Goal: Task Accomplishment & Management: Use online tool/utility

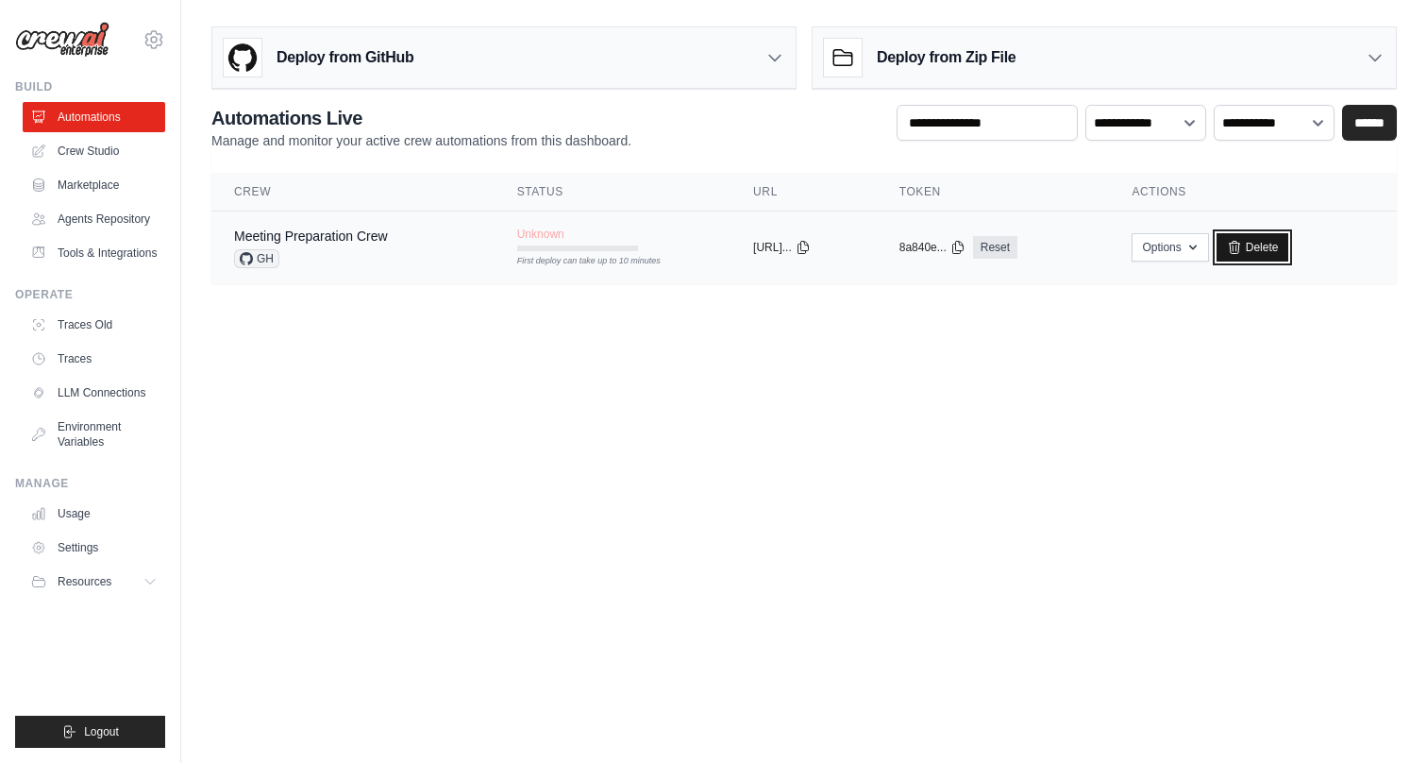
click at [1273, 252] on link "Delete" at bounding box center [1253, 247] width 73 height 28
click at [69, 148] on link "Crew Studio" at bounding box center [96, 151] width 143 height 30
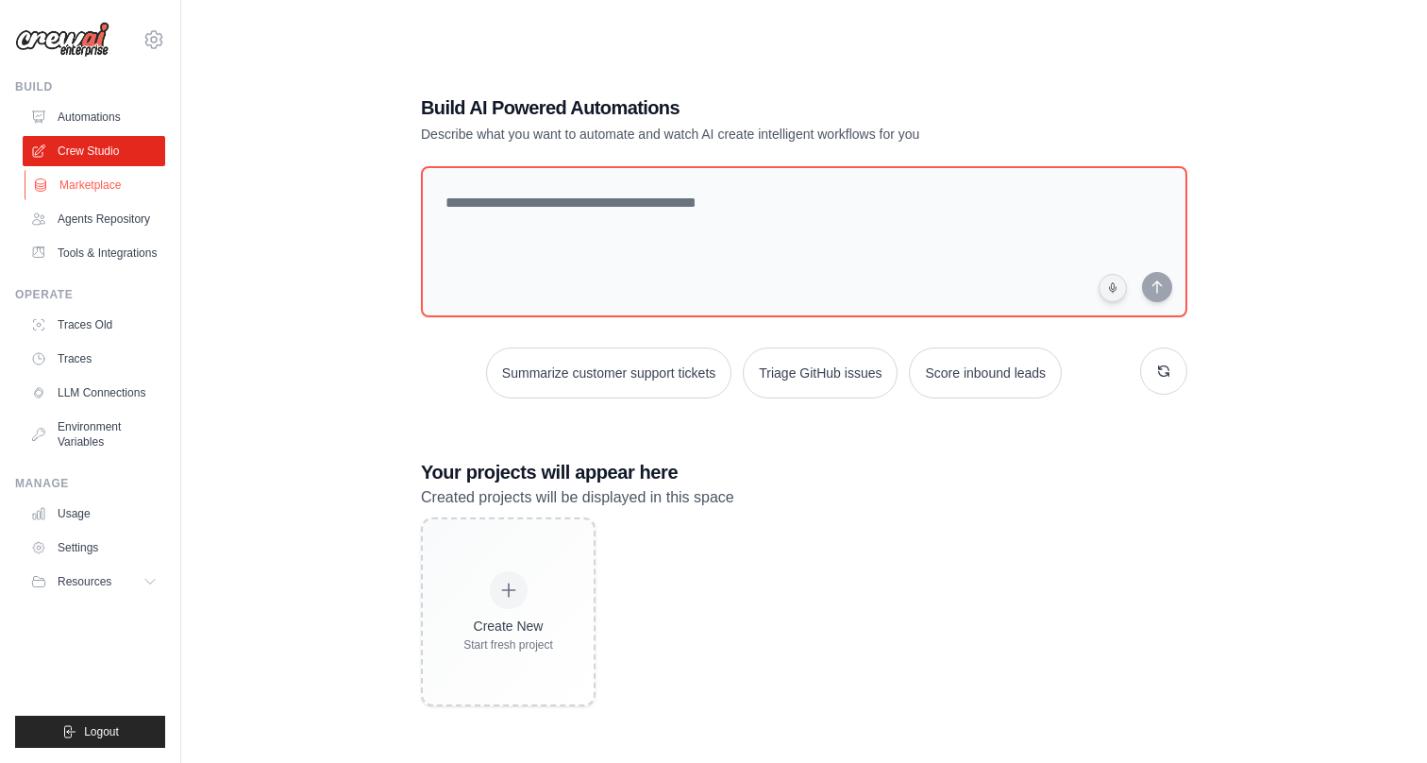
click at [78, 186] on link "Marketplace" at bounding box center [96, 185] width 143 height 30
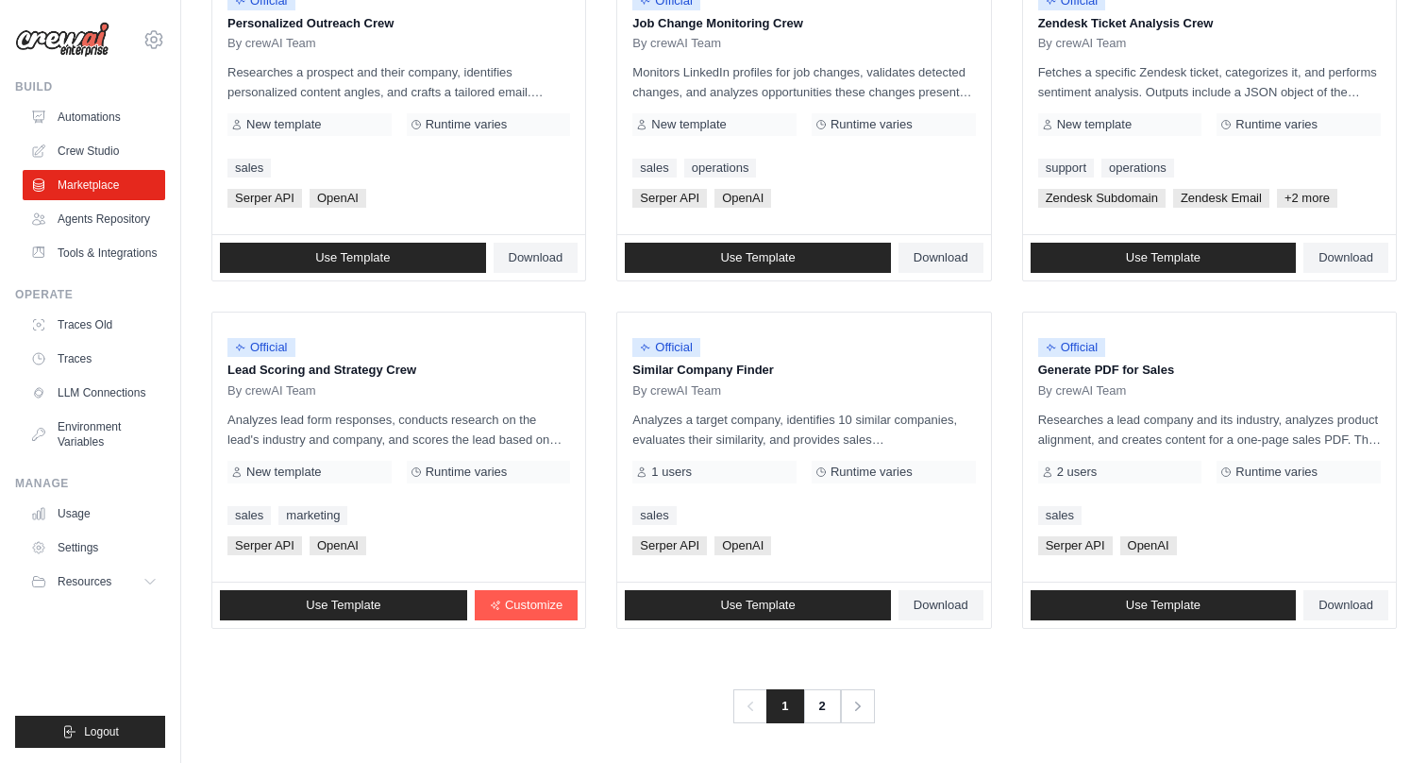
scroll to position [986, 0]
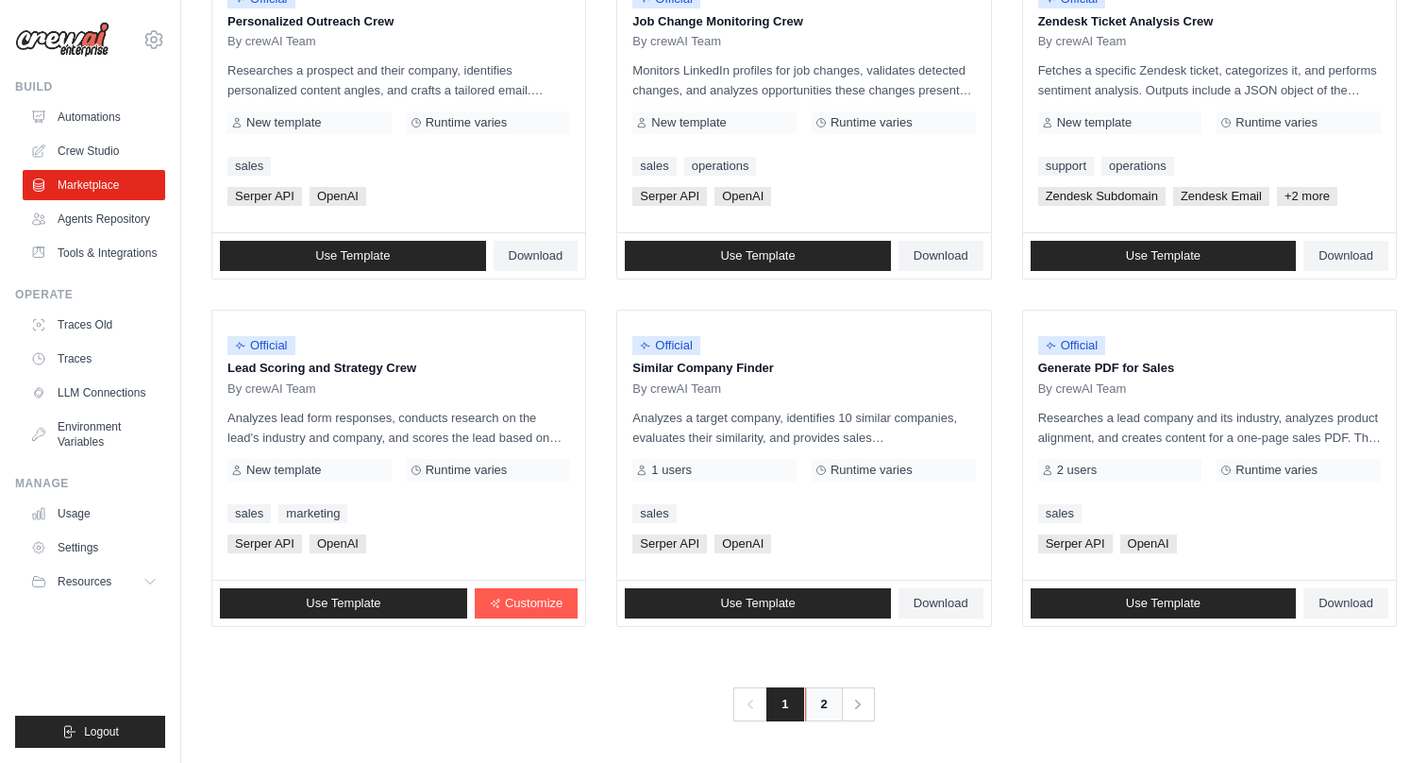
click at [825, 700] on link "2" at bounding box center [824, 704] width 38 height 34
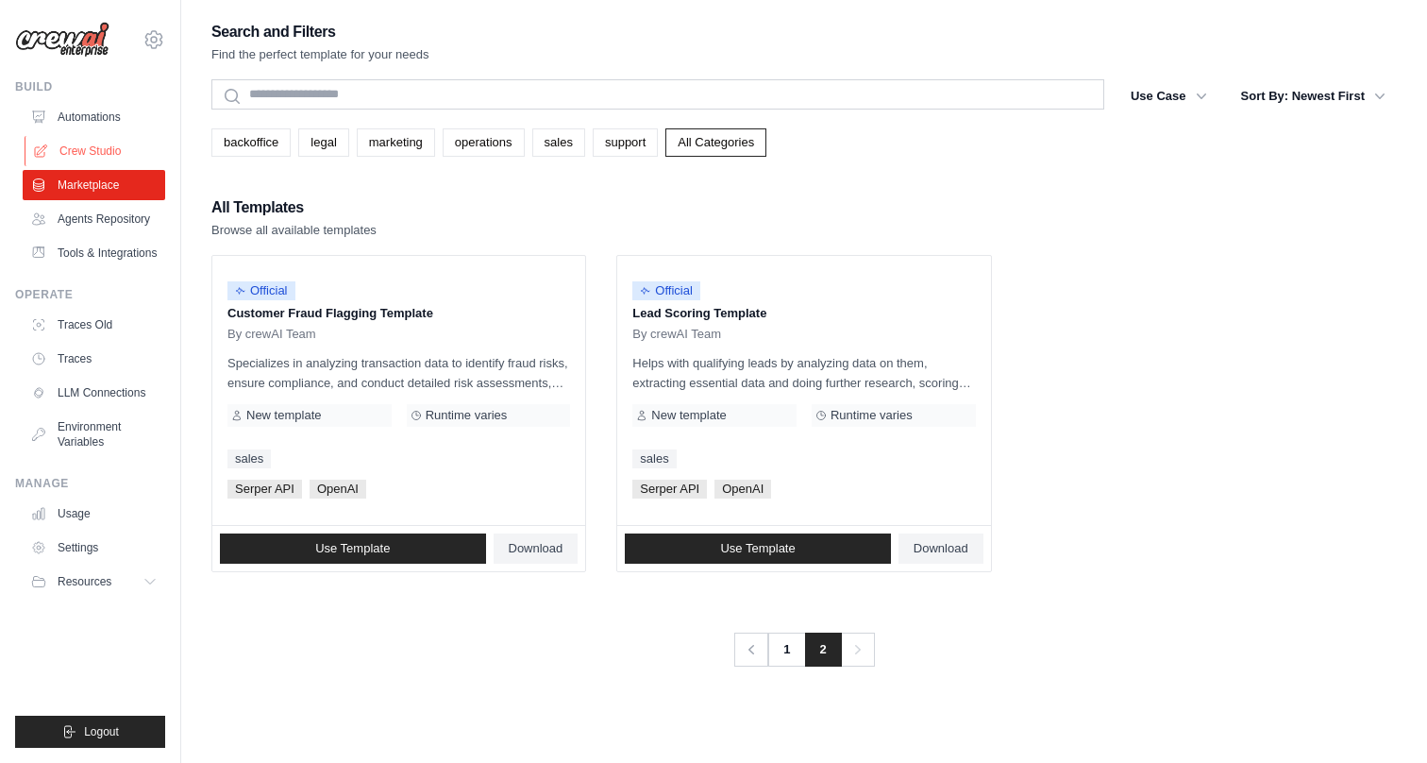
click at [106, 144] on link "Crew Studio" at bounding box center [96, 151] width 143 height 30
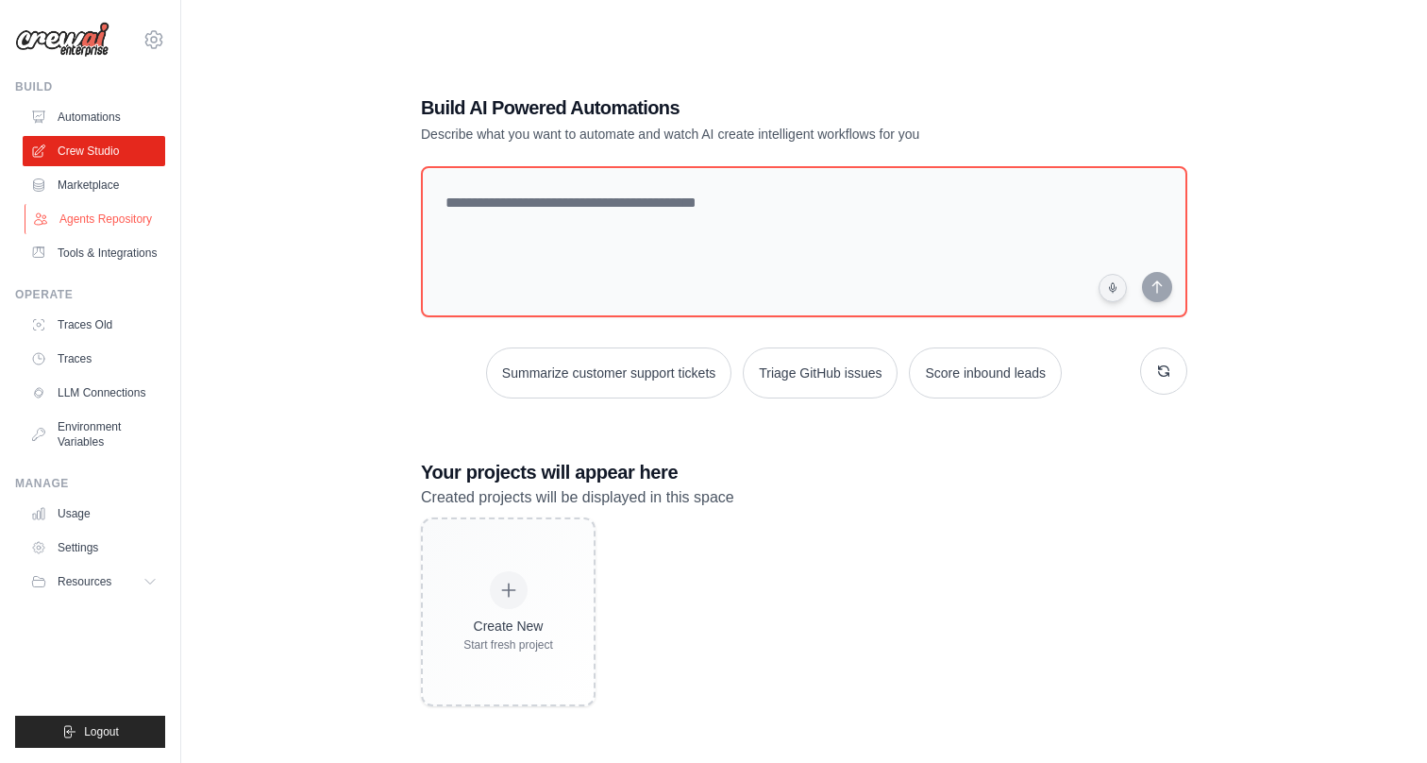
click at [93, 217] on link "Agents Repository" at bounding box center [96, 219] width 143 height 30
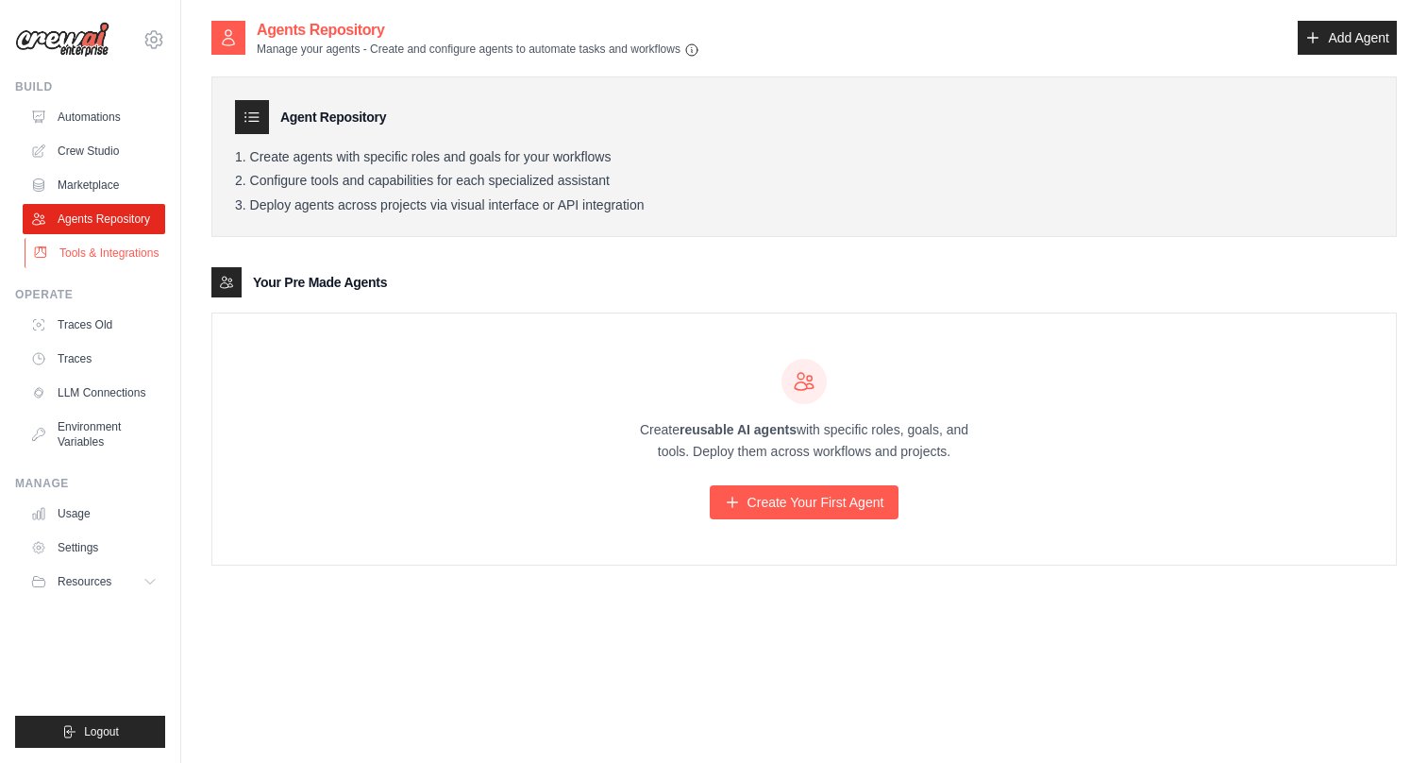
click at [85, 255] on link "Tools & Integrations" at bounding box center [96, 253] width 143 height 30
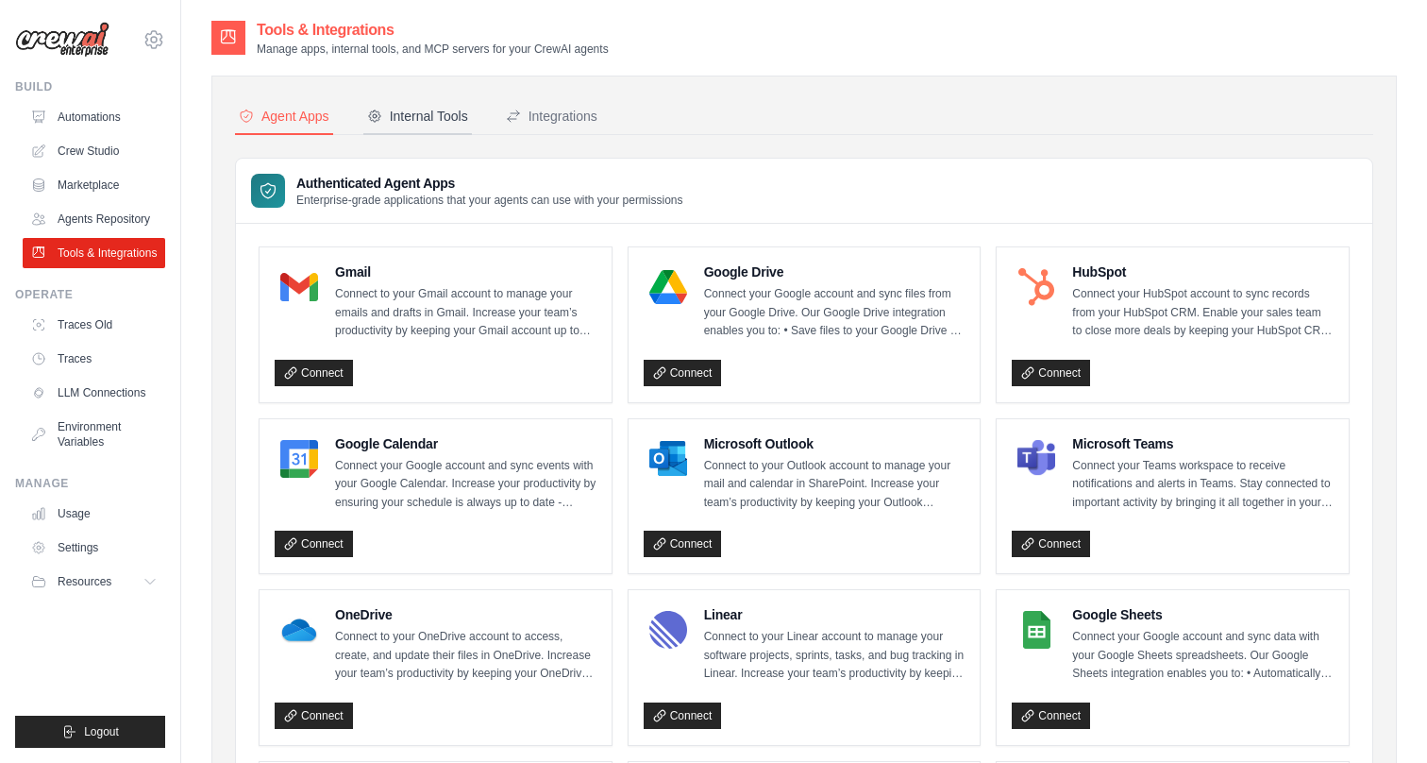
click at [419, 120] on div "Internal Tools" at bounding box center [417, 116] width 101 height 19
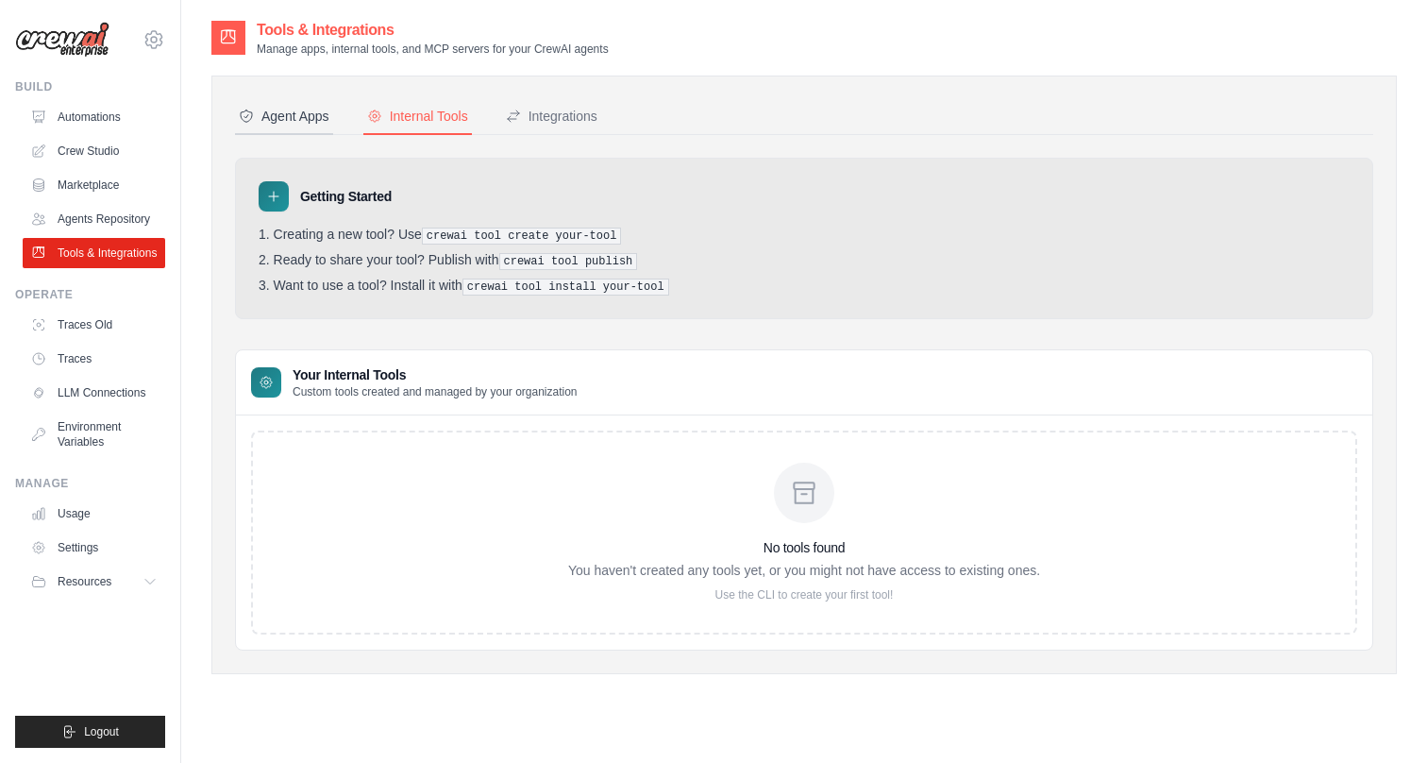
click at [311, 111] on div "Agent Apps" at bounding box center [284, 116] width 91 height 19
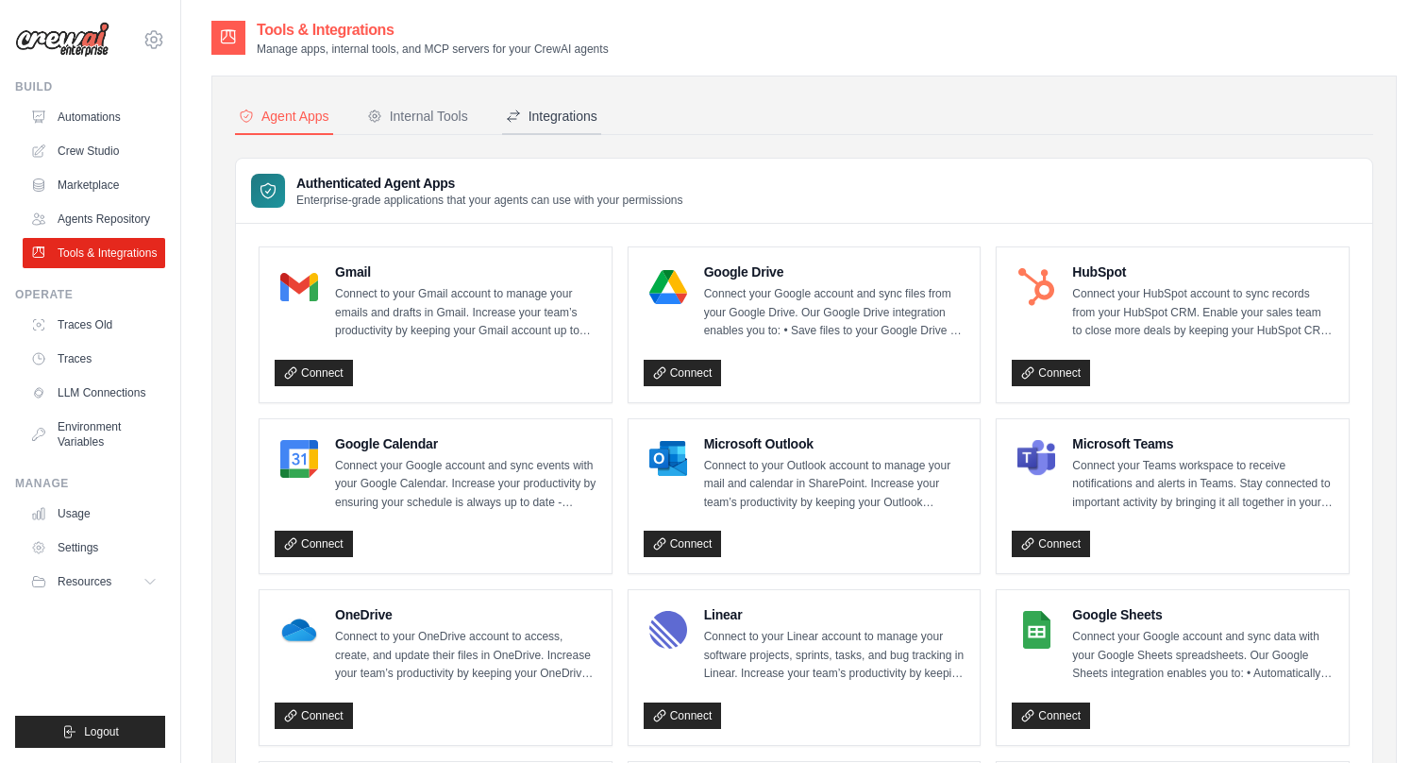
click at [558, 111] on div "Integrations" at bounding box center [552, 116] width 92 height 19
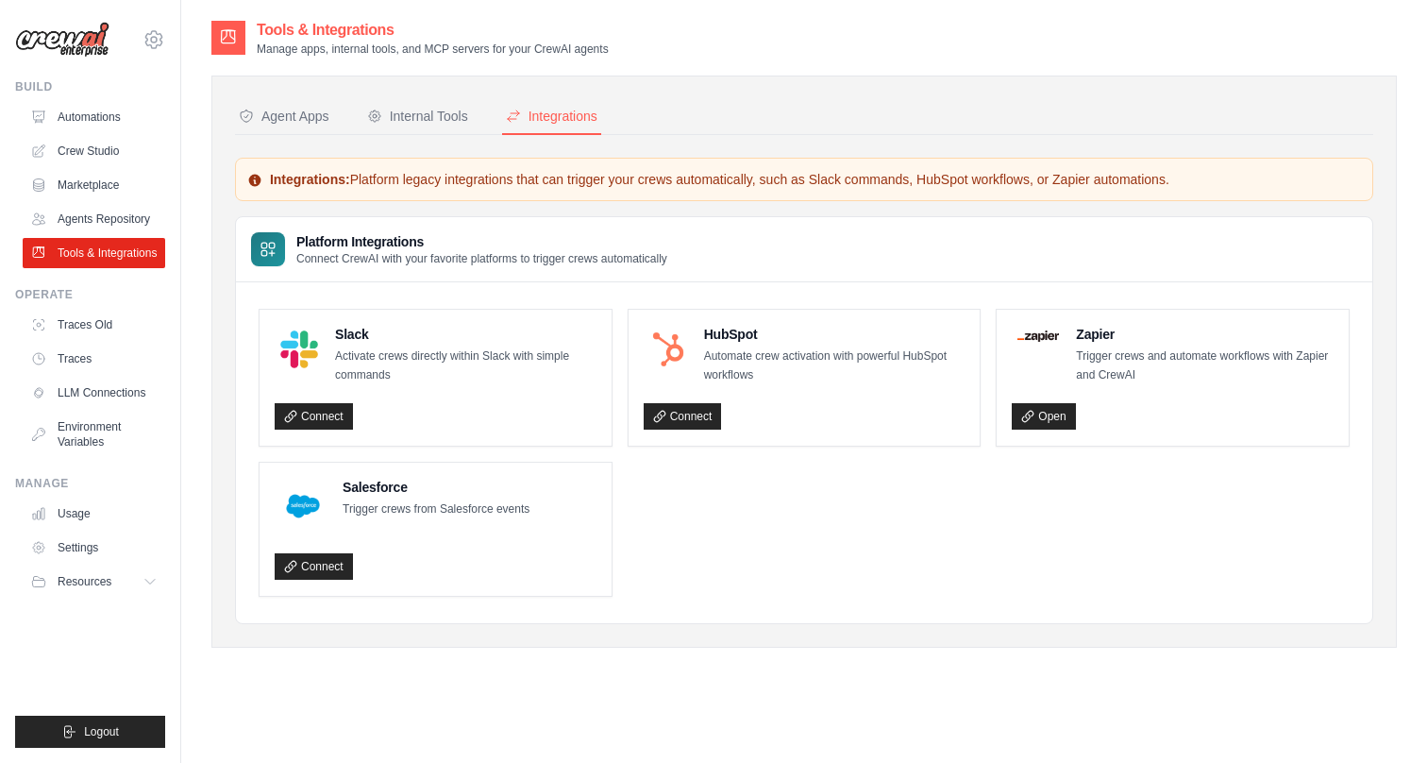
drag, startPoint x: 354, startPoint y: 179, endPoint x: 405, endPoint y: 195, distance: 53.4
click at [405, 195] on div "Integrations: Platform legacy integrations that can trigger your crews automati…" at bounding box center [804, 179] width 1138 height 43
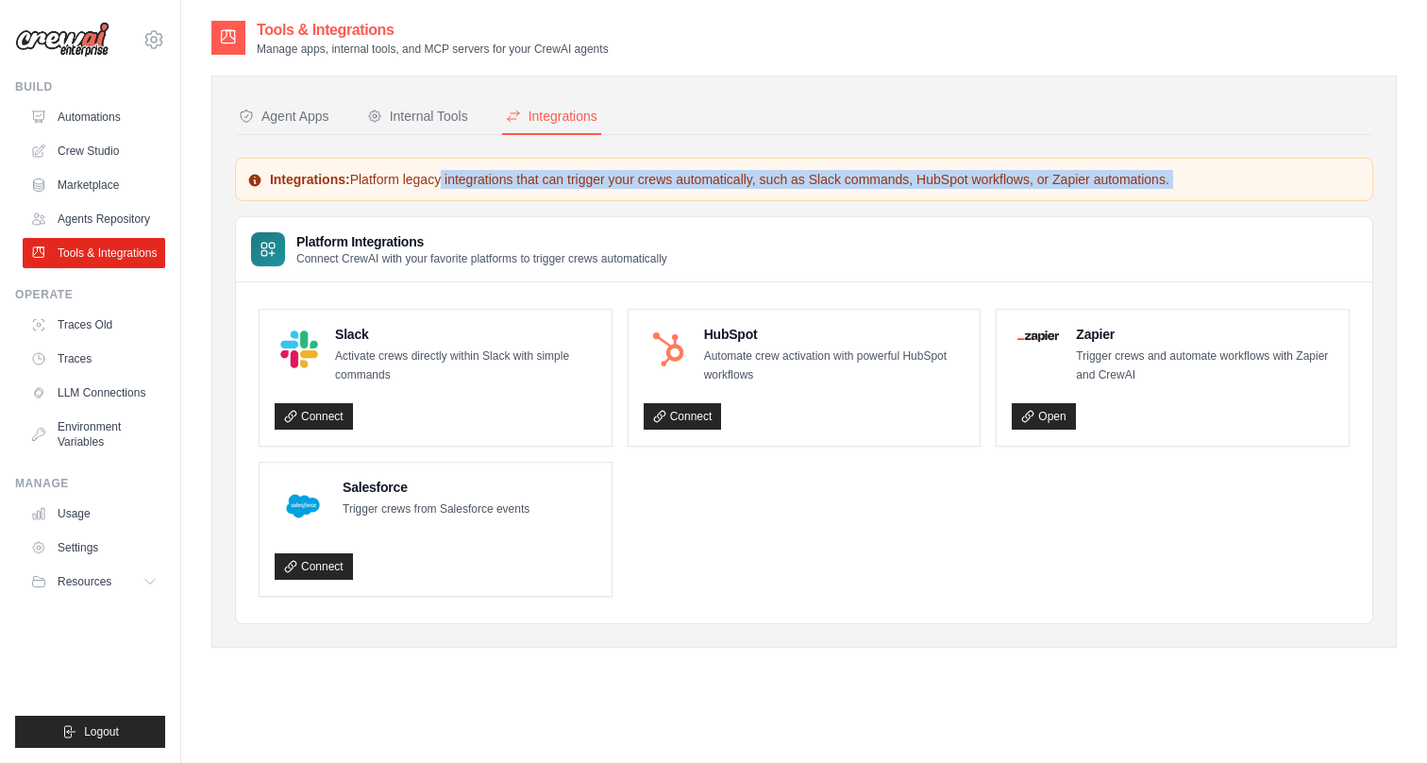
drag, startPoint x: 357, startPoint y: 178, endPoint x: 467, endPoint y: 201, distance: 112.7
click at [467, 201] on div "Integrations: Platform legacy integrations that can trigger your crews automati…" at bounding box center [804, 391] width 1138 height 466
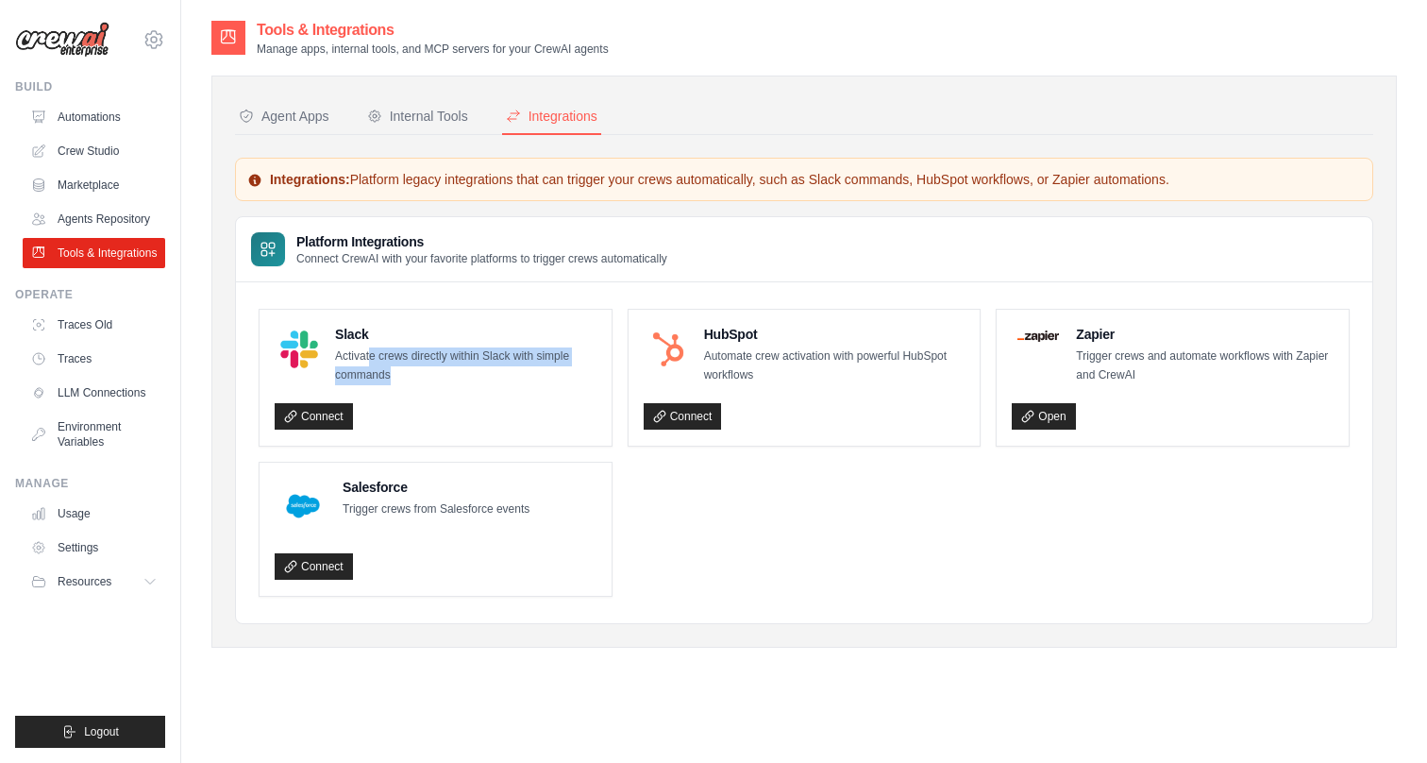
drag, startPoint x: 368, startPoint y: 354, endPoint x: 471, endPoint y: 376, distance: 105.2
click at [471, 375] on p "Activate crews directly within Slack with simple commands" at bounding box center [465, 365] width 261 height 37
click at [471, 376] on p "Activate crews directly within Slack with simple commands" at bounding box center [465, 365] width 261 height 37
click at [425, 105] on button "Internal Tools" at bounding box center [417, 117] width 109 height 36
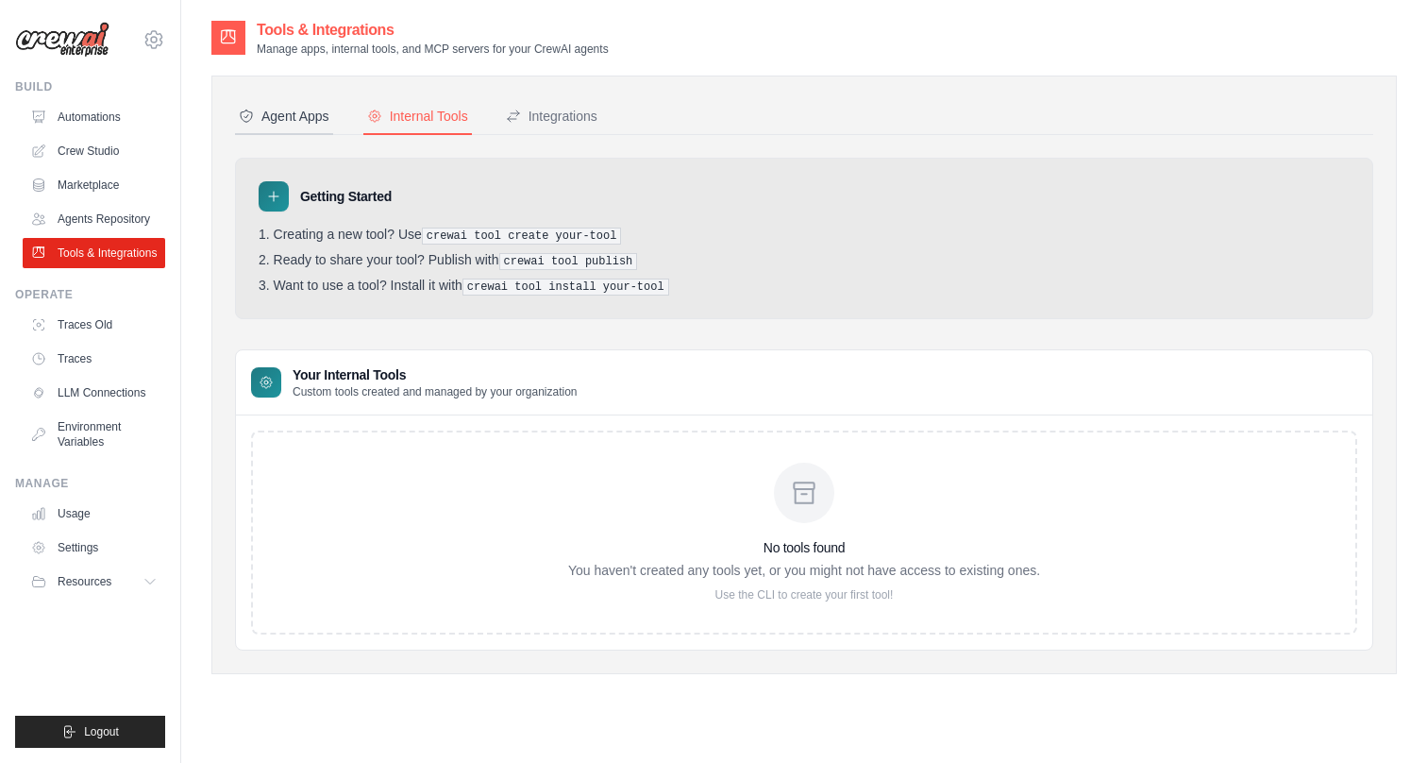
click at [312, 119] on div "Agent Apps" at bounding box center [284, 116] width 91 height 19
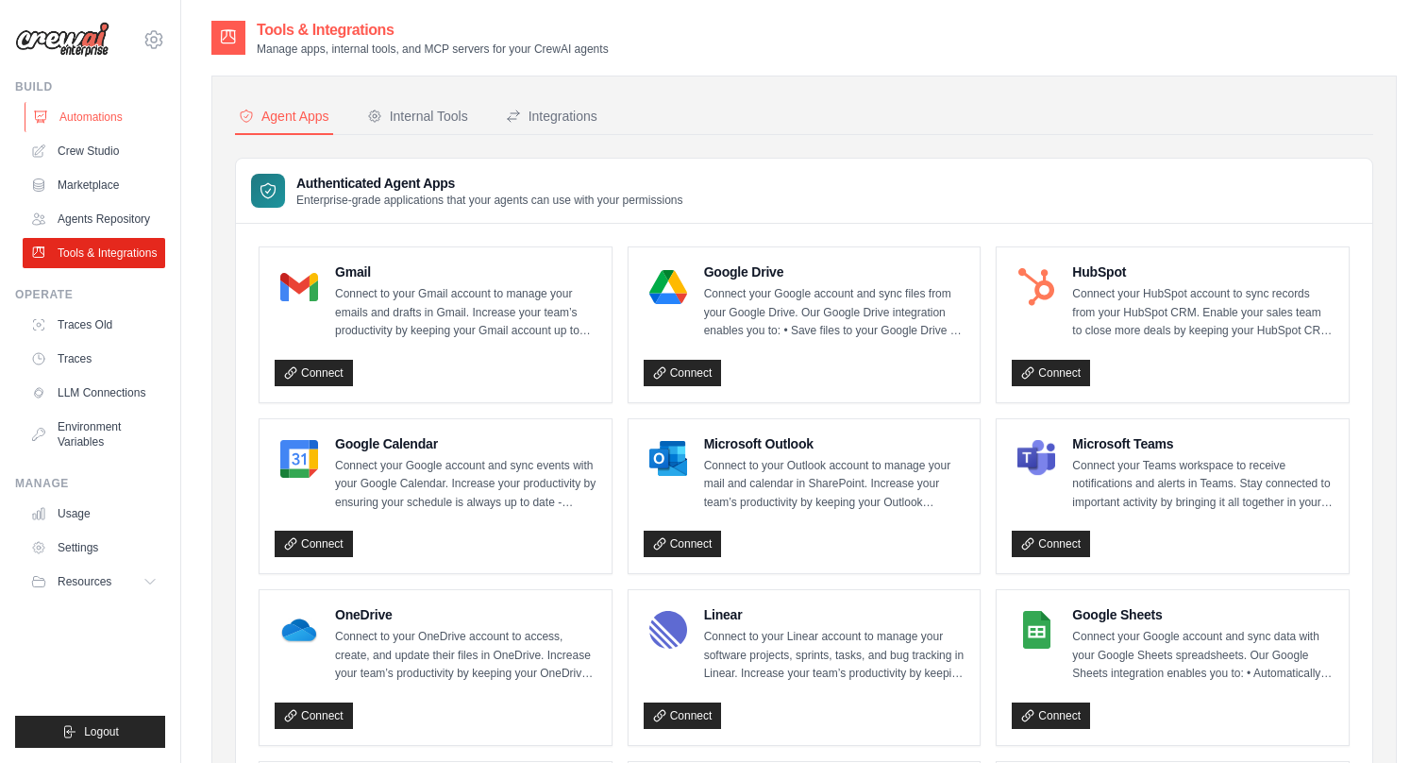
click at [92, 118] on link "Automations" at bounding box center [96, 117] width 143 height 30
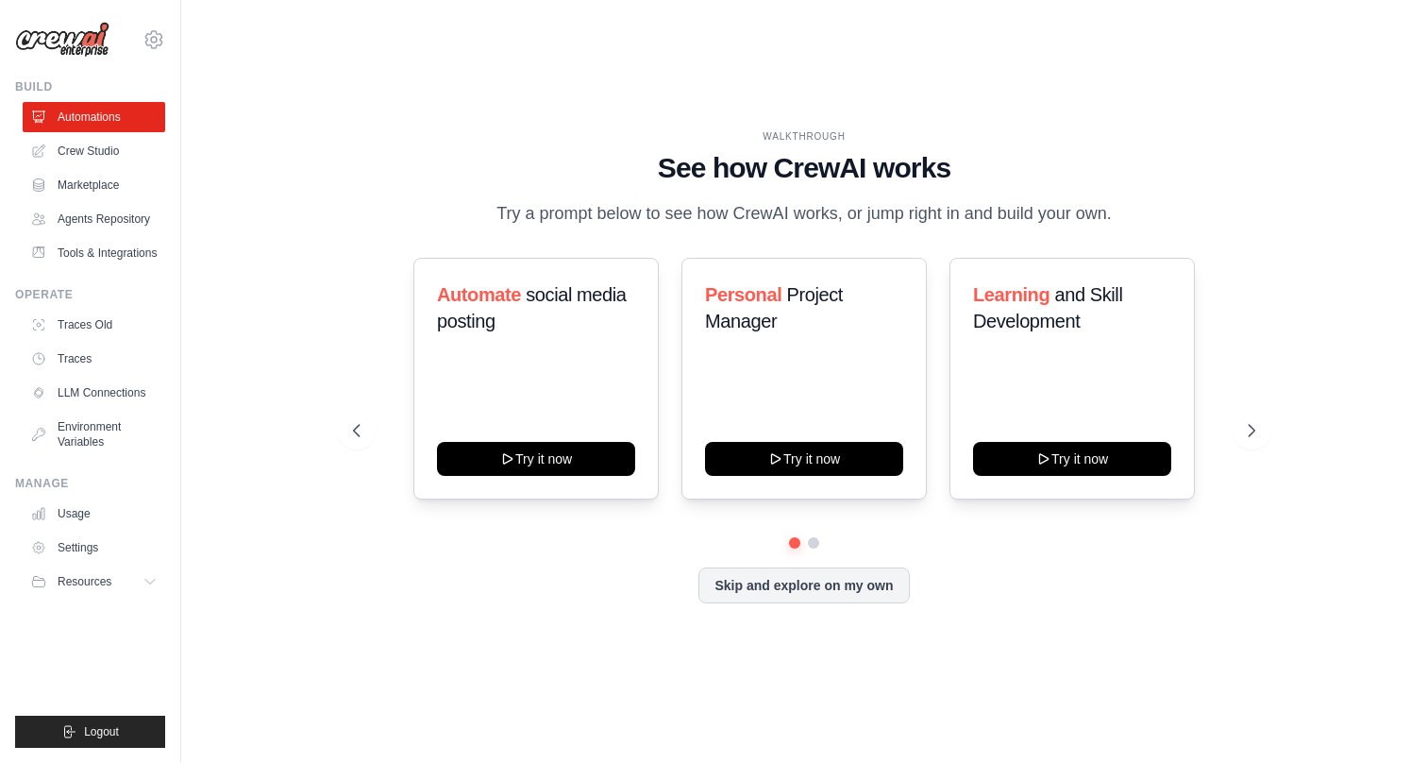
click at [92, 118] on link "Automations" at bounding box center [94, 117] width 143 height 30
click at [1252, 430] on icon at bounding box center [1253, 430] width 19 height 19
click at [352, 434] on icon at bounding box center [355, 430] width 19 height 19
click at [817, 543] on button at bounding box center [813, 542] width 13 height 13
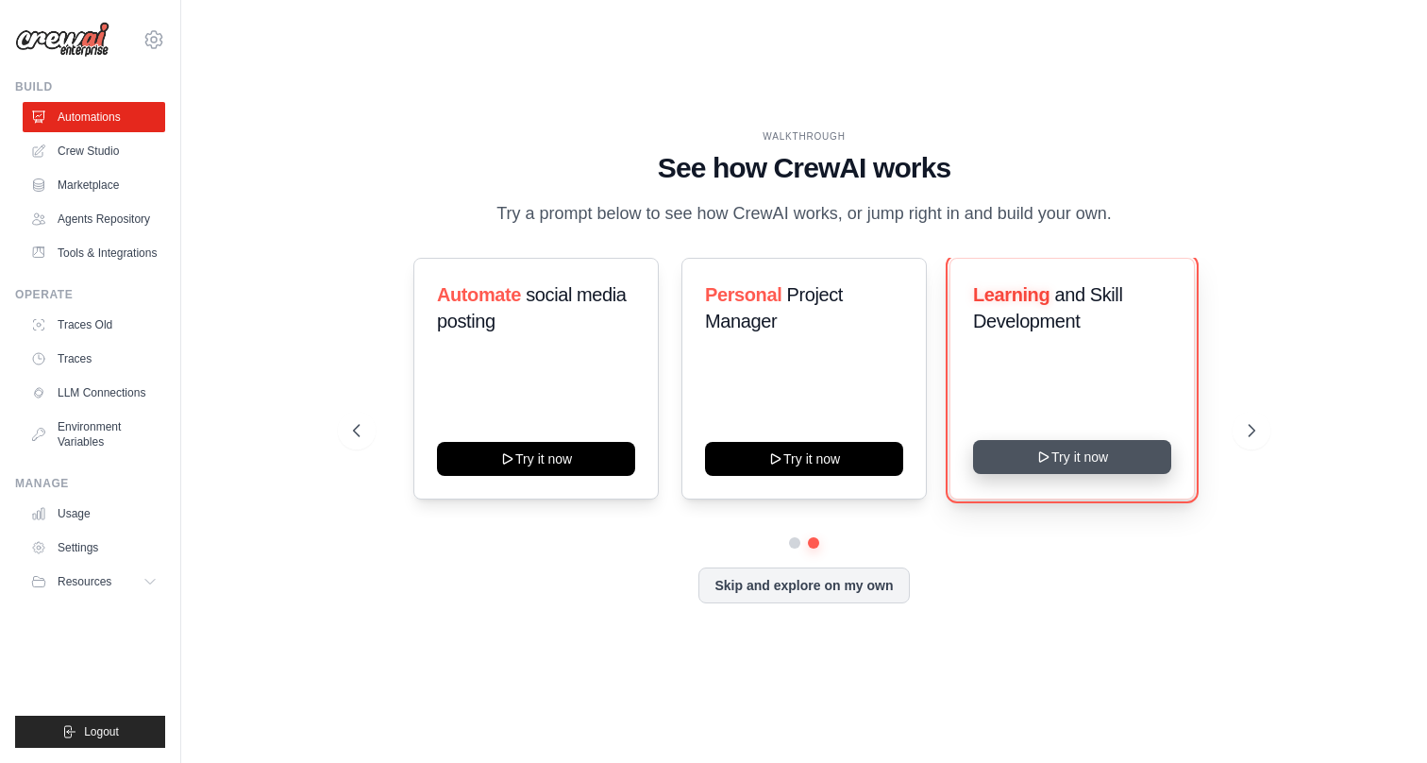
click at [1063, 451] on button "Try it now" at bounding box center [1072, 457] width 198 height 34
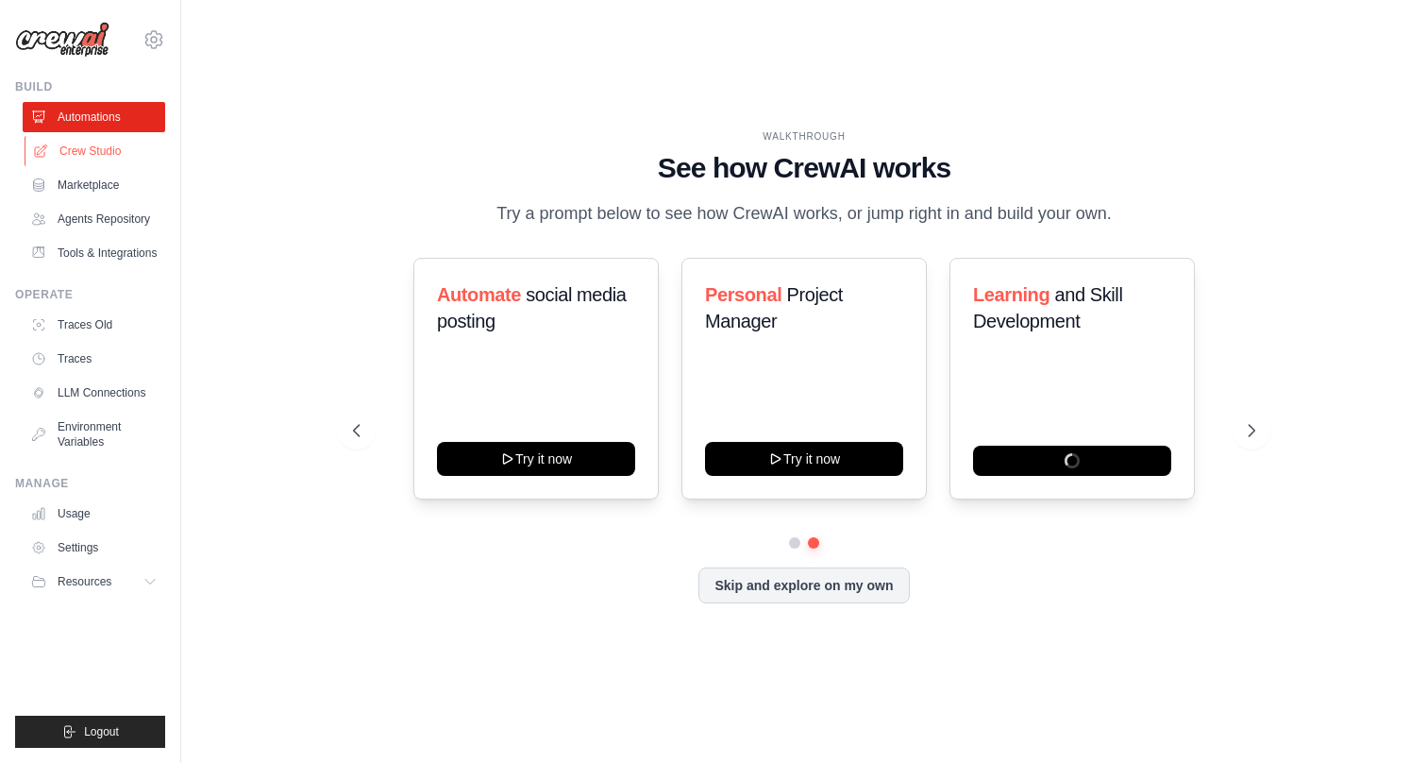
click at [75, 151] on link "Crew Studio" at bounding box center [96, 151] width 143 height 30
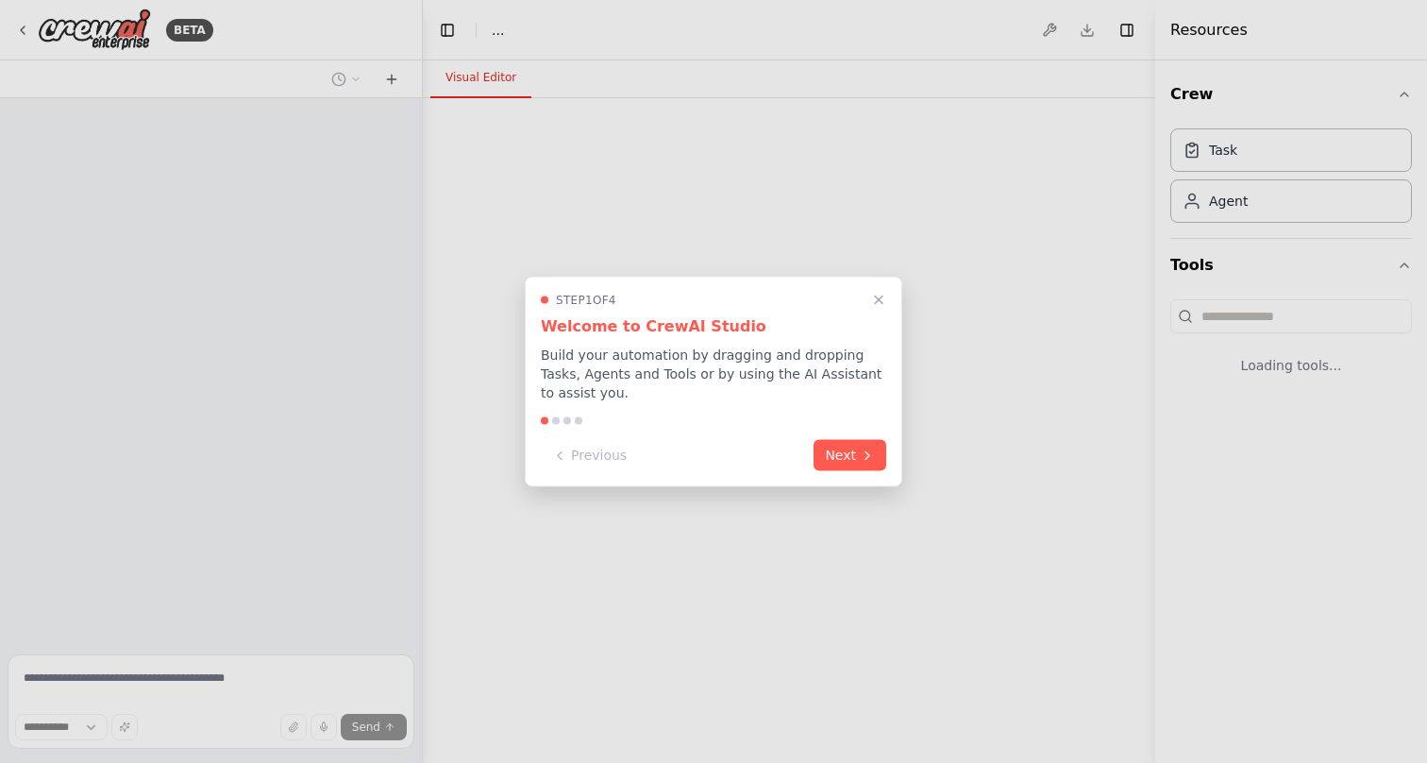
select select "****"
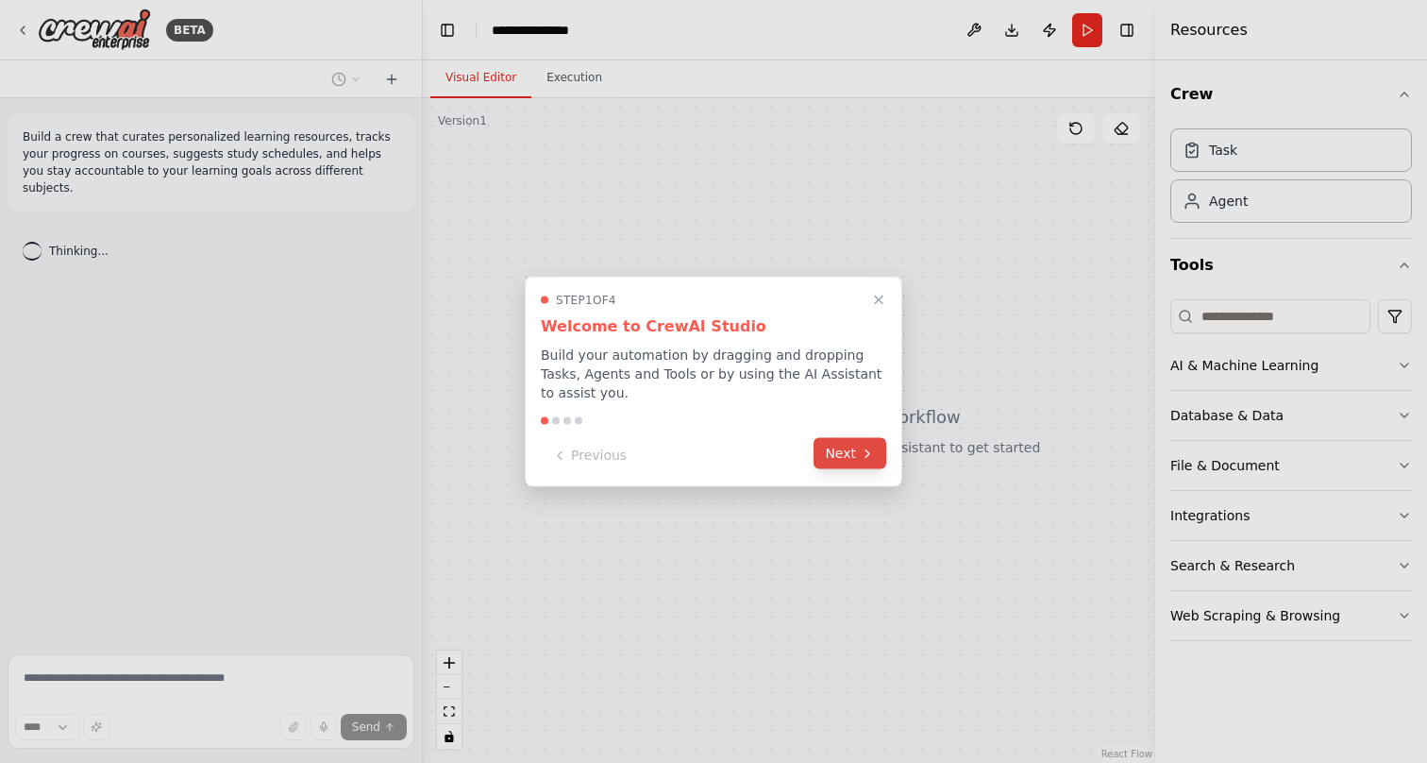
click at [841, 447] on button "Next" at bounding box center [850, 453] width 73 height 31
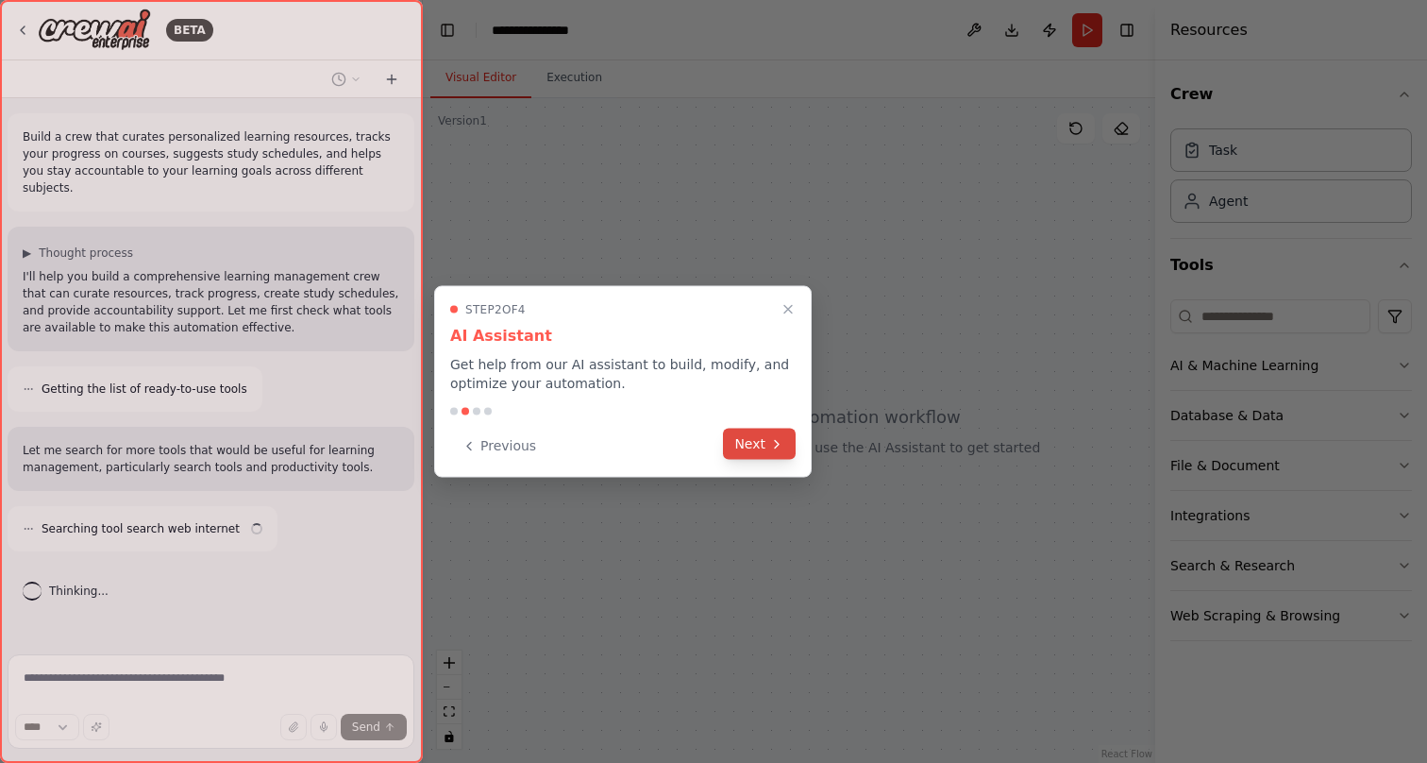
click at [760, 447] on button "Next" at bounding box center [759, 444] width 73 height 31
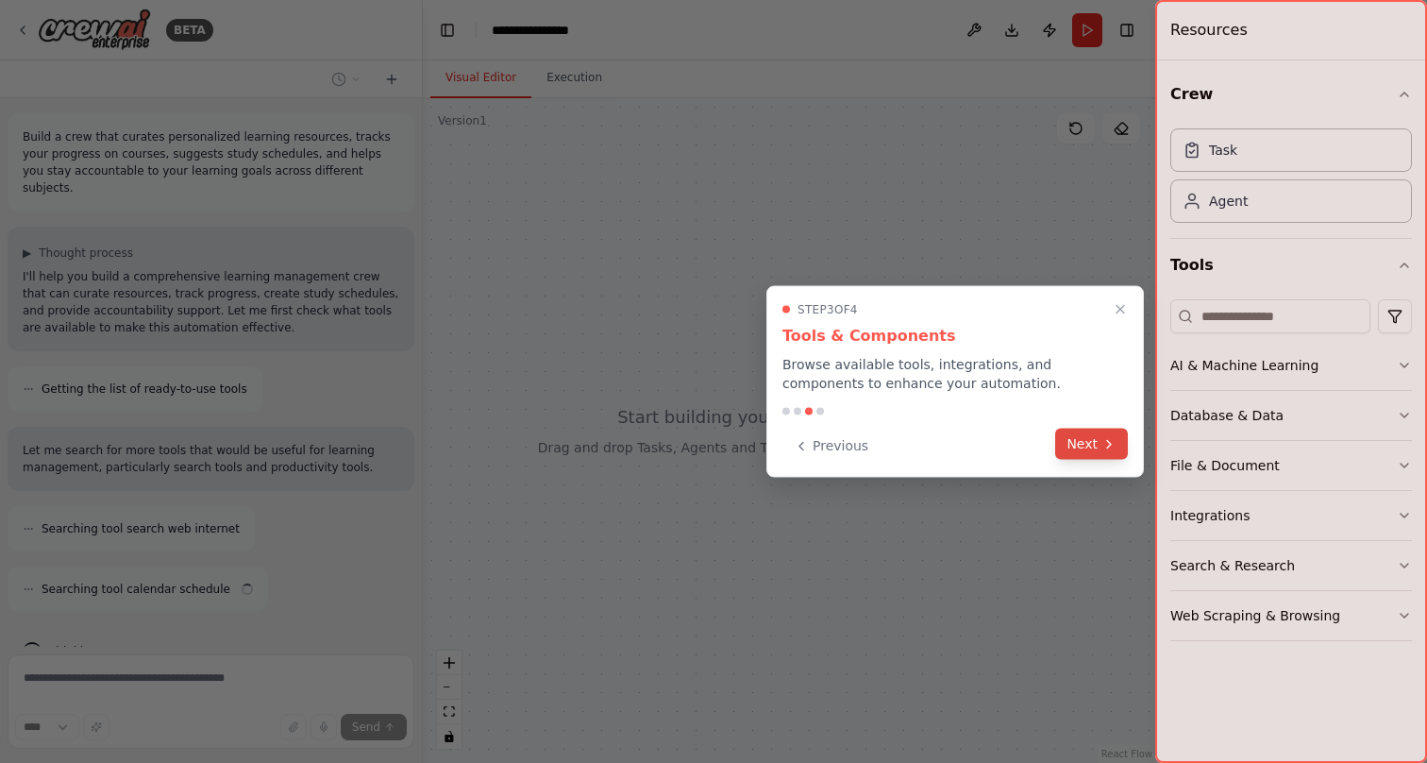
scroll to position [26, 0]
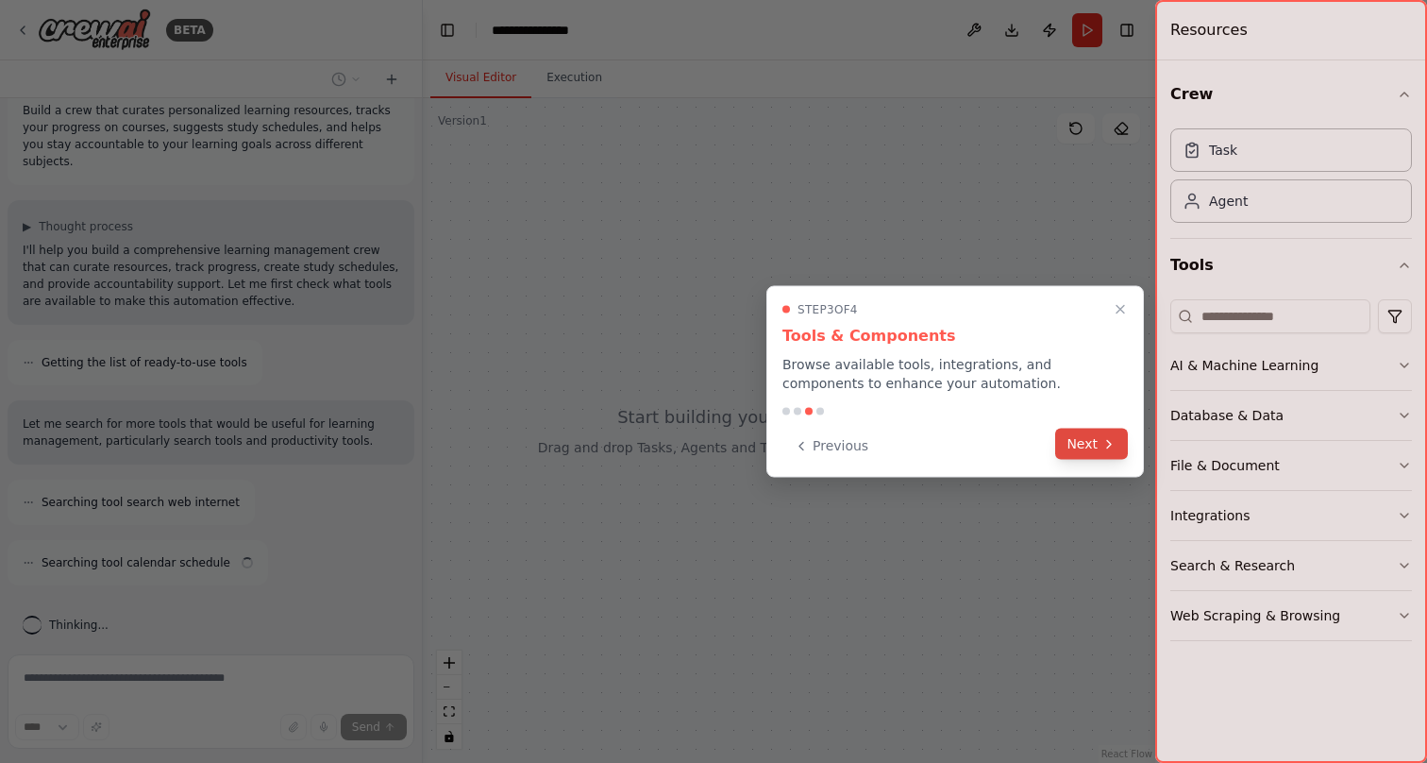
click at [1080, 445] on button "Next" at bounding box center [1091, 444] width 73 height 31
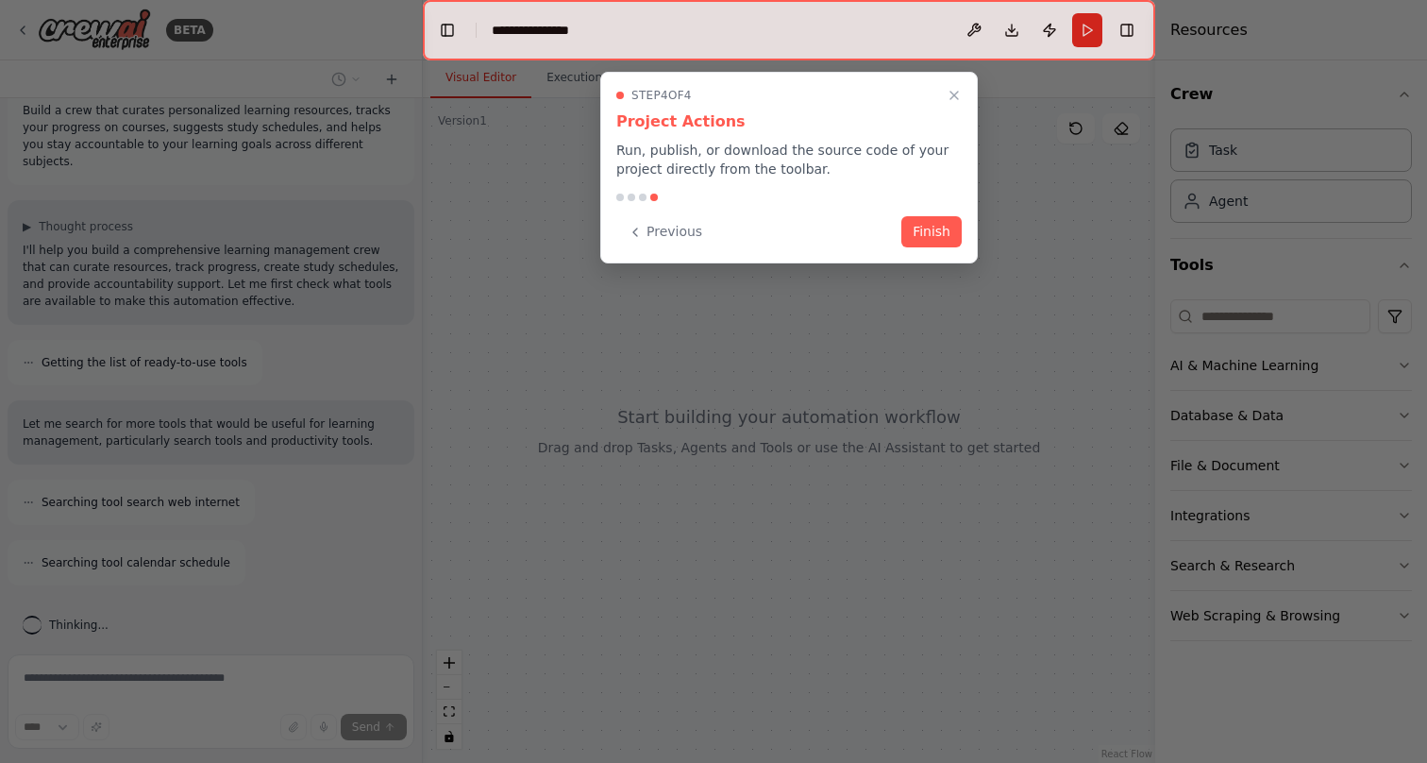
scroll to position [87, 0]
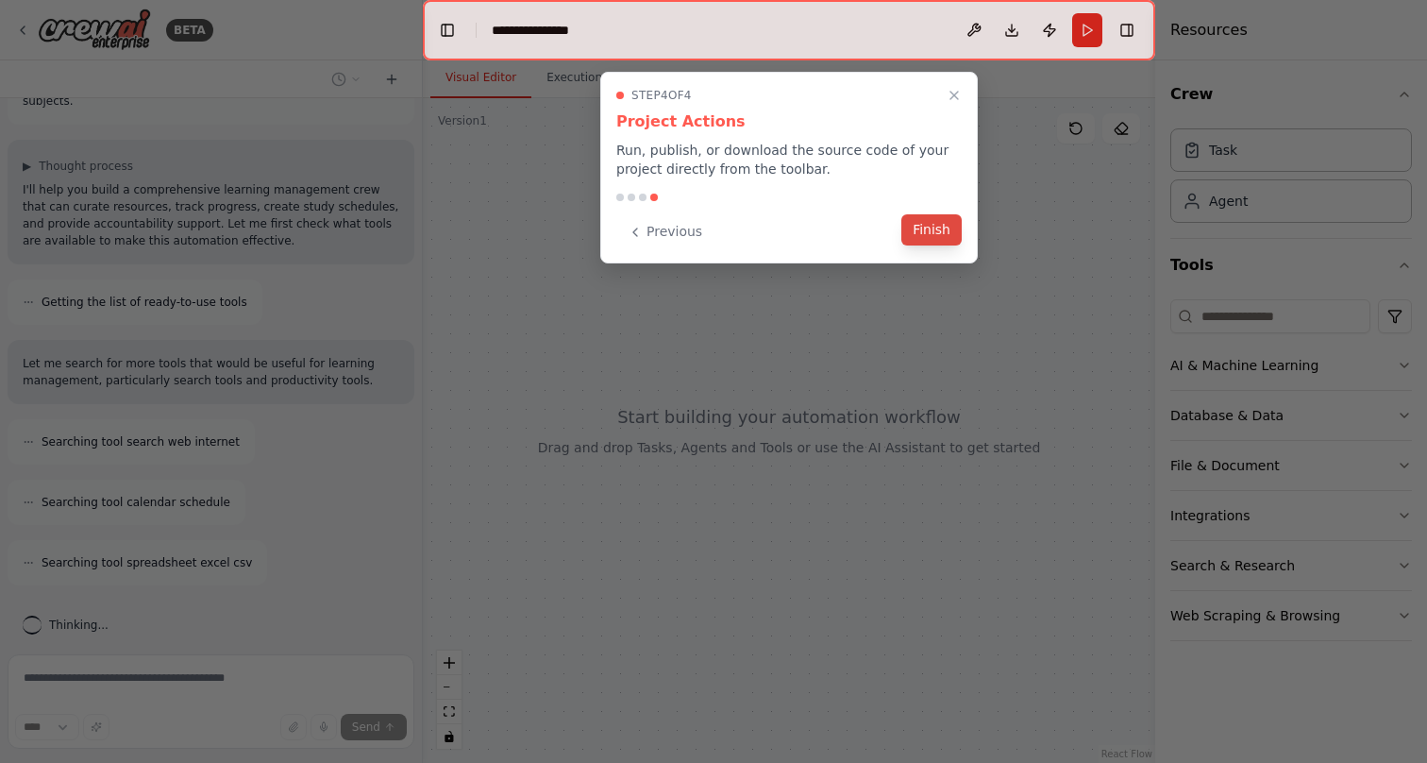
click at [934, 230] on button "Finish" at bounding box center [932, 229] width 60 height 31
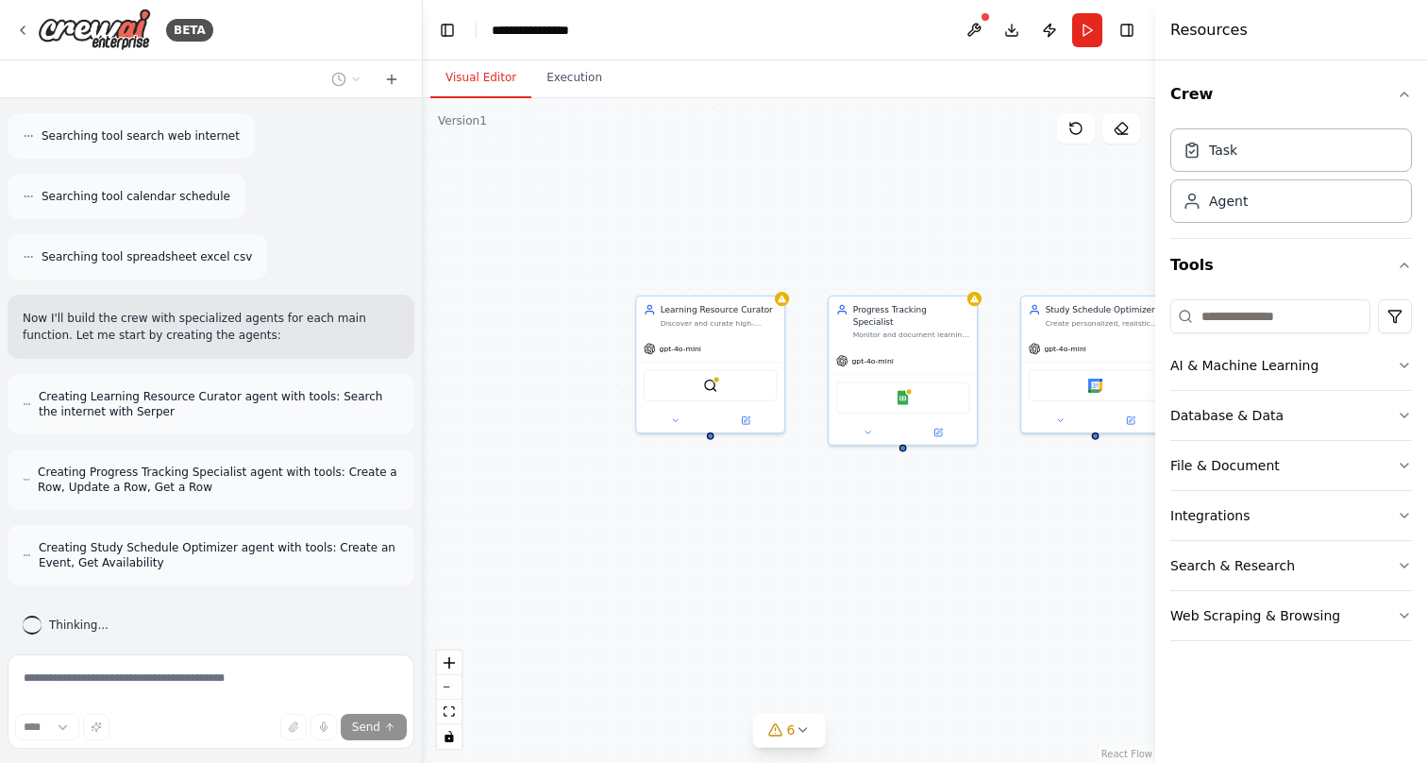
scroll to position [468, 0]
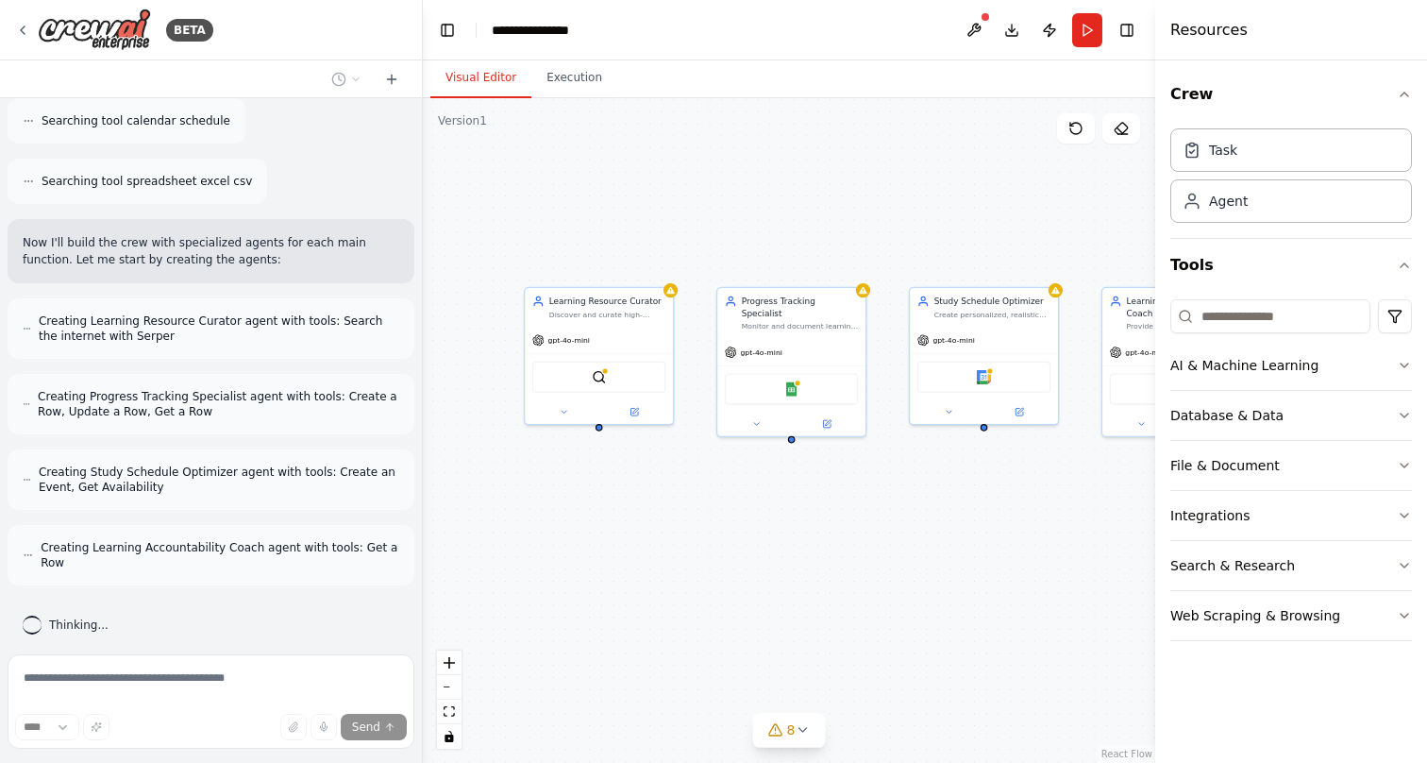
drag, startPoint x: 928, startPoint y: 511, endPoint x: 815, endPoint y: 503, distance: 113.5
click at [816, 503] on div "Learning Resource Curator Discover and curate high-quality, personalized learni…" at bounding box center [789, 430] width 733 height 665
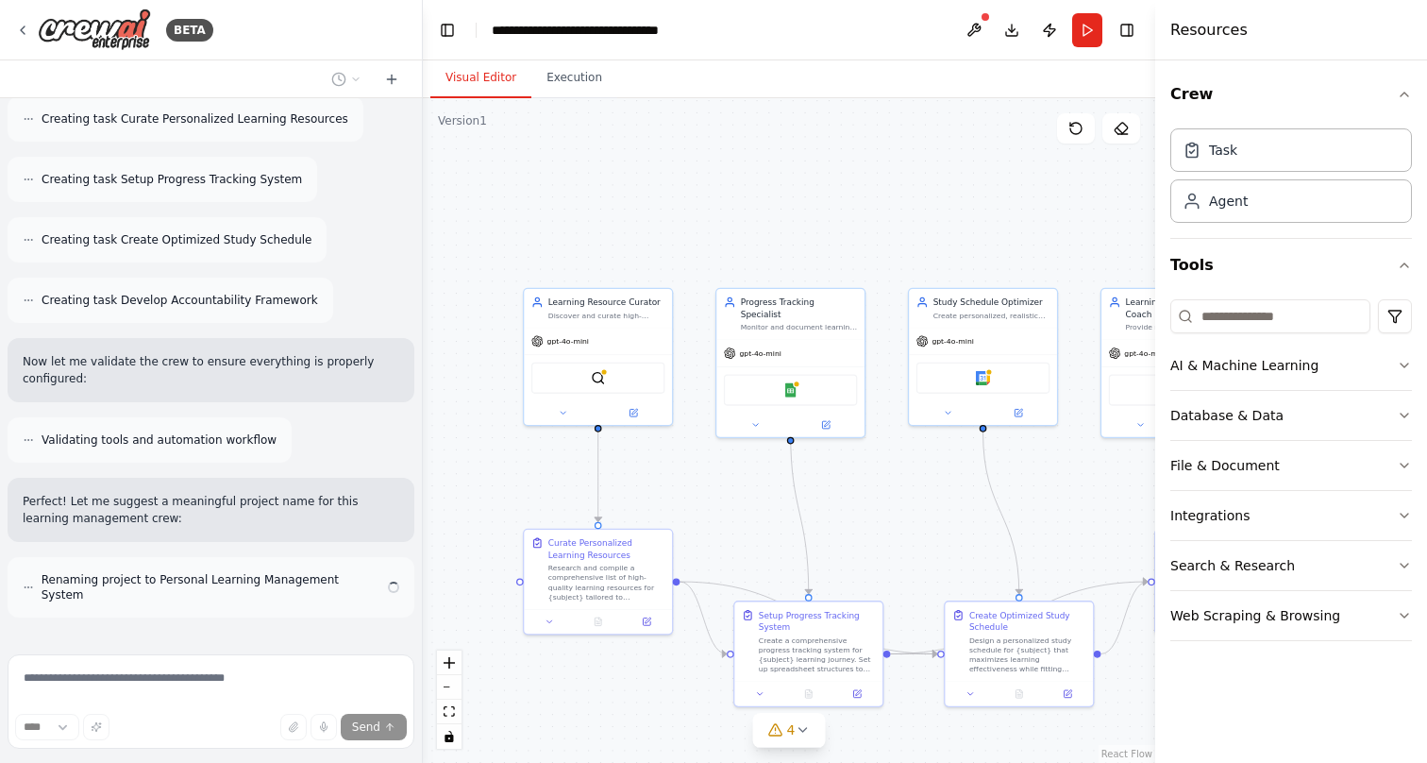
scroll to position [1069, 0]
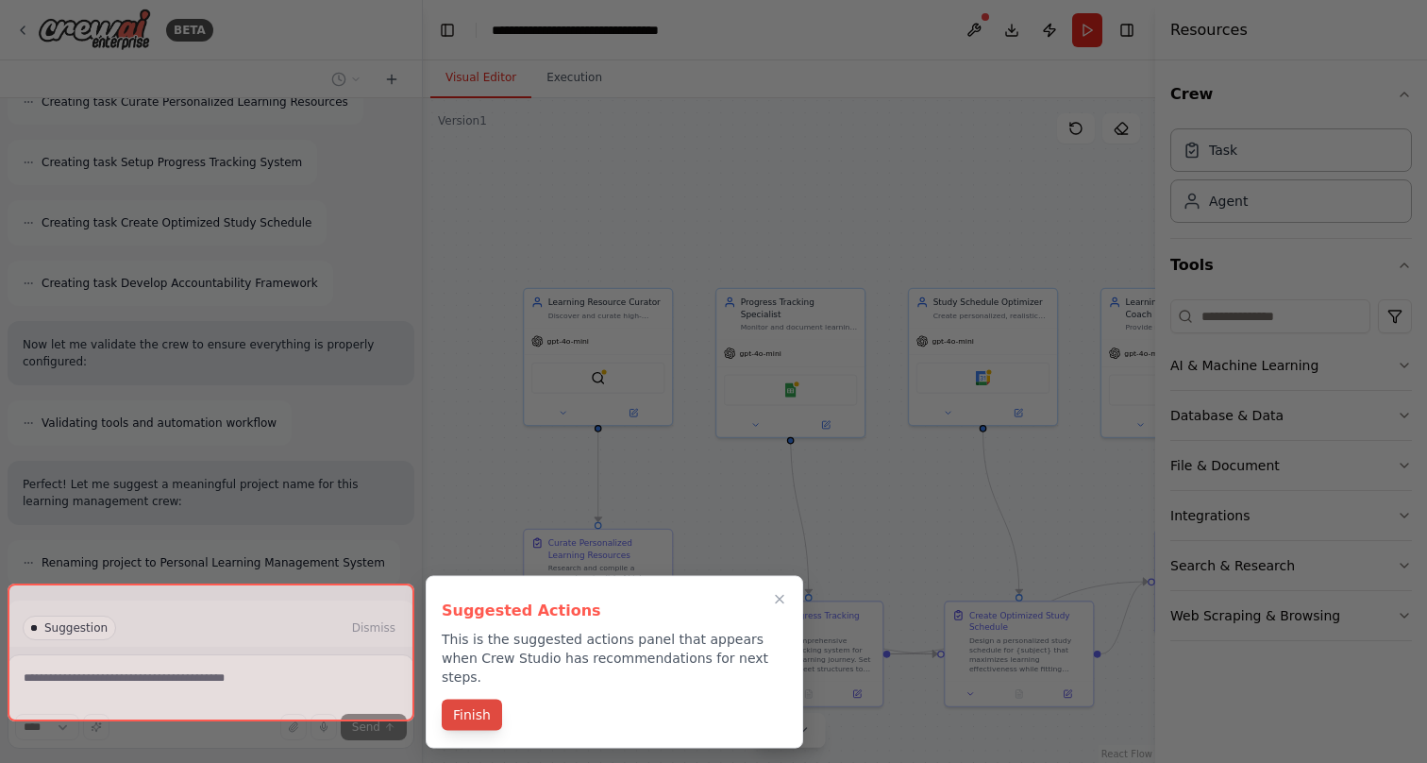
click at [480, 700] on button "Finish" at bounding box center [472, 715] width 60 height 31
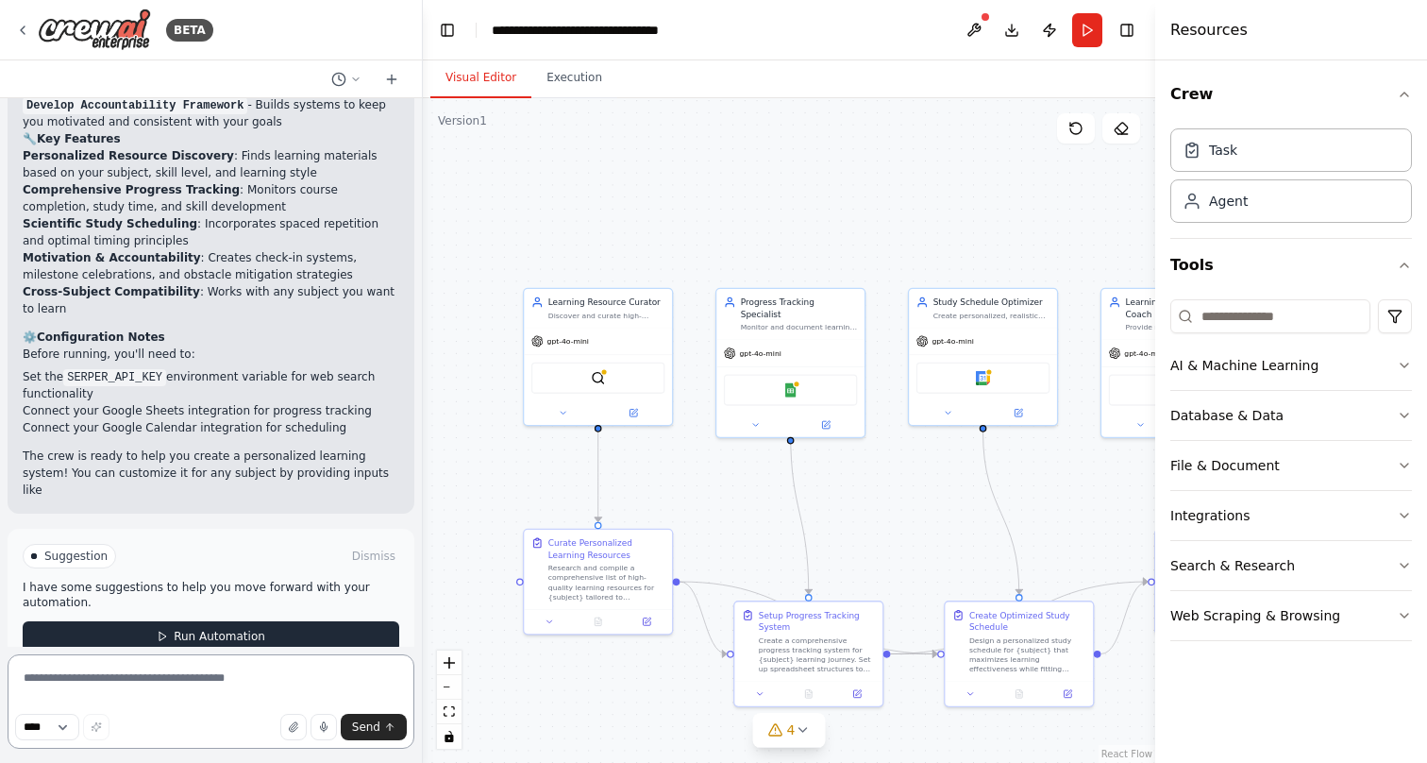
scroll to position [1962, 0]
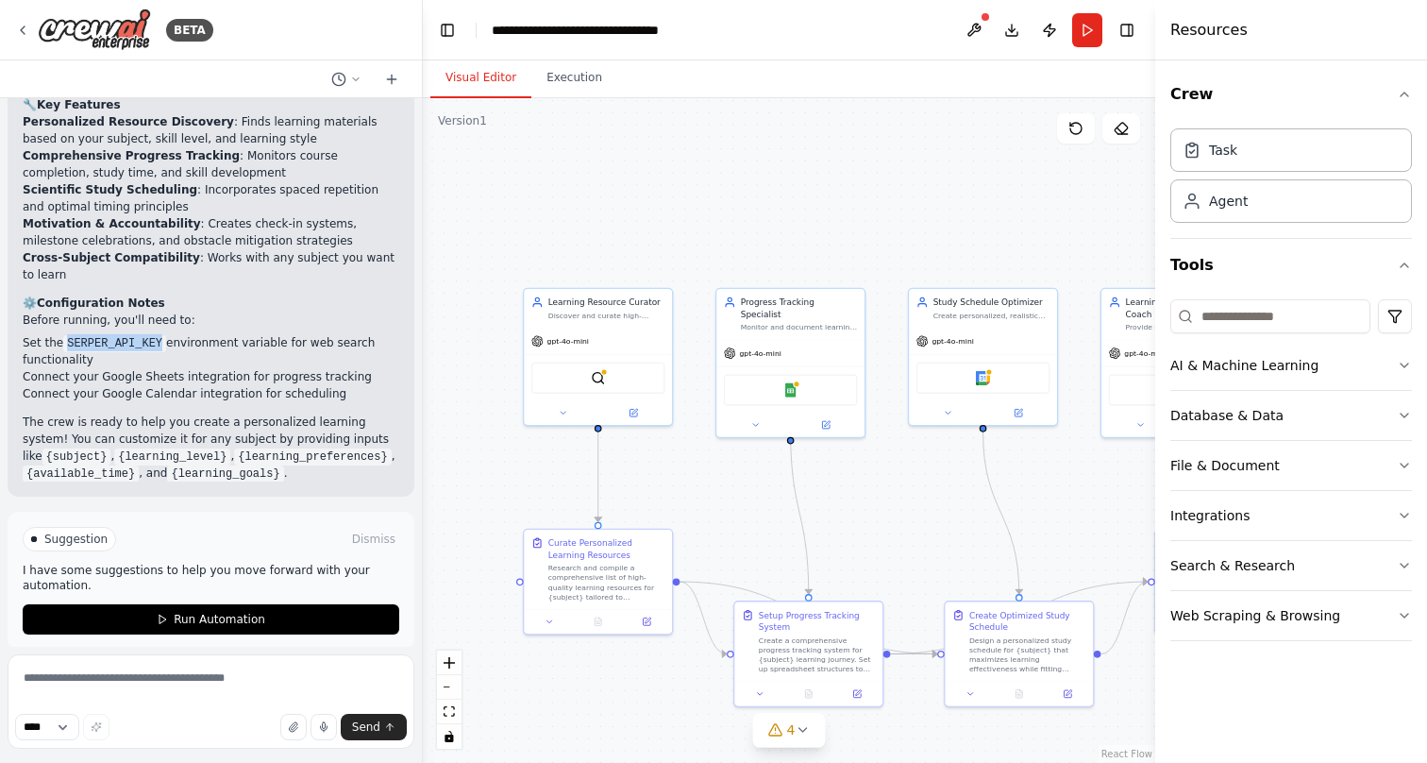
drag, startPoint x: 69, startPoint y: 324, endPoint x: 164, endPoint y: 327, distance: 95.4
click at [164, 335] on code "SERPER_API_KEY" at bounding box center [114, 343] width 103 height 17
copy code "SERPER_API_KEY"
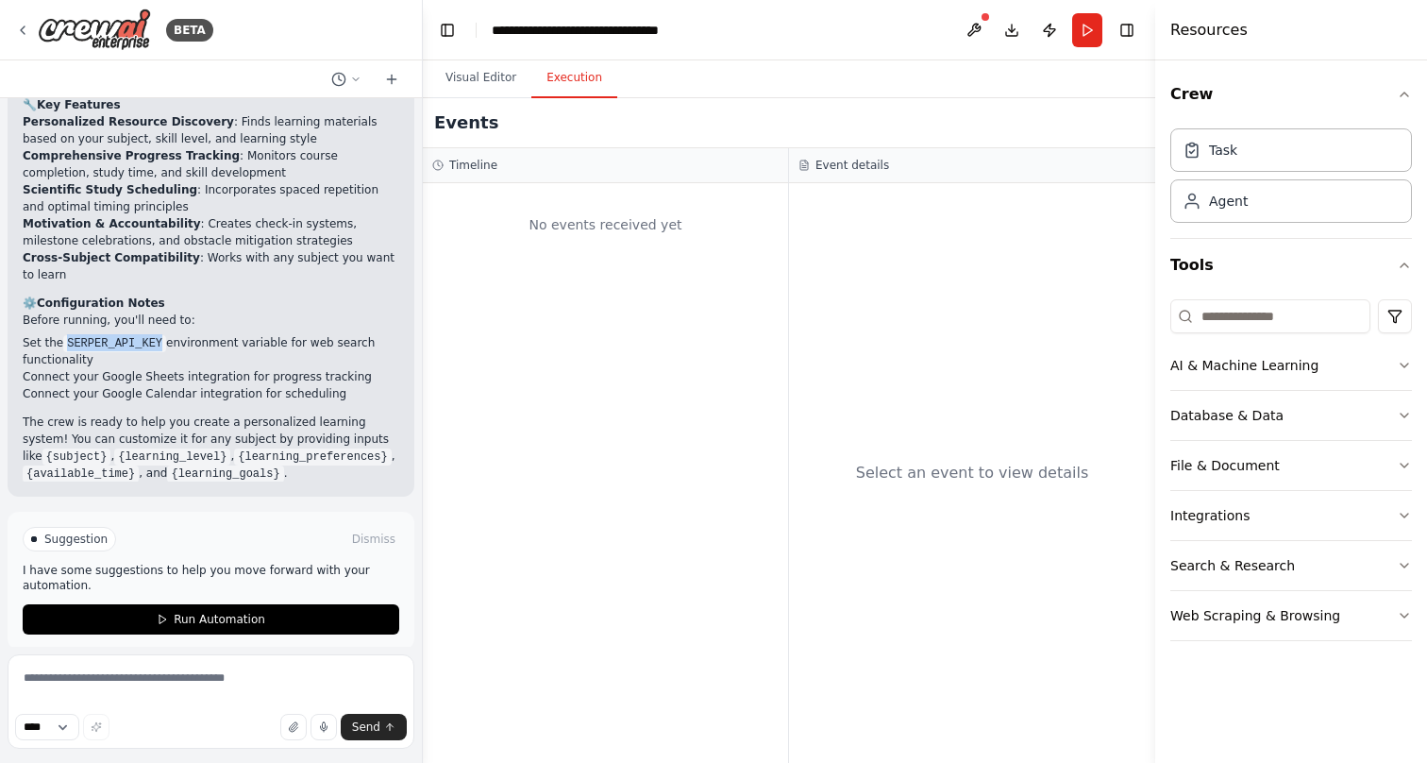
click at [565, 83] on button "Execution" at bounding box center [574, 79] width 86 height 40
click at [980, 30] on button at bounding box center [974, 30] width 30 height 34
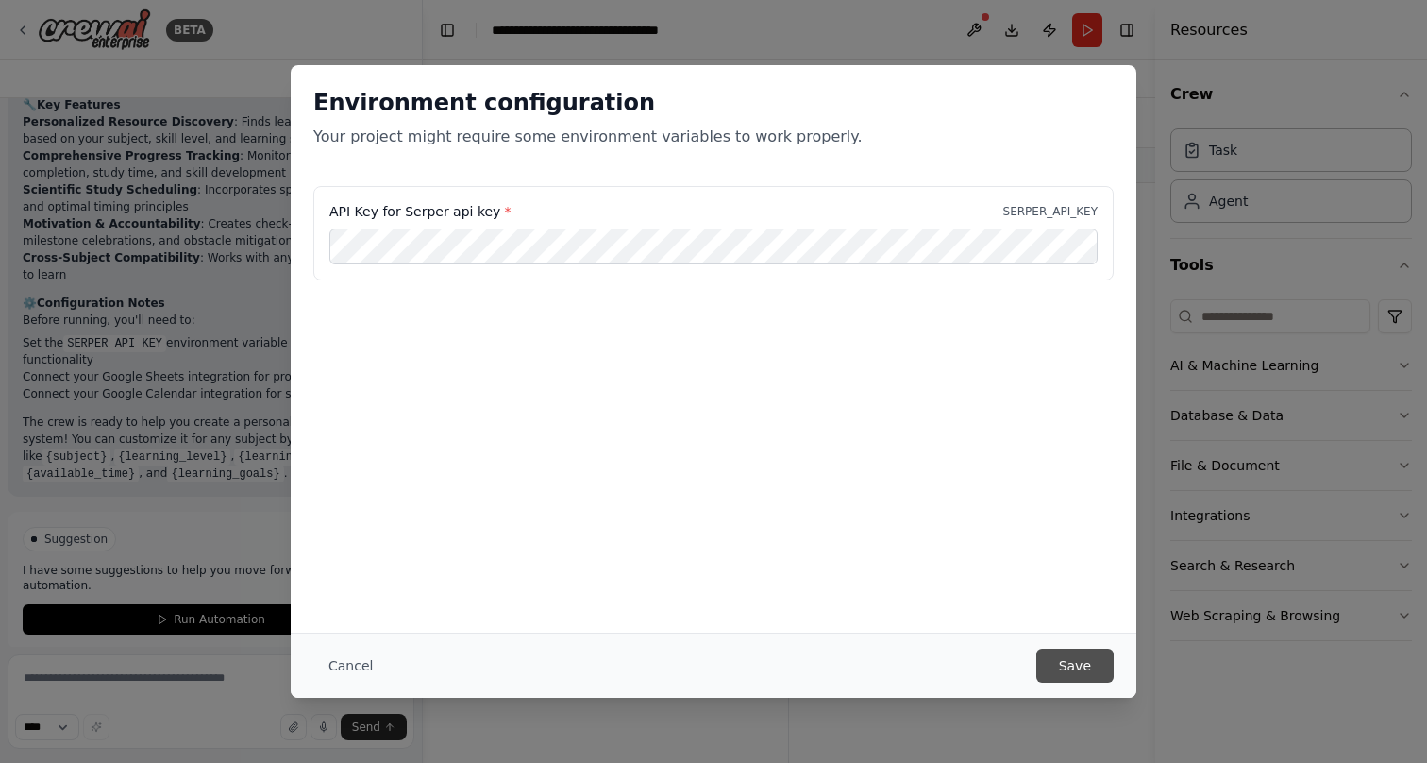
click at [1070, 664] on button "Save" at bounding box center [1075, 666] width 77 height 34
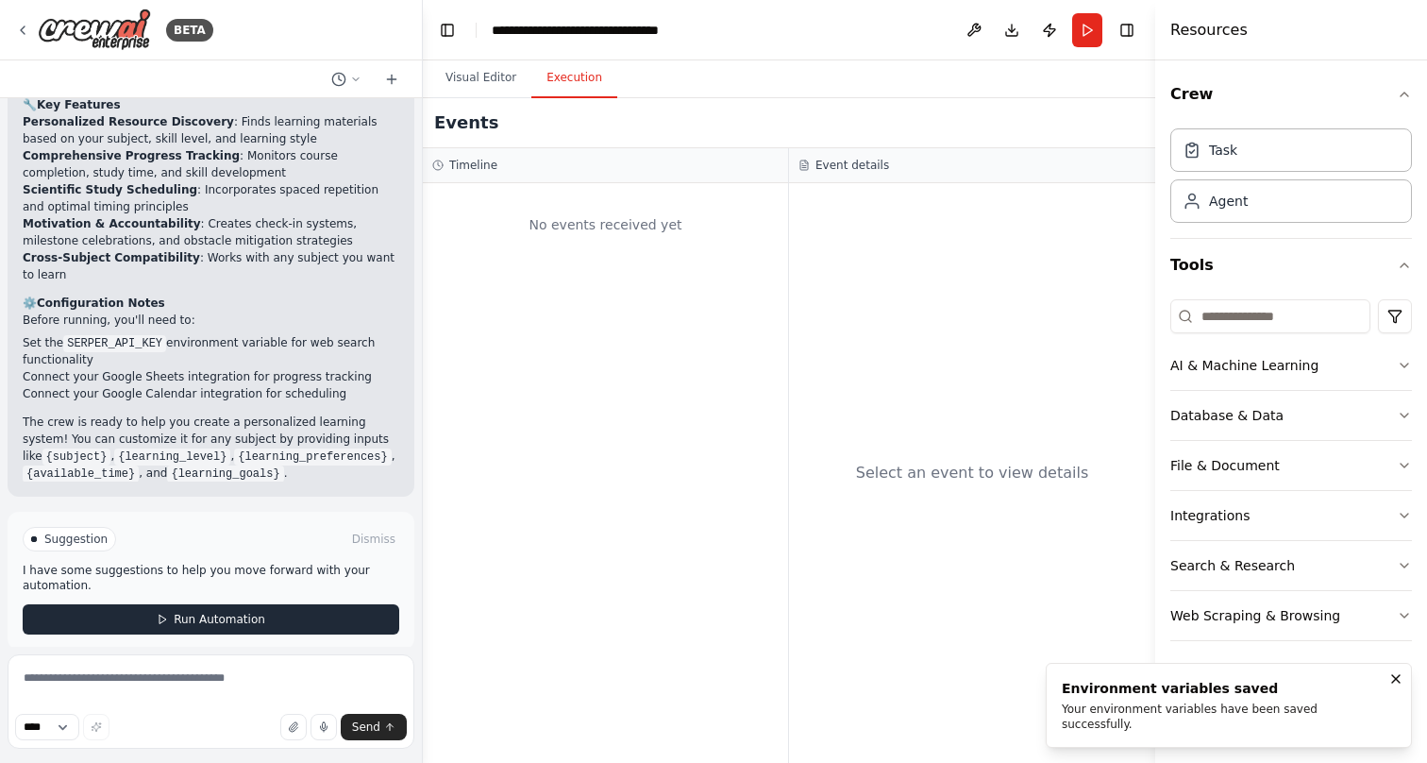
click at [245, 612] on span "Run Automation" at bounding box center [220, 619] width 92 height 15
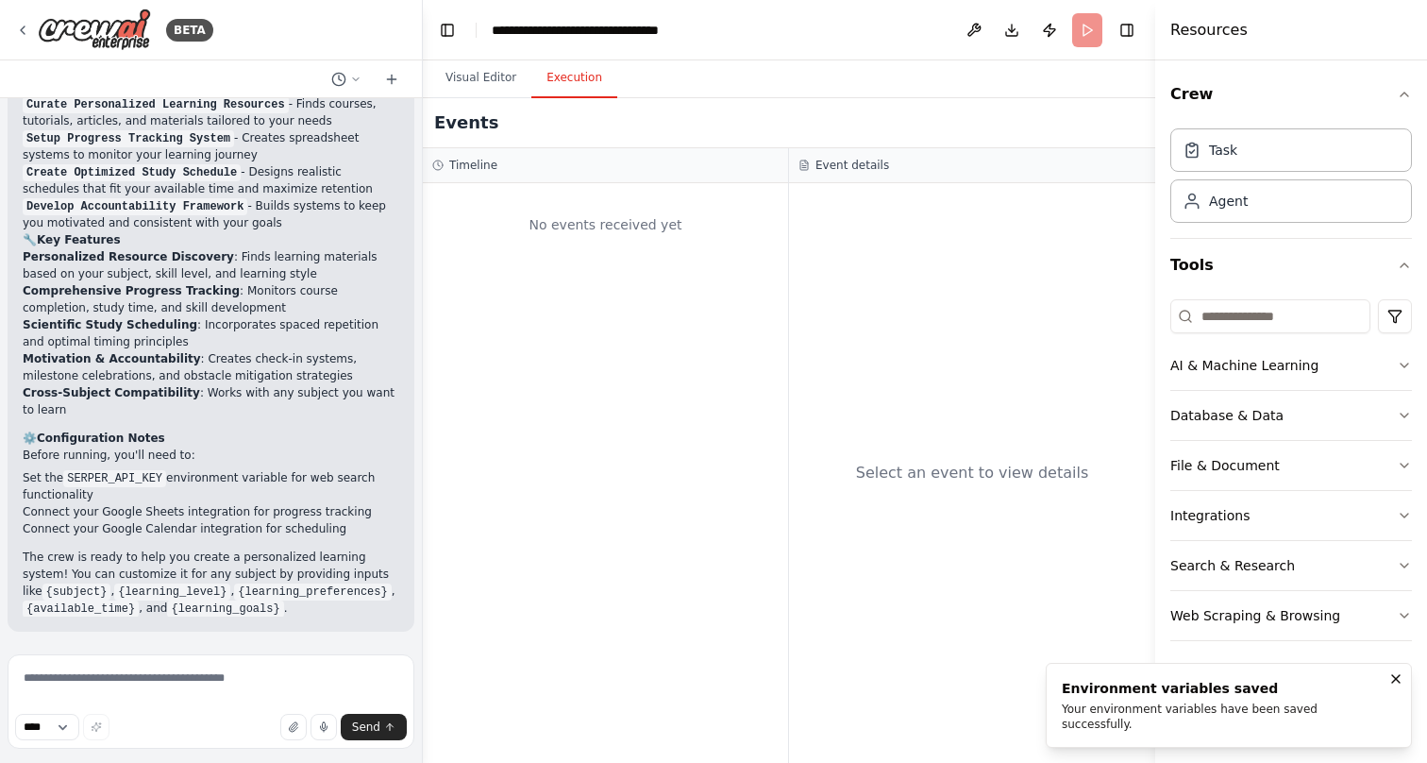
scroll to position [1809, 0]
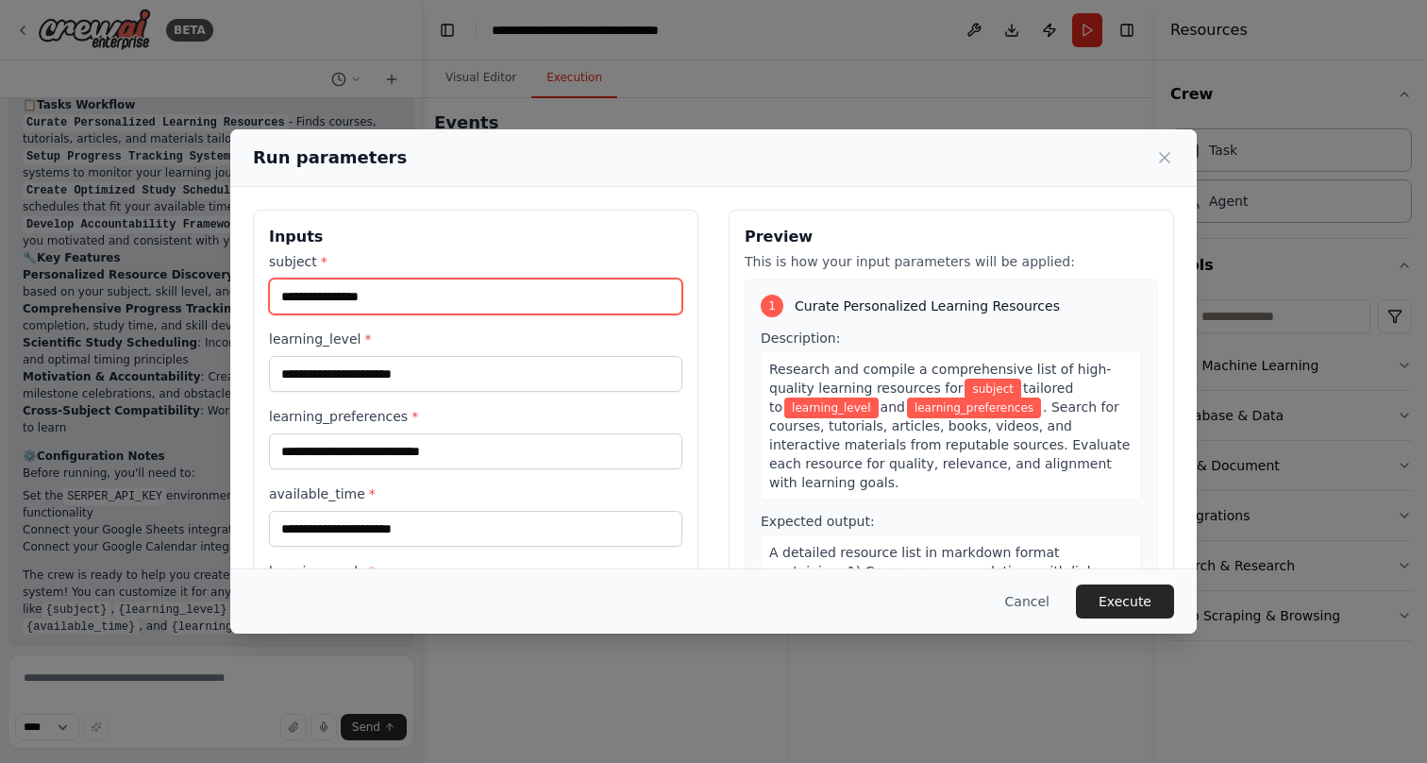
click at [361, 302] on input "subject *" at bounding box center [475, 296] width 413 height 36
type input "**********"
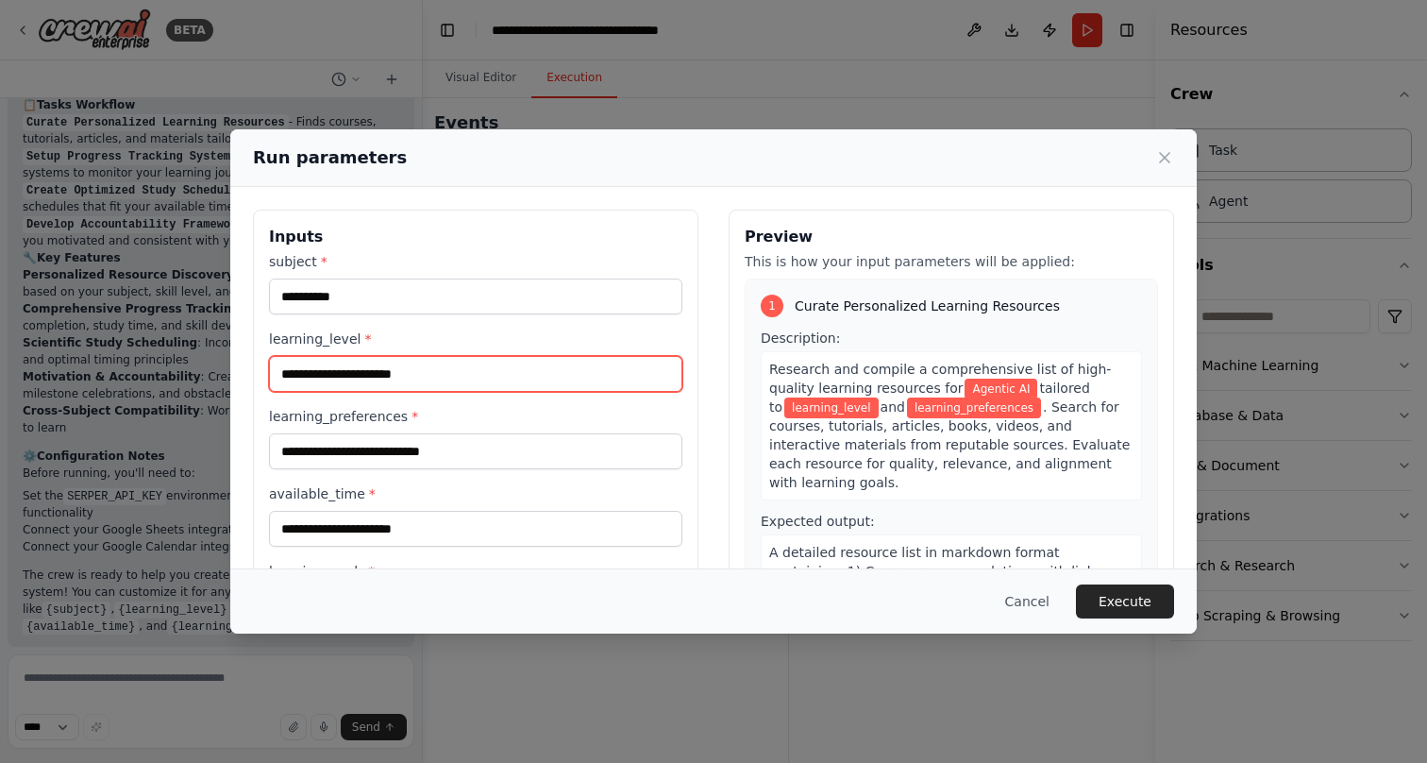
click at [391, 370] on input "learning_level *" at bounding box center [475, 374] width 413 height 36
type input "***"
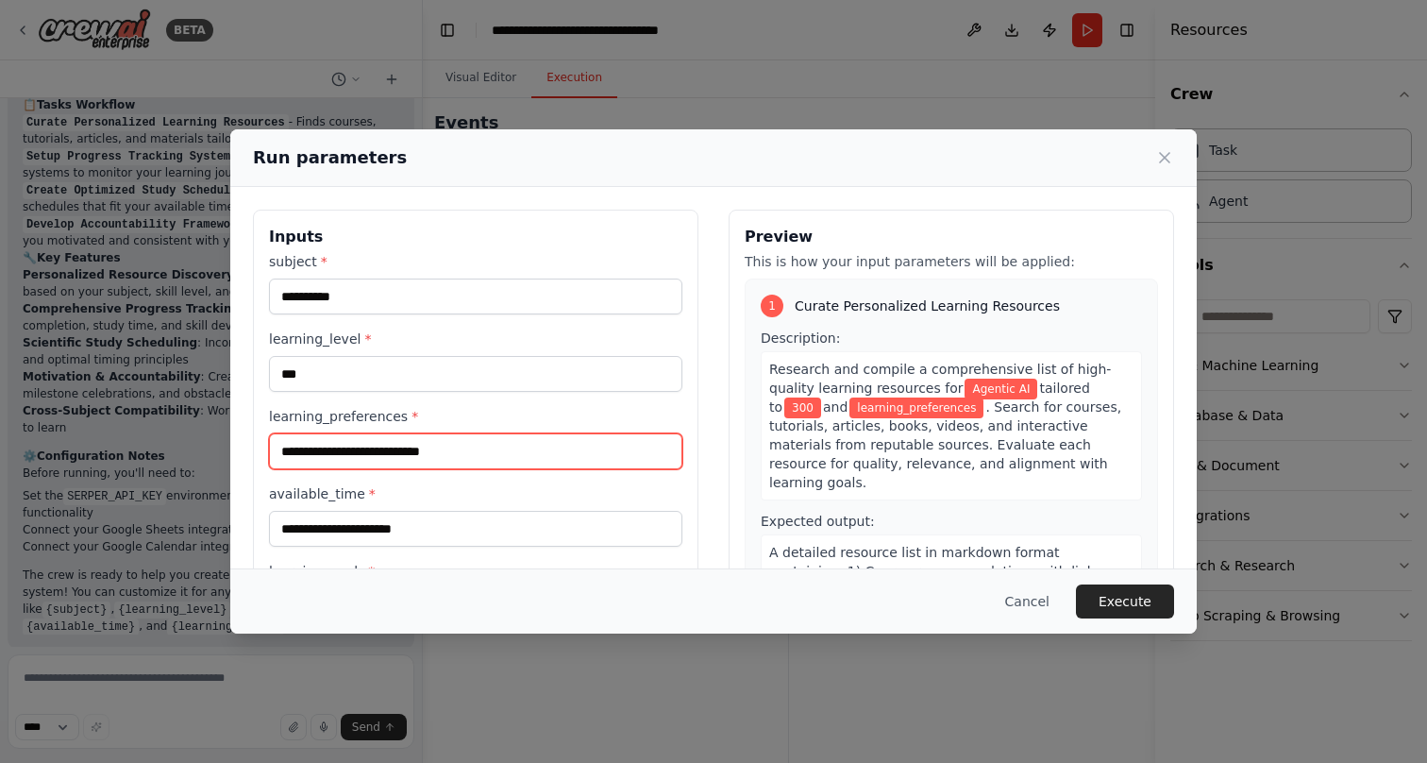
click at [409, 449] on input "learning_preferences *" at bounding box center [475, 451] width 413 height 36
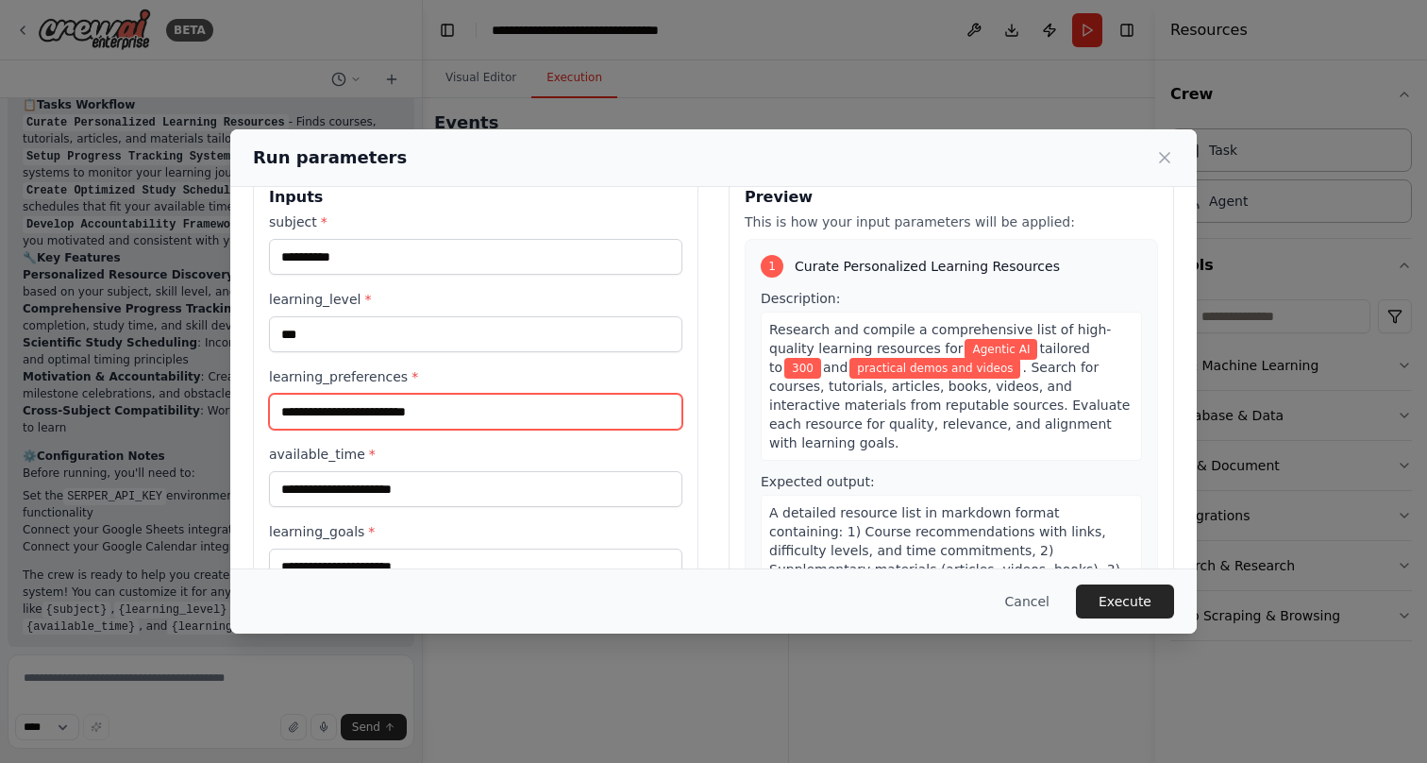
type input "**********"
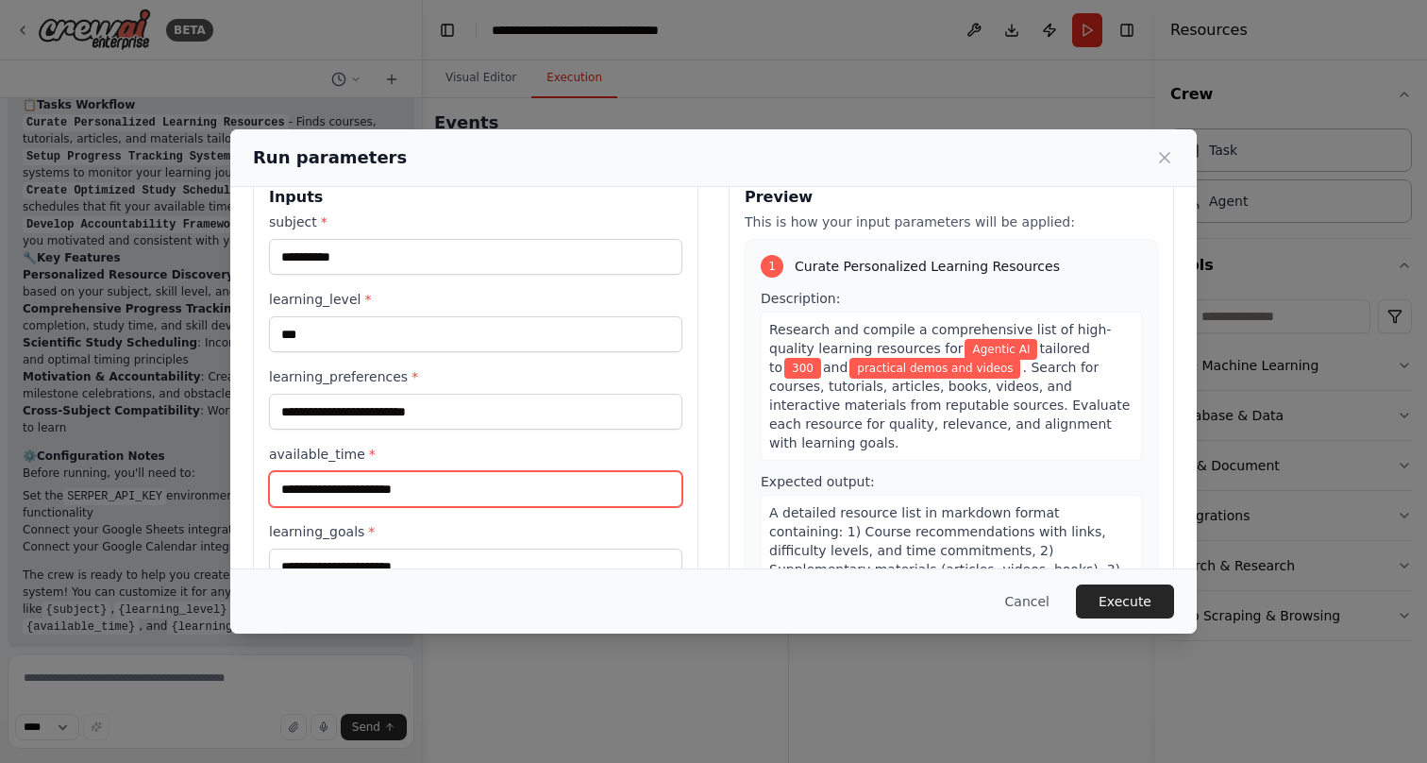
click at [422, 489] on input "available_time *" at bounding box center [475, 489] width 413 height 36
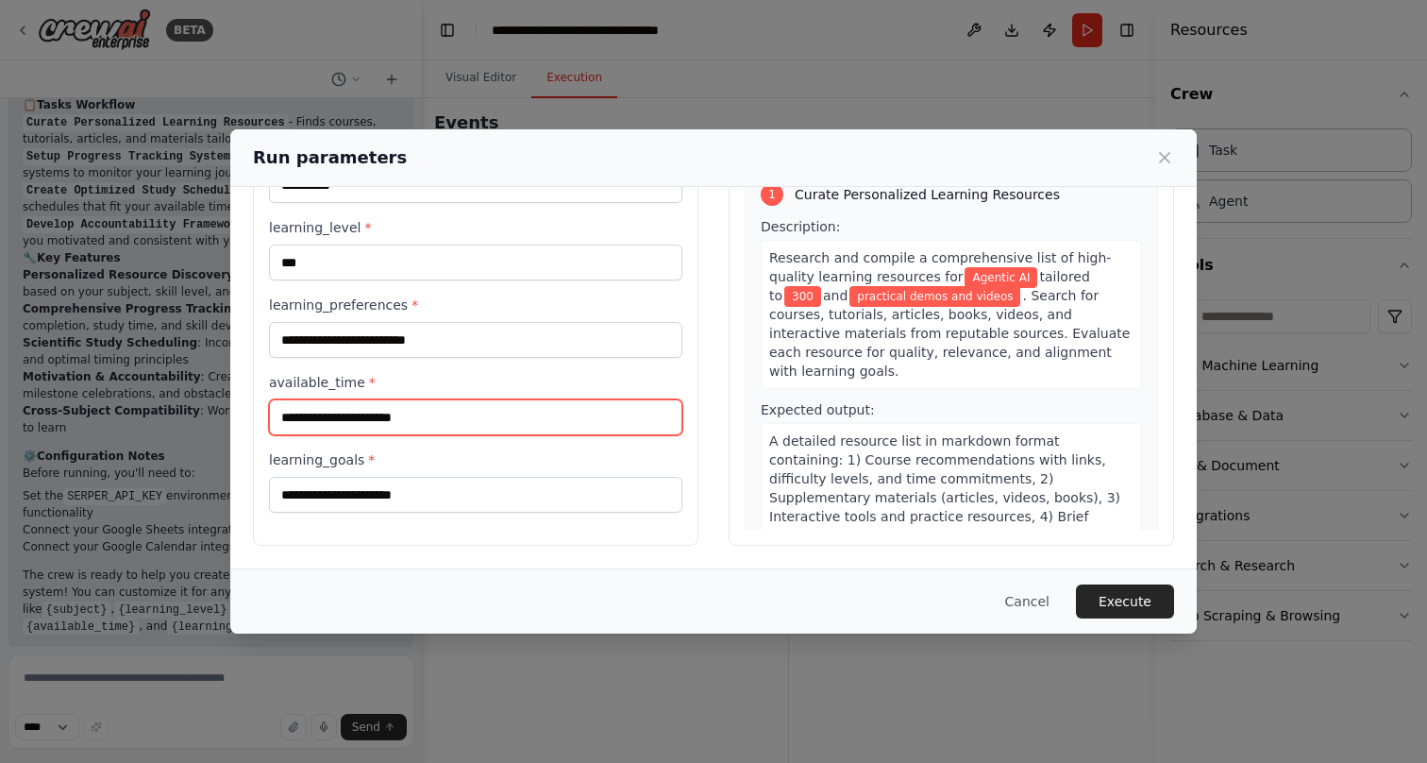
type input "*"
type input "**"
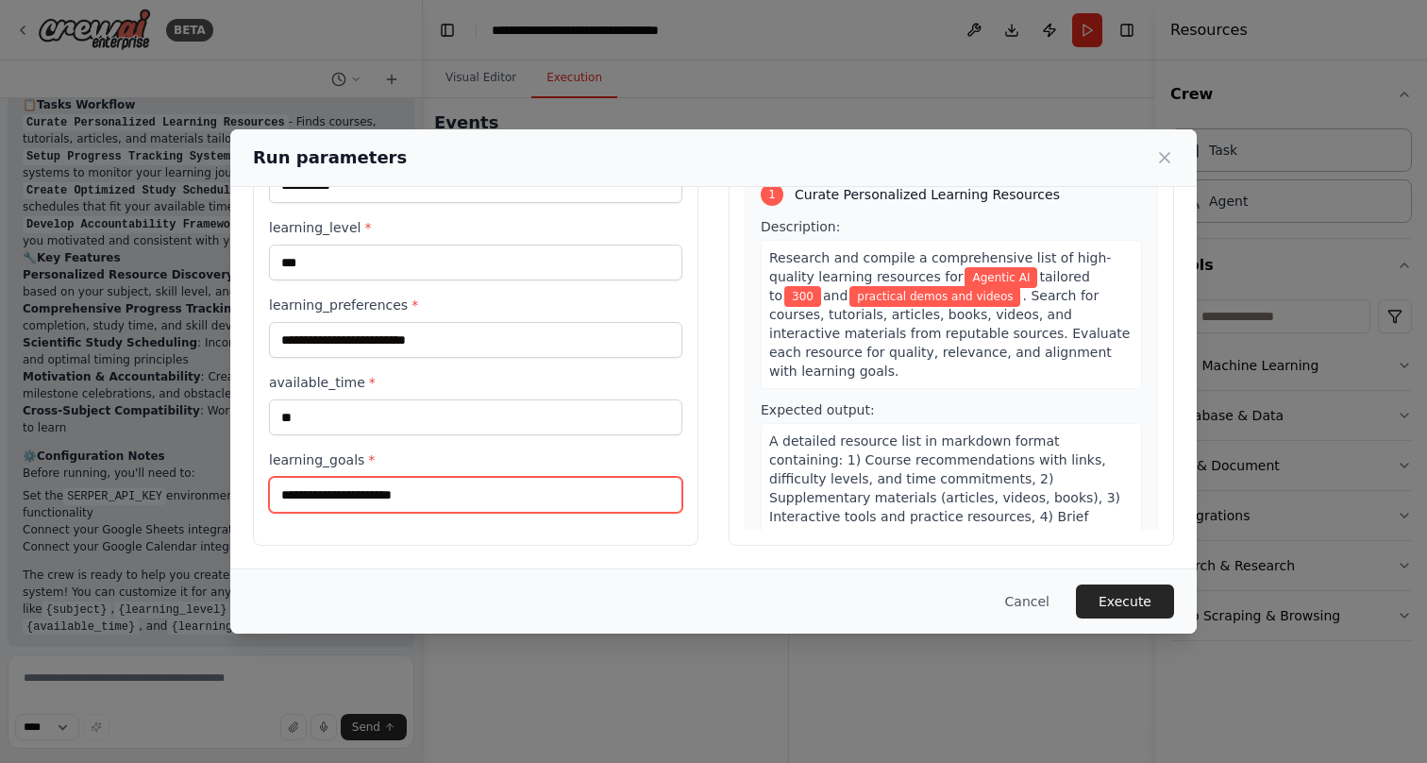
click at [513, 497] on input "learning_goals *" at bounding box center [475, 495] width 413 height 36
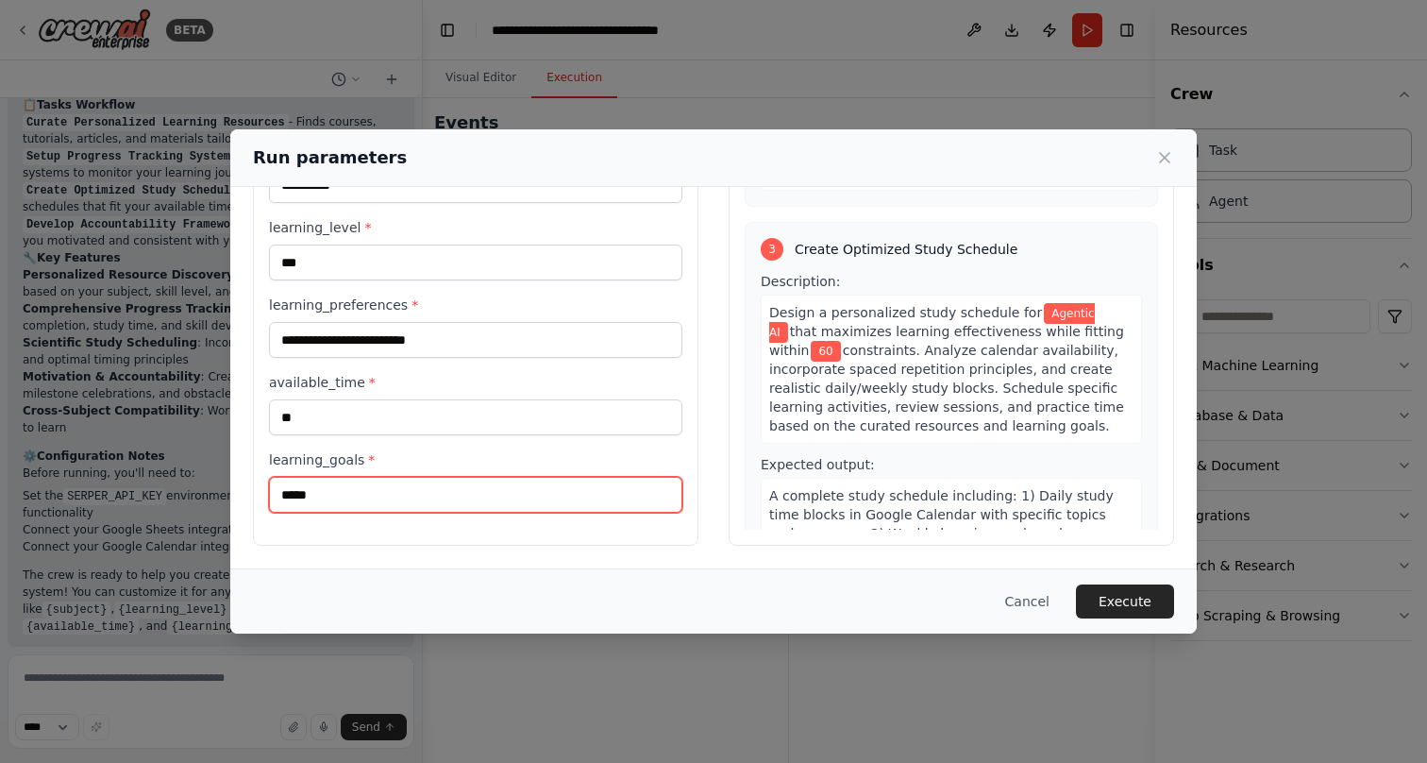
scroll to position [856, 0]
type input "*****"
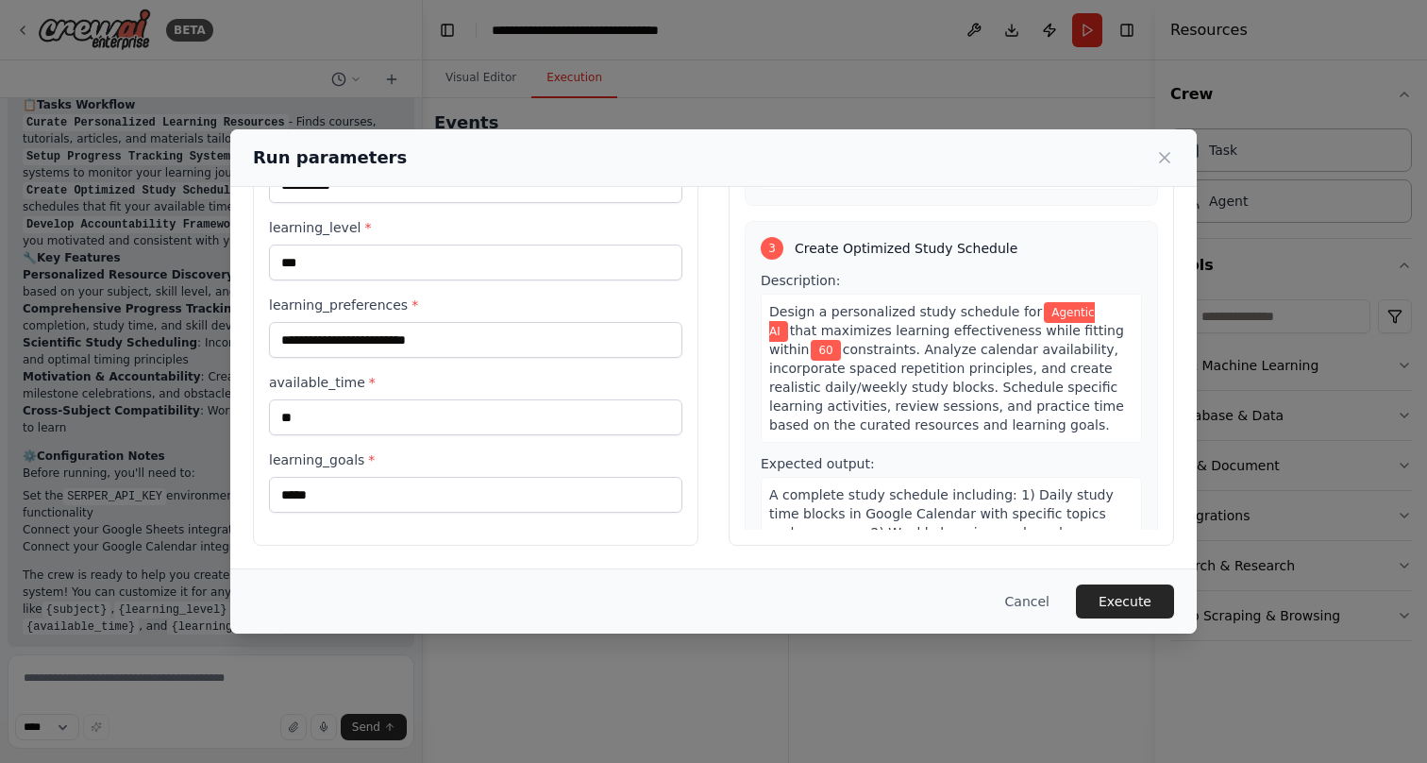
click at [840, 340] on span "60" at bounding box center [825, 350] width 29 height 21
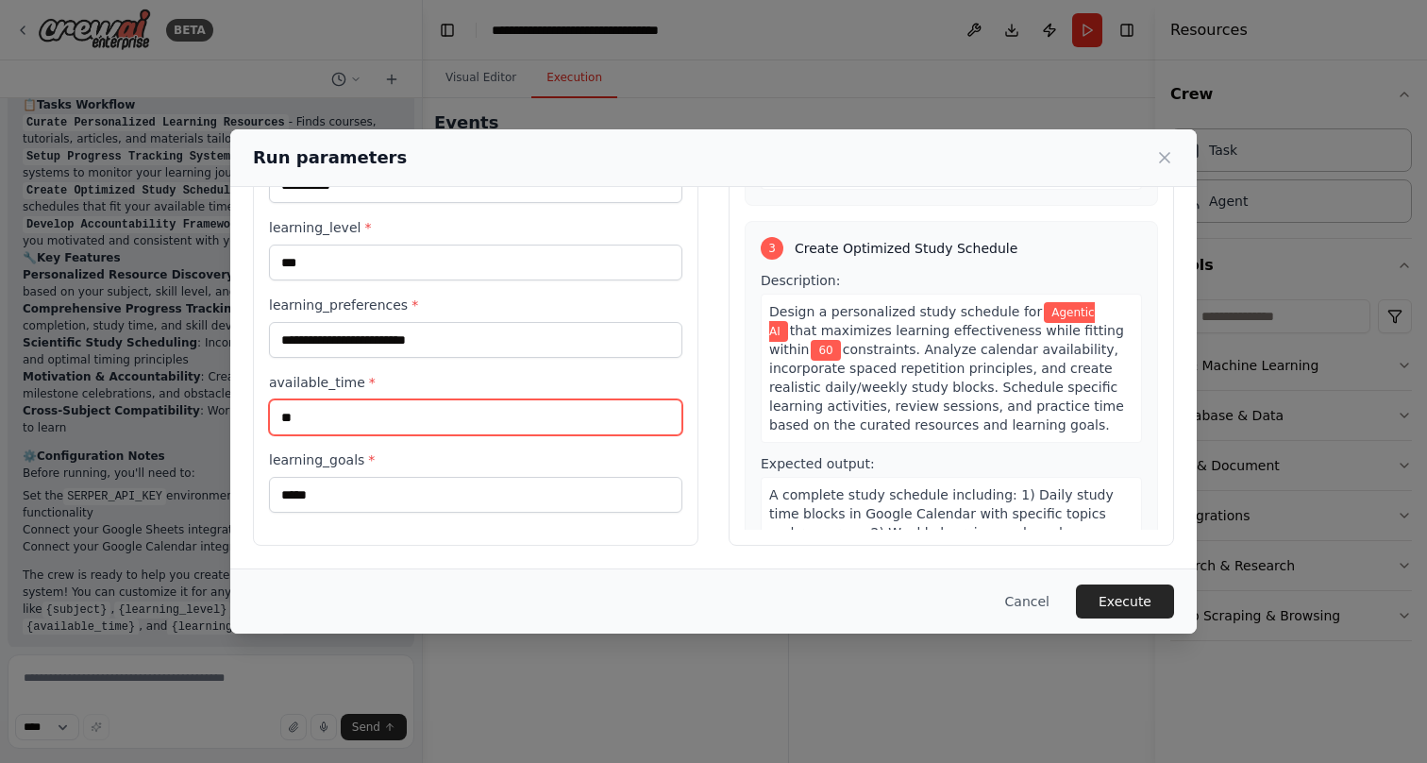
click at [408, 424] on input "**" at bounding box center [475, 417] width 413 height 36
type input "*"
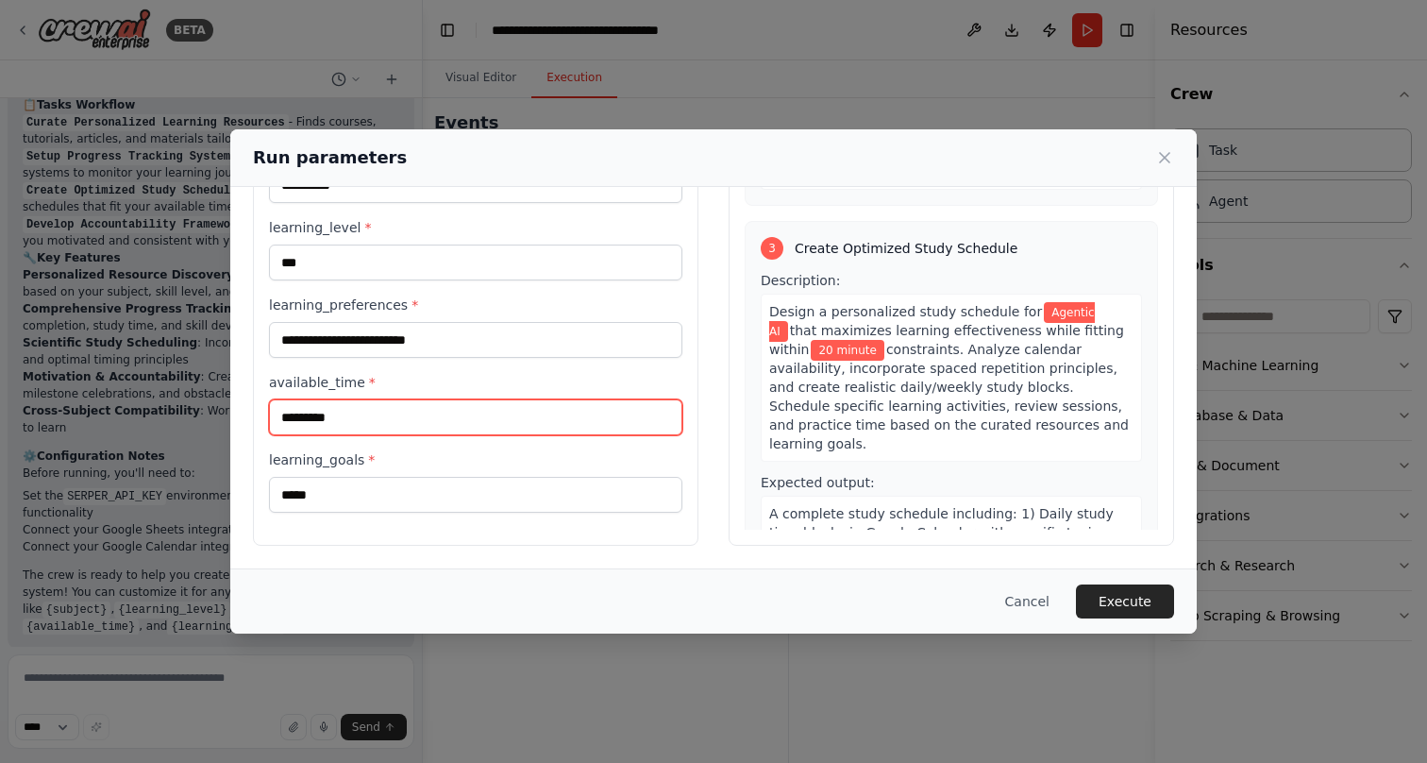
type input "*********"
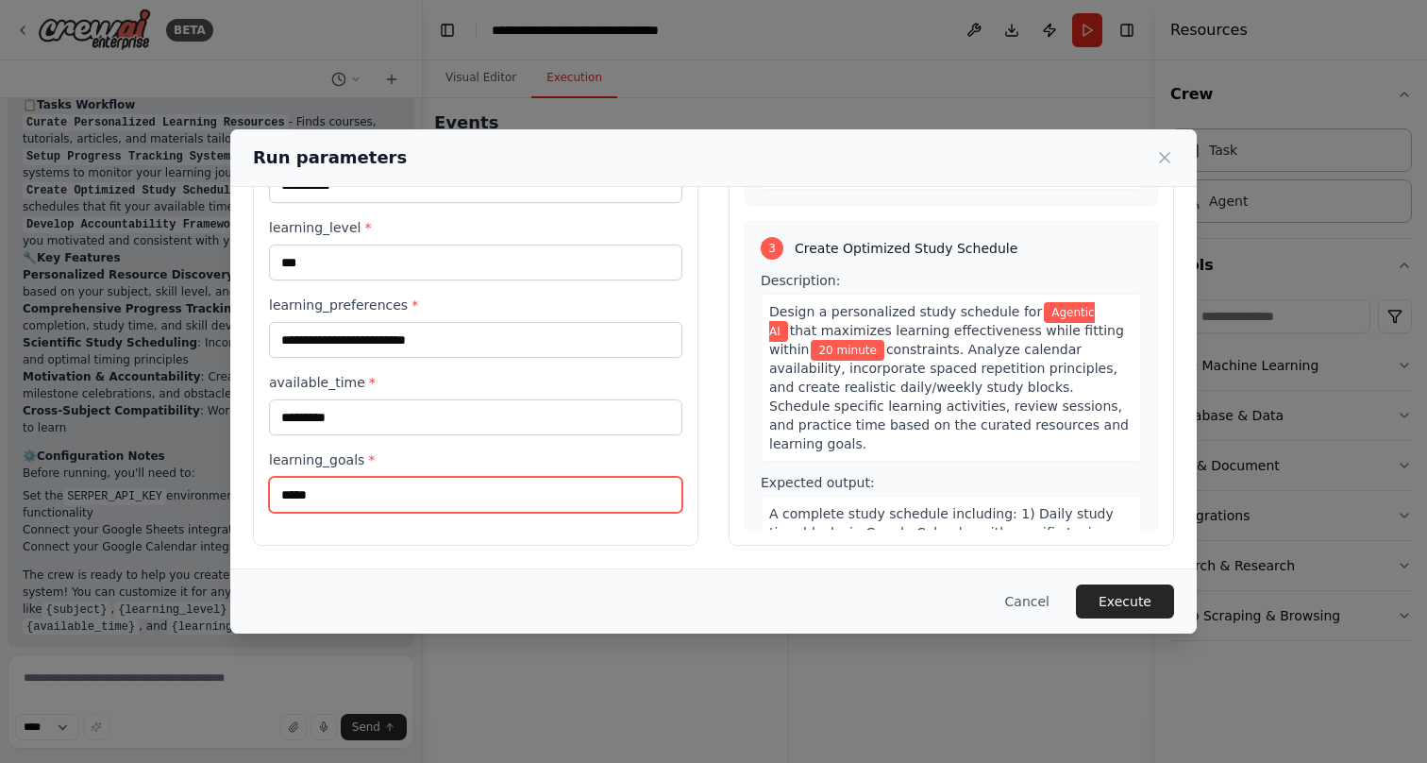
click at [370, 490] on input "*****" at bounding box center [475, 495] width 413 height 36
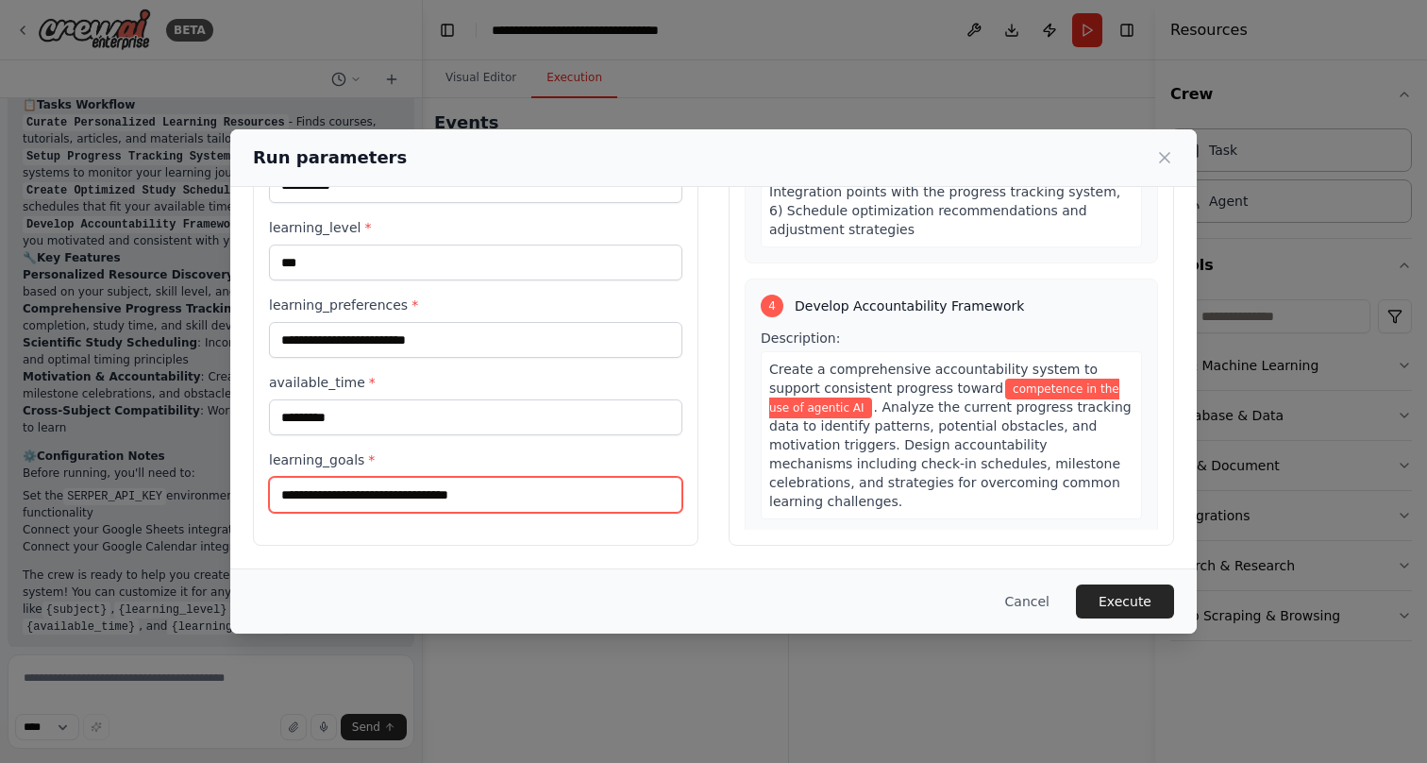
scroll to position [1348, 0]
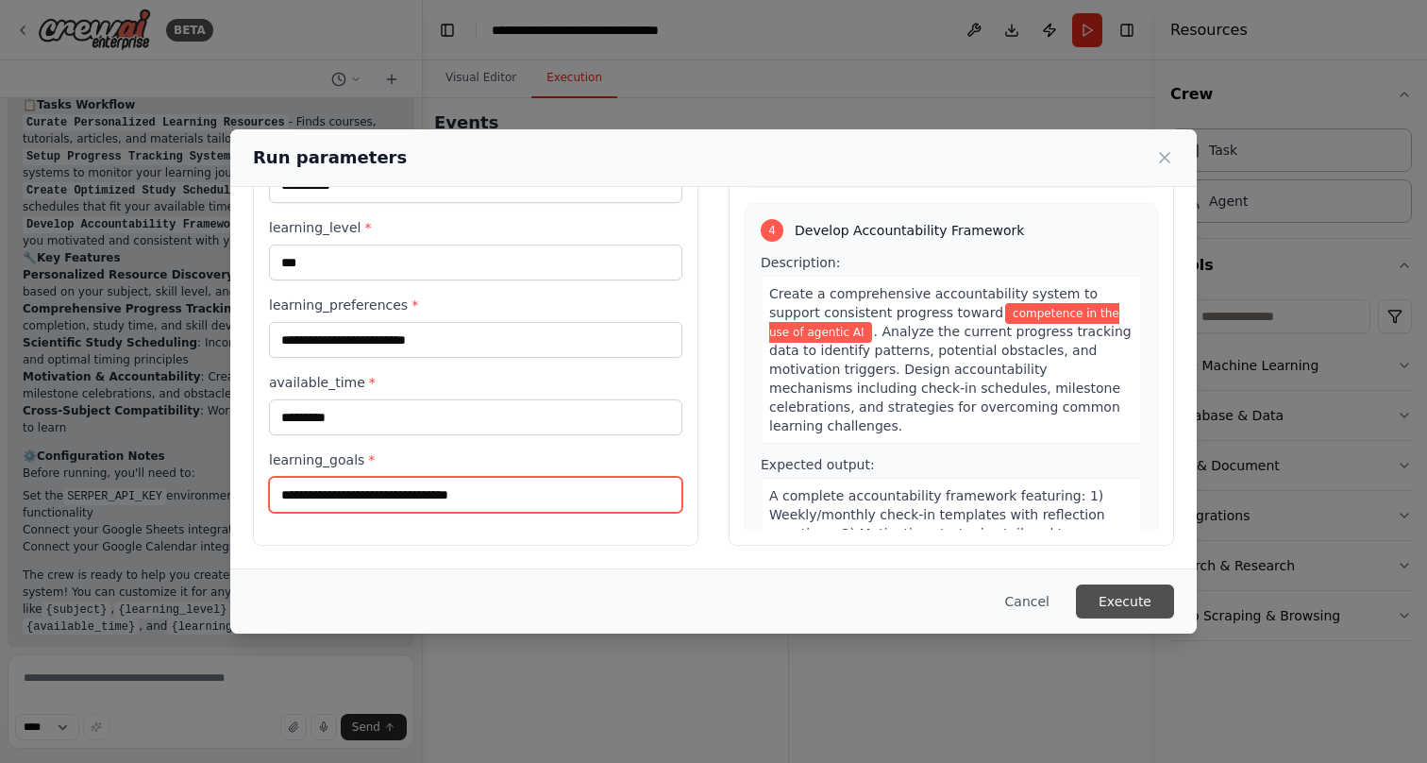
type input "**********"
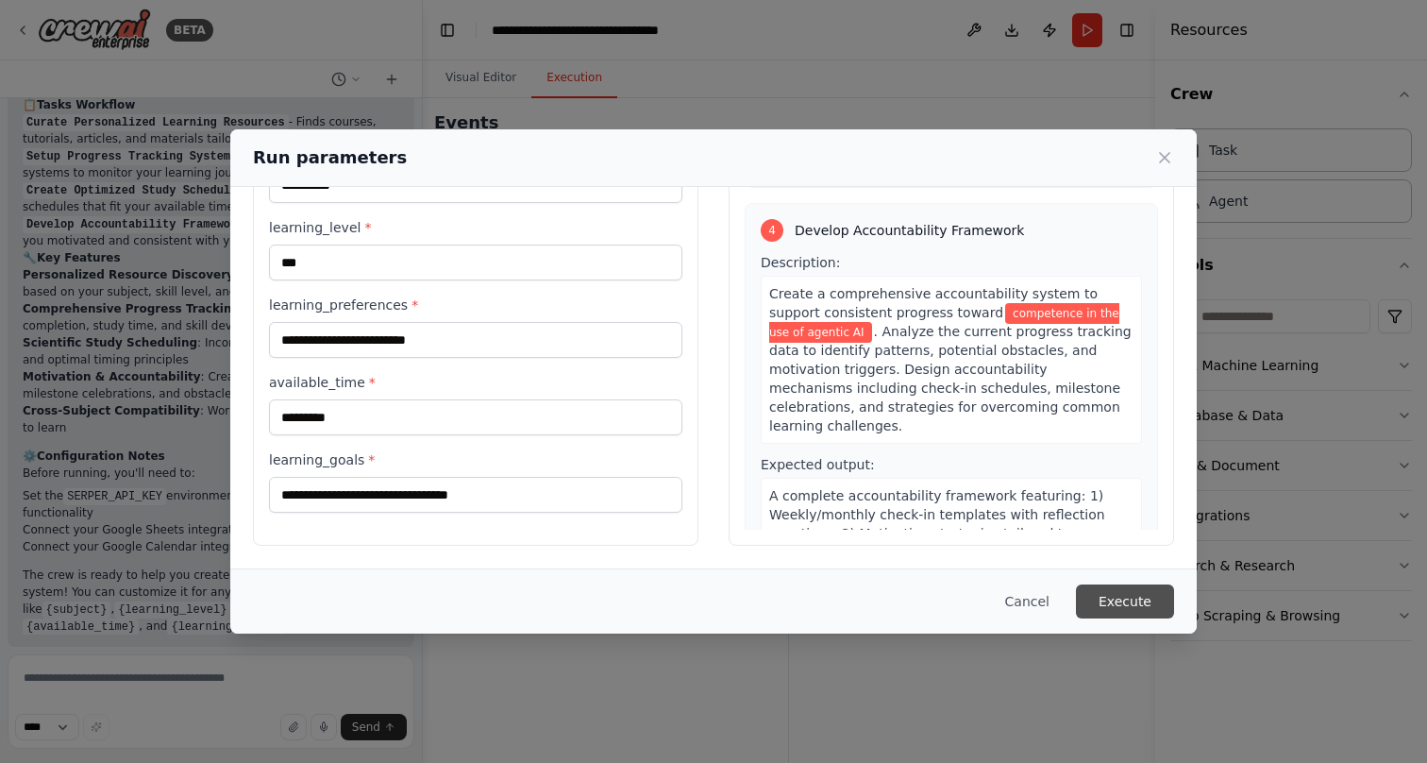
click at [1116, 609] on button "Execute" at bounding box center [1125, 601] width 98 height 34
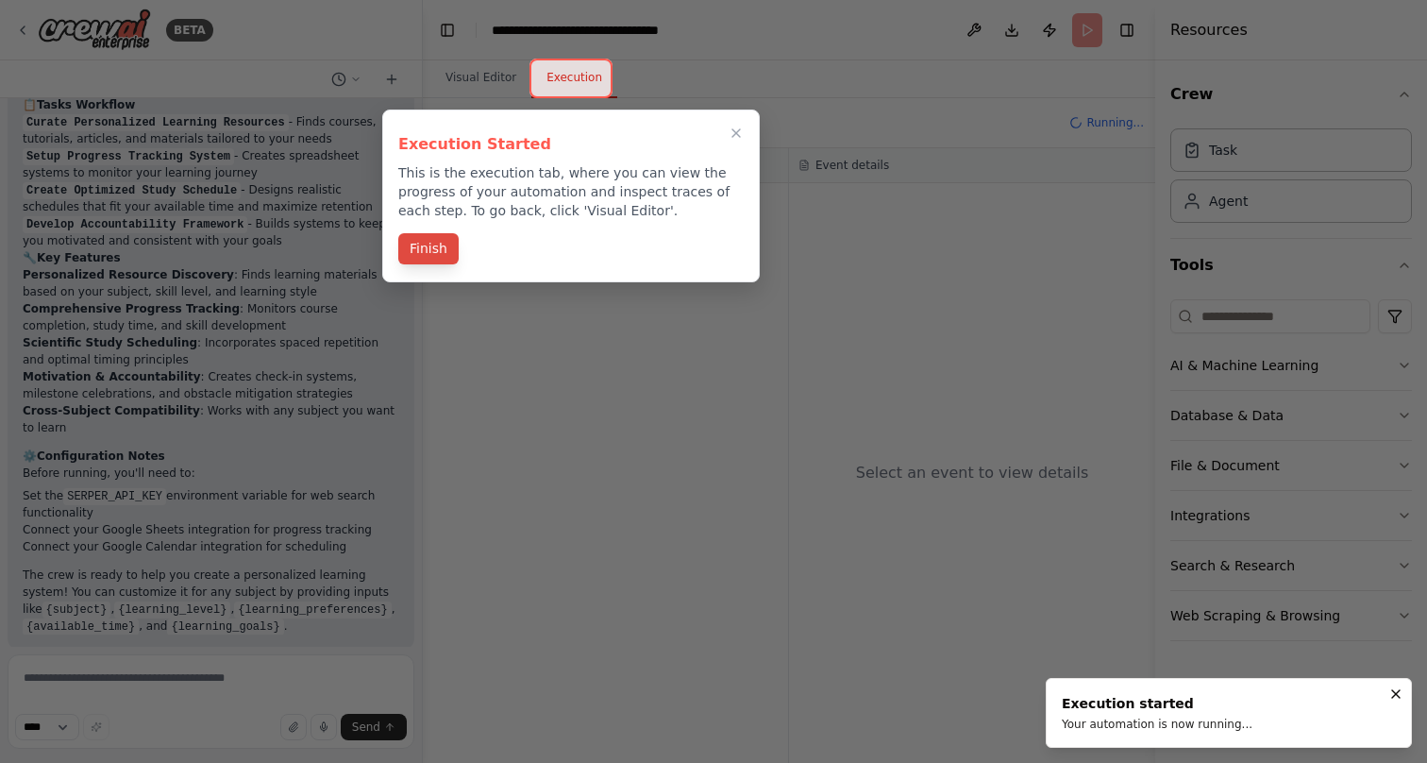
click at [427, 246] on button "Finish" at bounding box center [428, 248] width 60 height 31
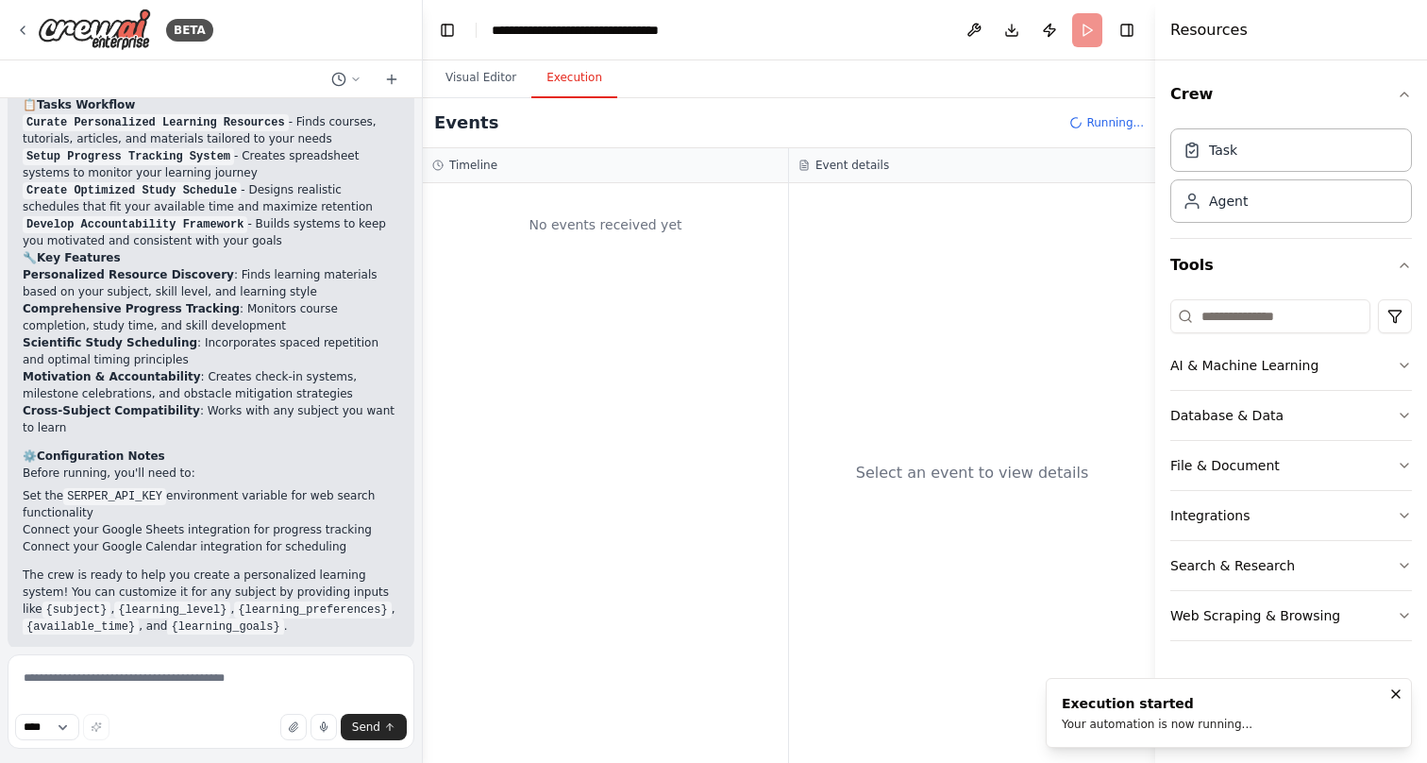
click at [569, 85] on button "Execution" at bounding box center [574, 79] width 86 height 40
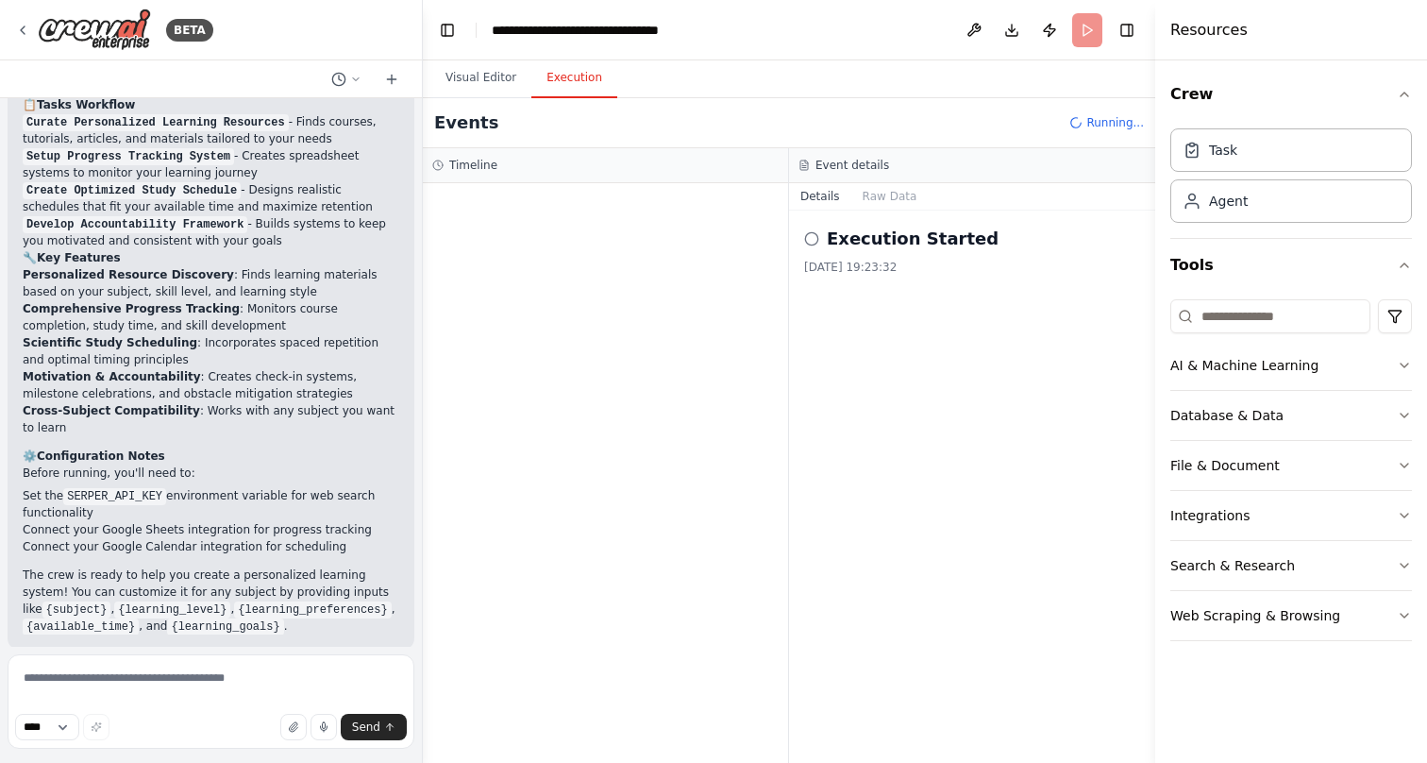
click at [848, 241] on h2 "Execution Started" at bounding box center [913, 239] width 172 height 26
click at [814, 235] on icon at bounding box center [811, 238] width 15 height 15
click at [812, 238] on icon at bounding box center [811, 238] width 15 height 15
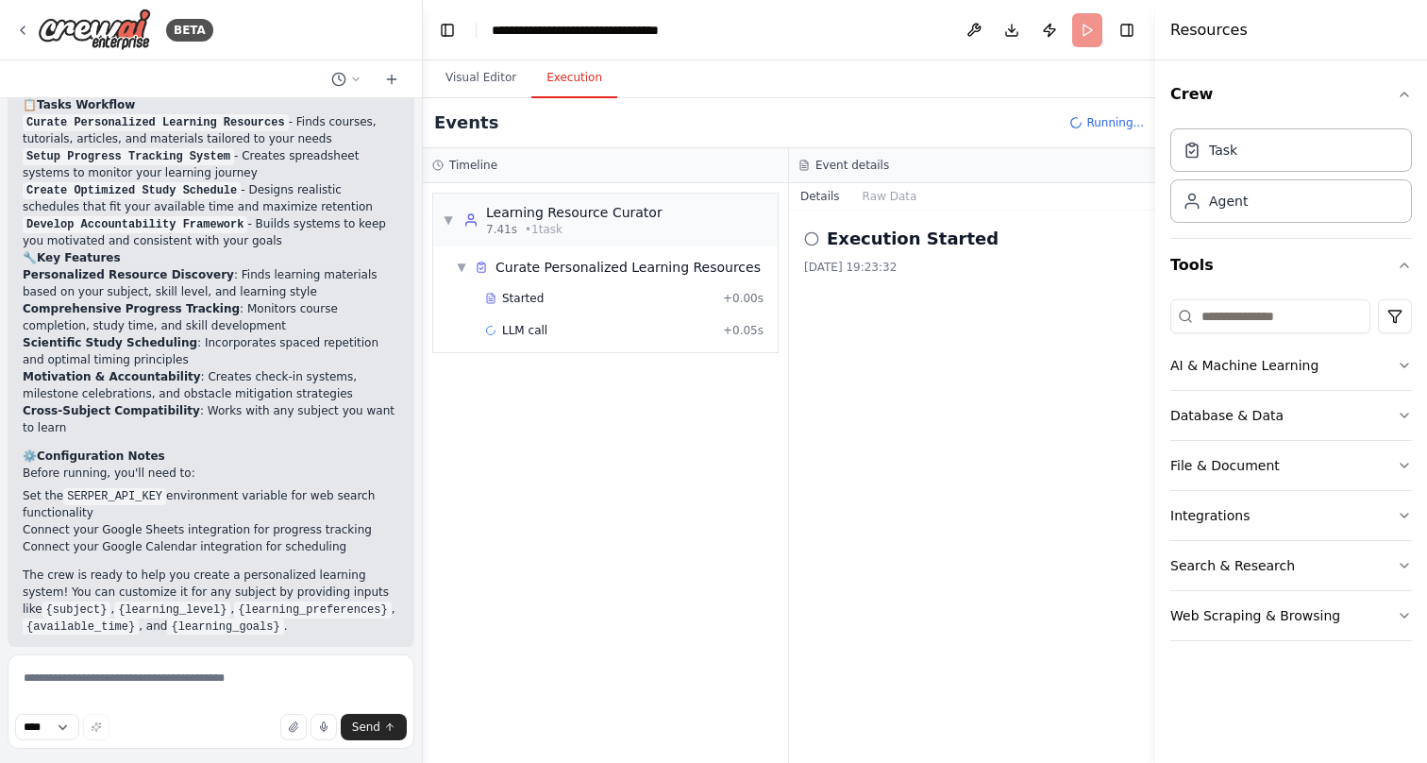
scroll to position [1962, 0]
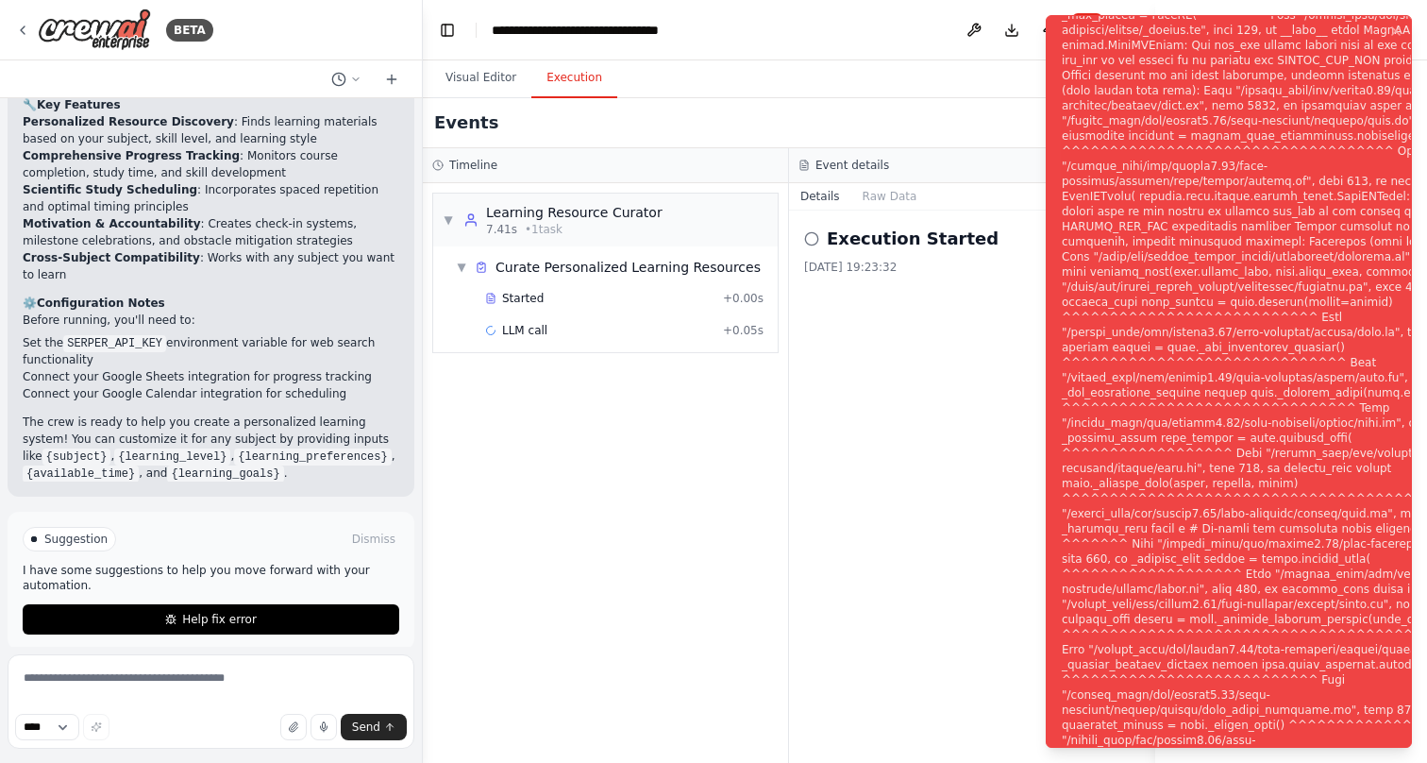
click at [1169, 275] on div "Notifications (F8)" at bounding box center [1290, 392] width 456 height 1707
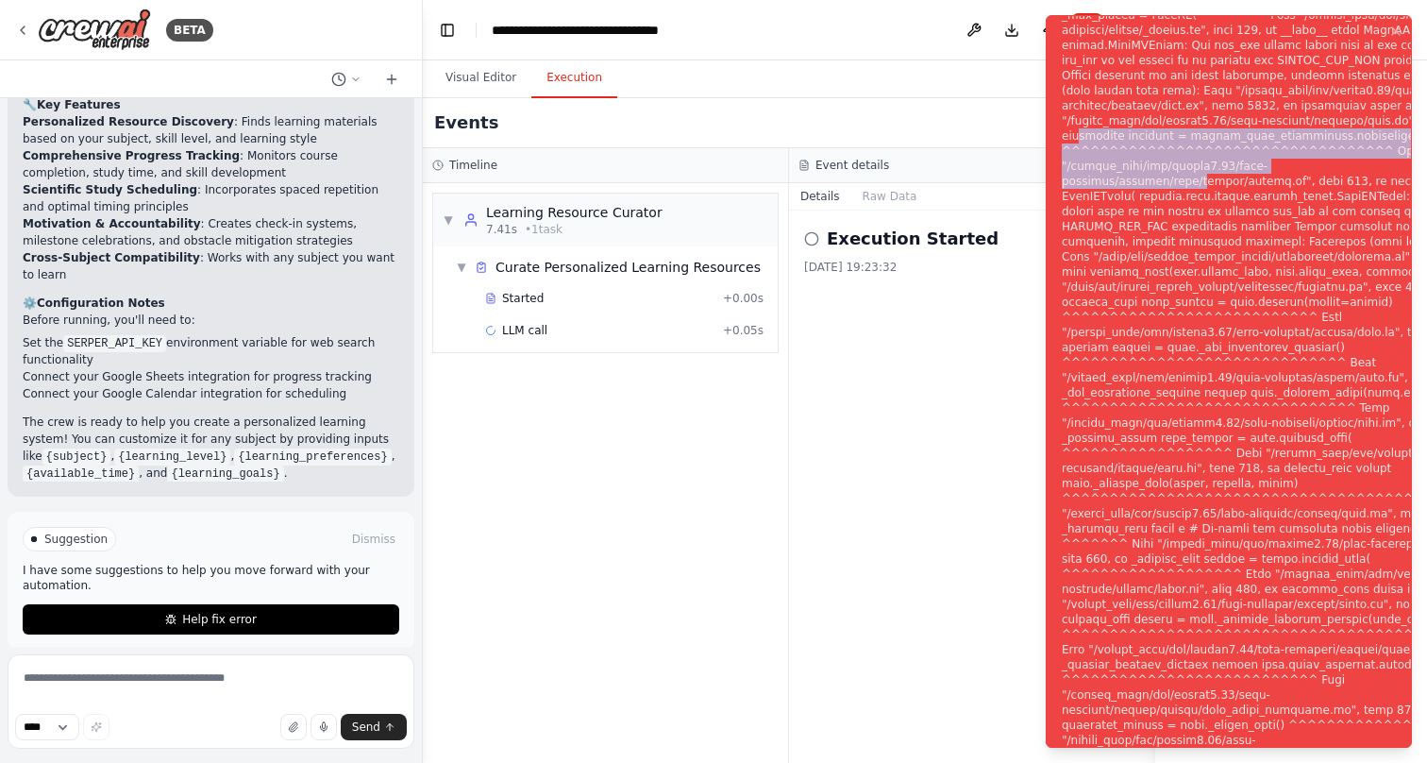
drag, startPoint x: 1152, startPoint y: 94, endPoint x: 1182, endPoint y: 175, distance: 85.7
click at [1182, 172] on div "Notifications (F8)" at bounding box center [1290, 392] width 456 height 1707
click at [1182, 175] on div "Notifications (F8)" at bounding box center [1290, 392] width 456 height 1707
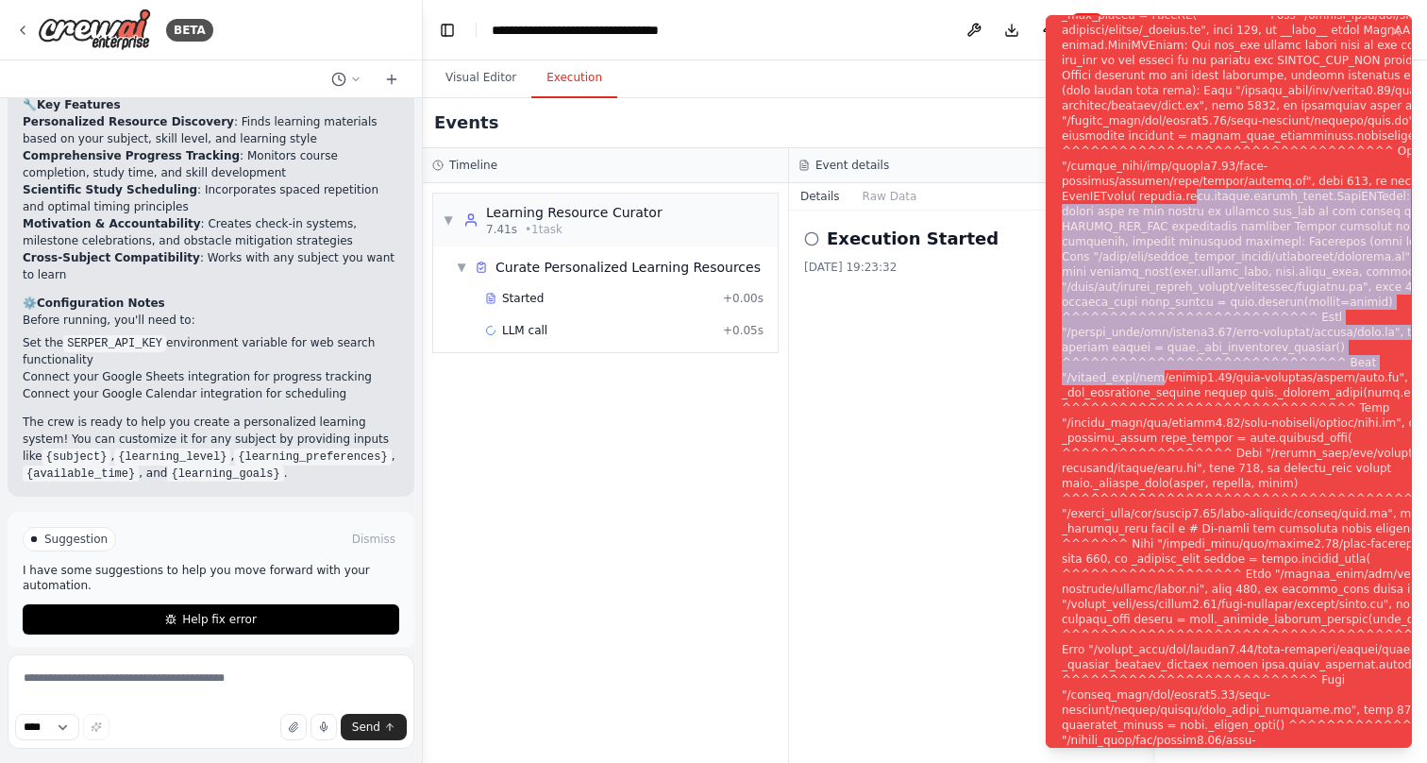
drag, startPoint x: 1102, startPoint y: 190, endPoint x: 1154, endPoint y: 395, distance: 211.3
click at [1154, 395] on div "Notifications (F8)" at bounding box center [1290, 392] width 456 height 1707
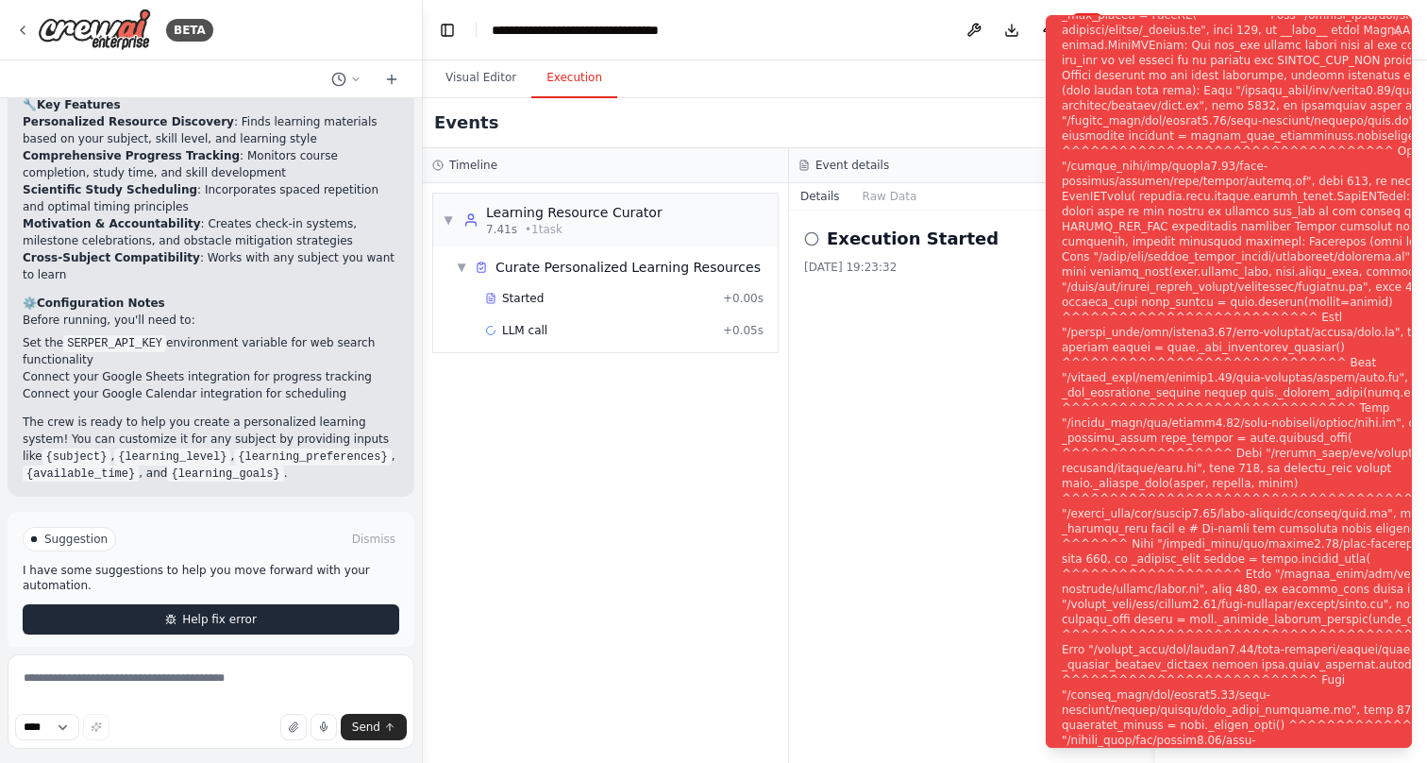
click at [207, 612] on span "Help fix error" at bounding box center [219, 619] width 75 height 15
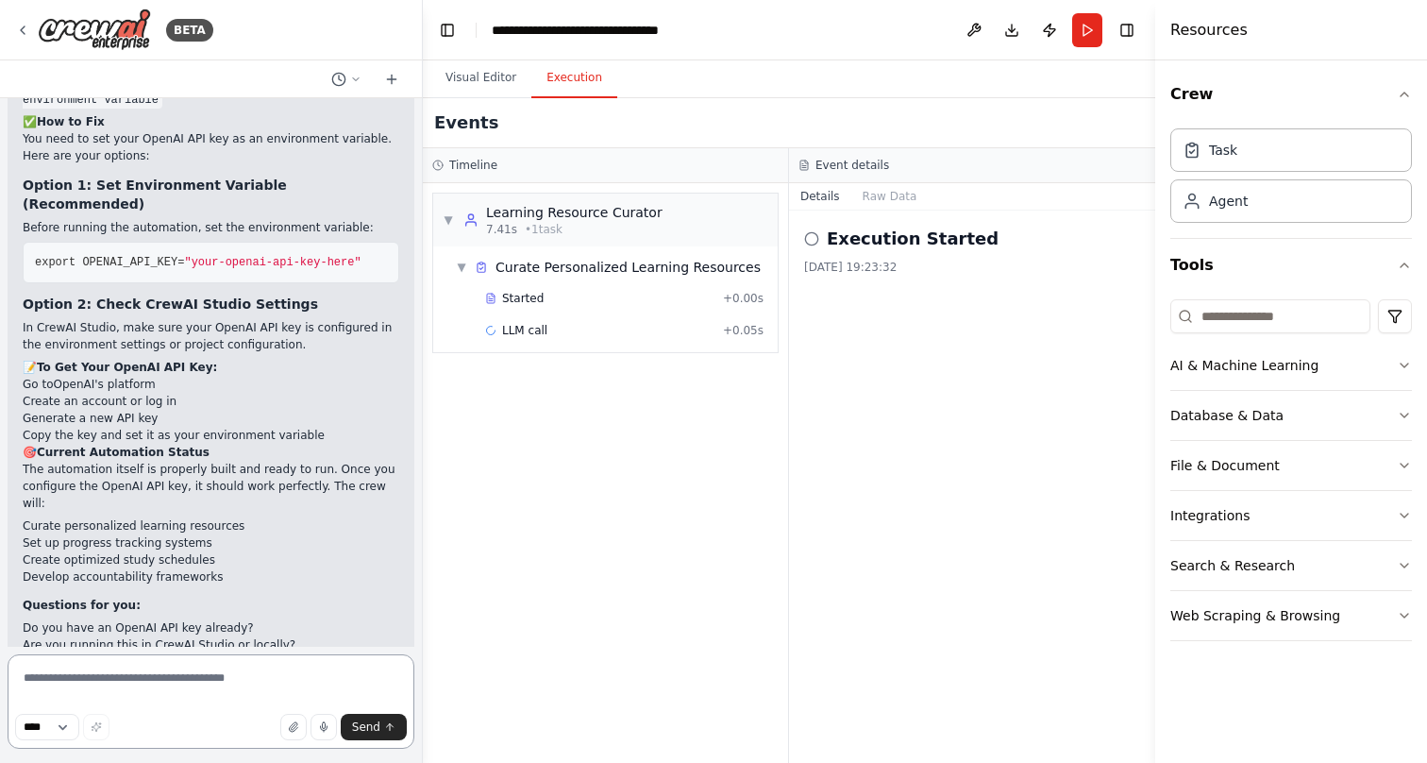
scroll to position [2566, 0]
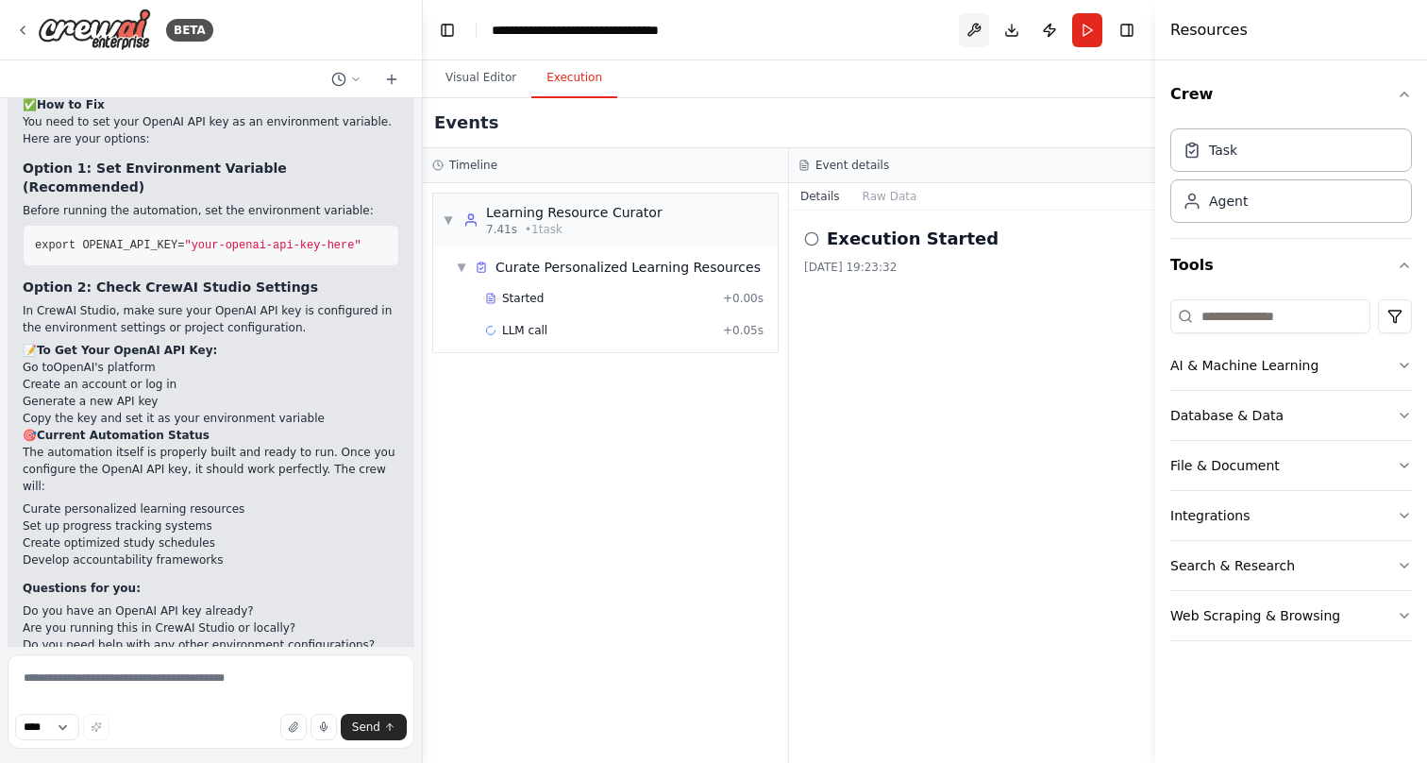
click at [978, 35] on button at bounding box center [974, 30] width 30 height 34
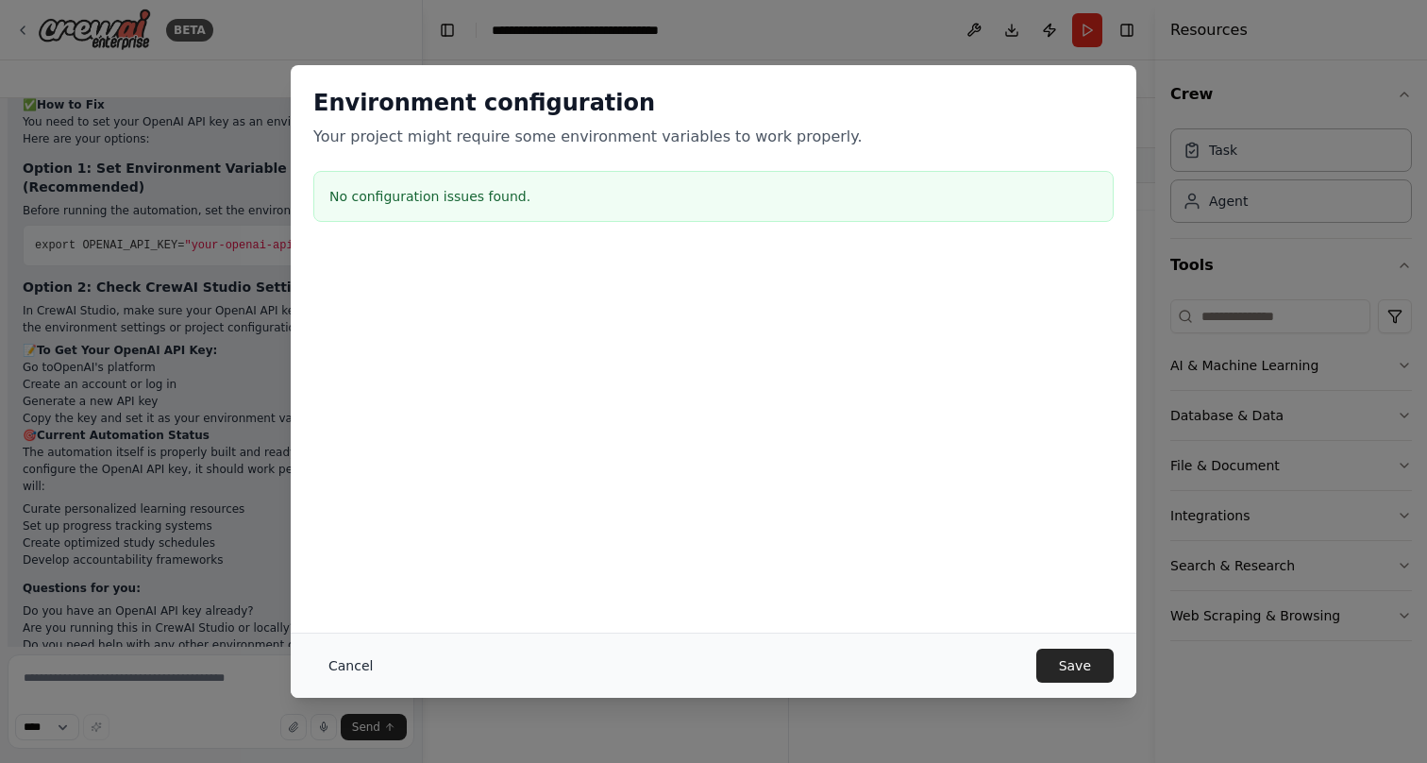
click at [364, 667] on button "Cancel" at bounding box center [350, 666] width 75 height 34
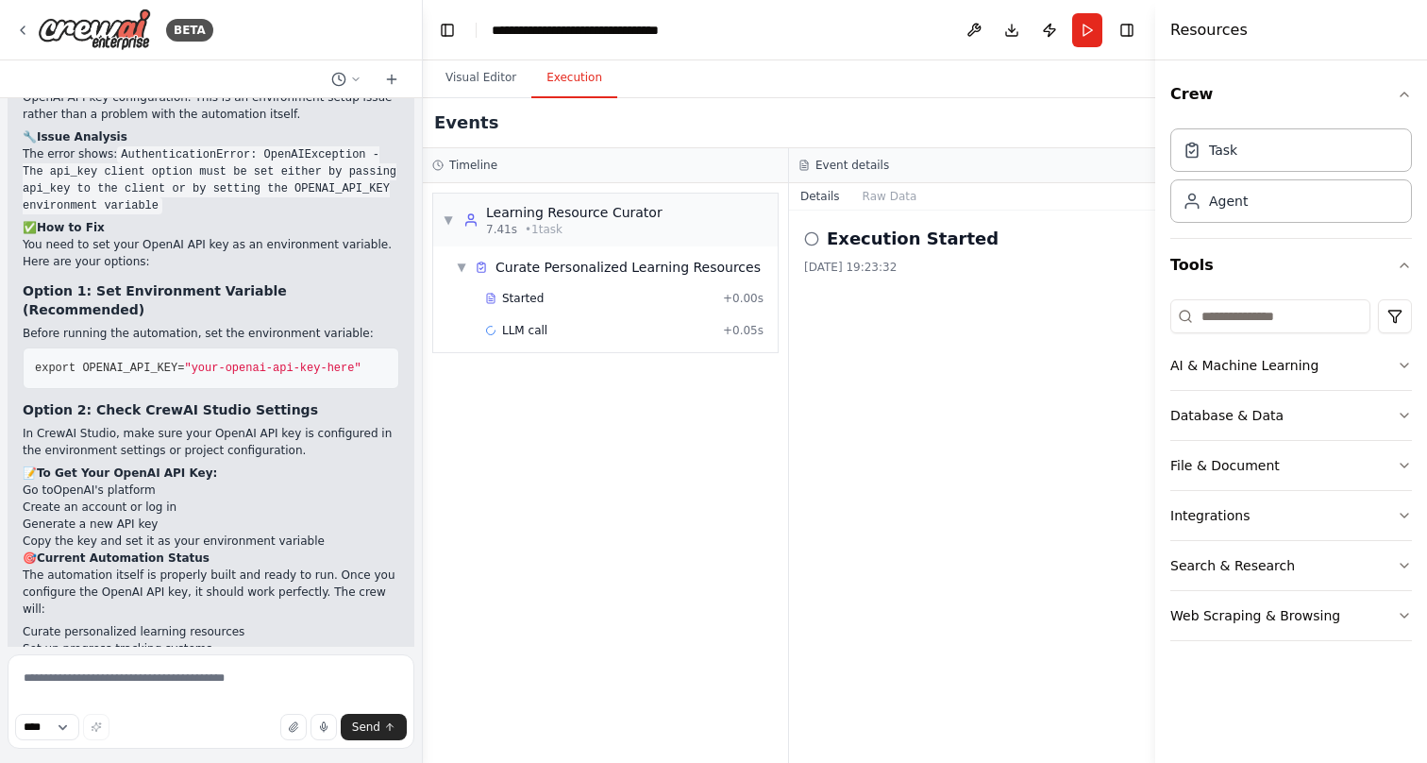
scroll to position [2451, 0]
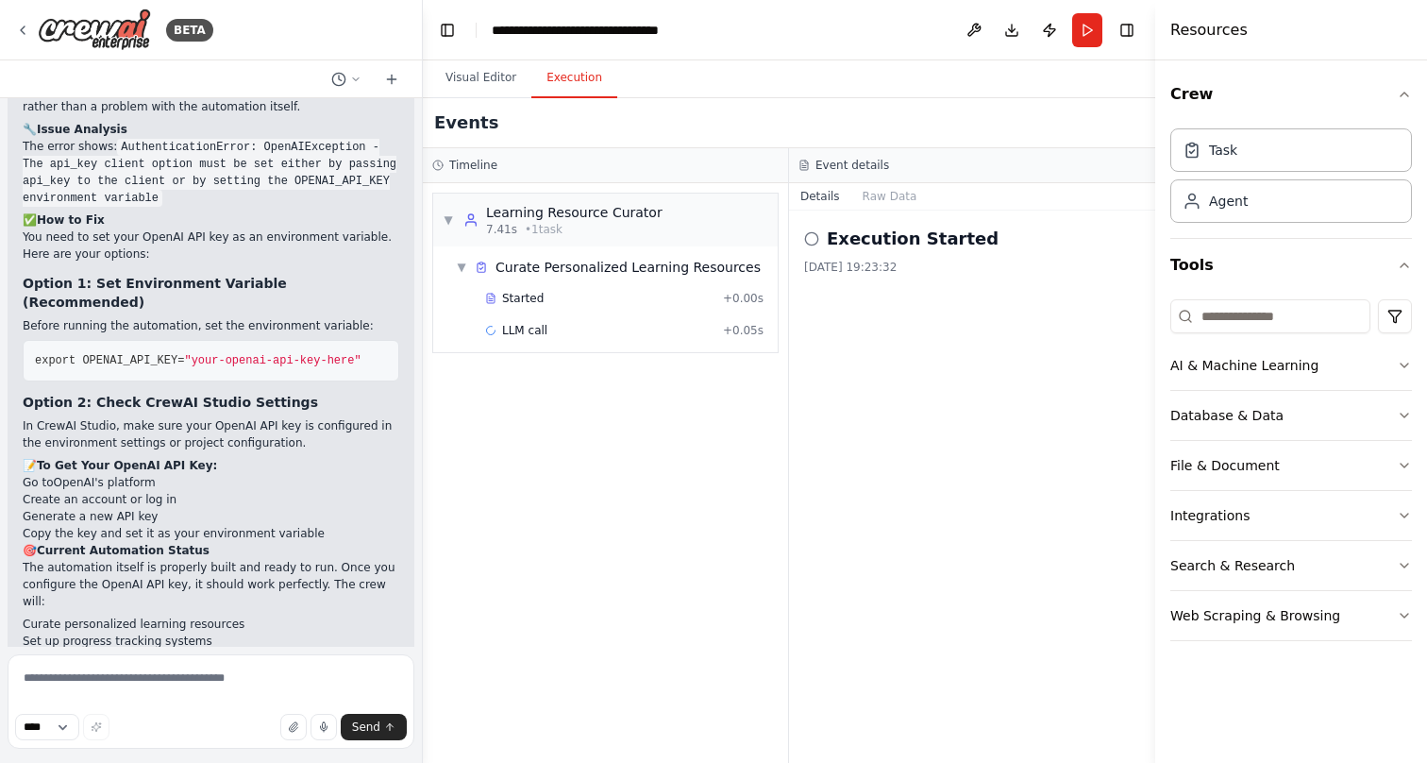
click at [135, 395] on strong "Option 2: Check CrewAI Studio Settings" at bounding box center [170, 402] width 295 height 15
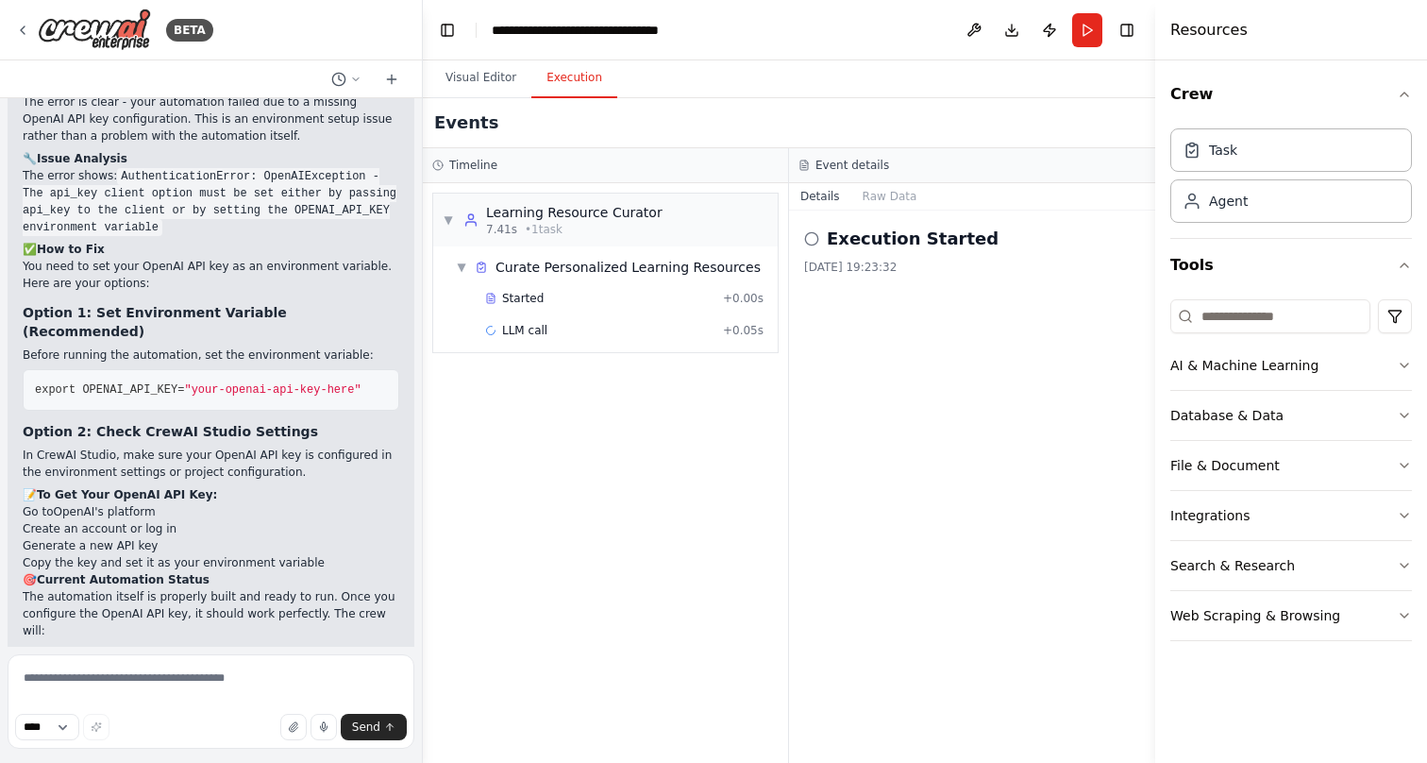
scroll to position [2427, 0]
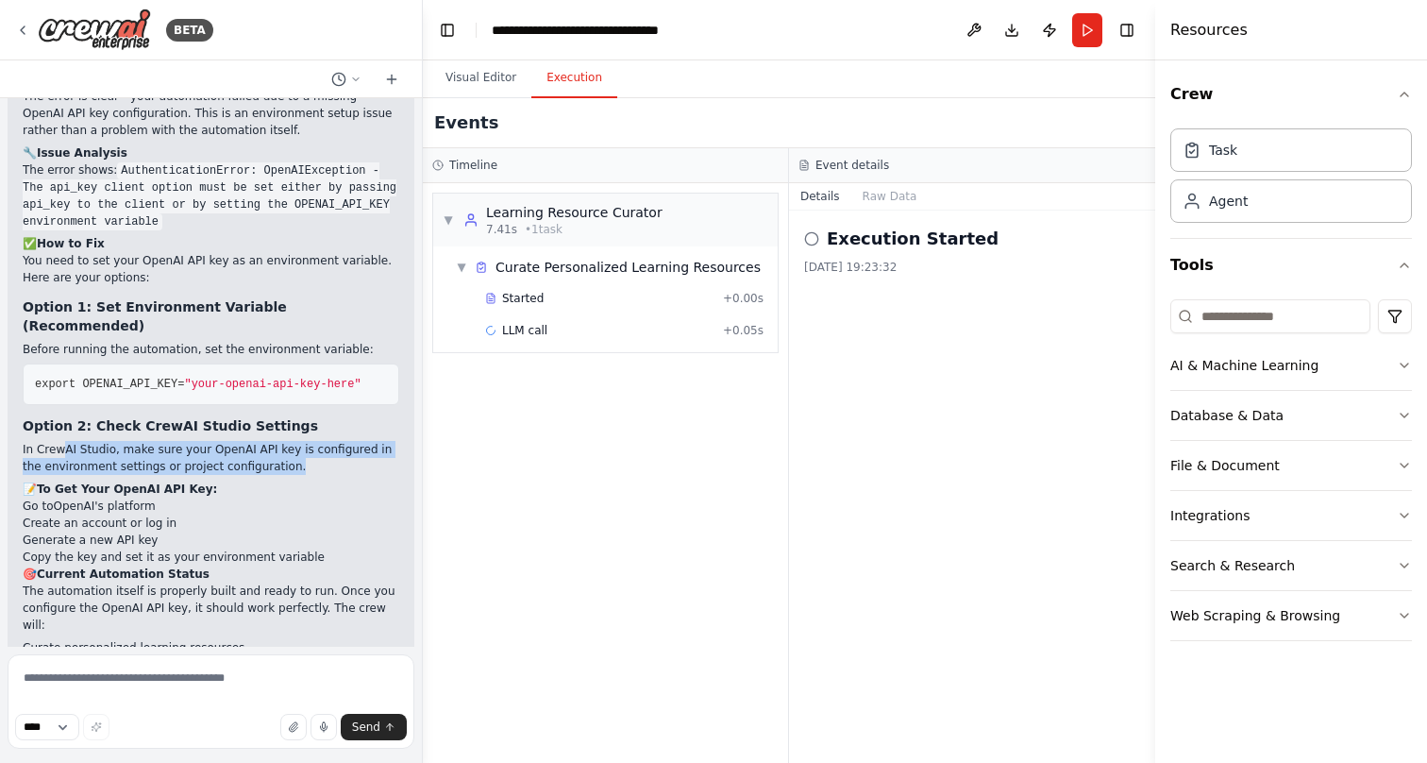
drag, startPoint x: 59, startPoint y: 413, endPoint x: 311, endPoint y: 425, distance: 251.4
click at [311, 441] on p "In CrewAI Studio, make sure your OpenAI API key is configured in the environmen…" at bounding box center [211, 458] width 377 height 34
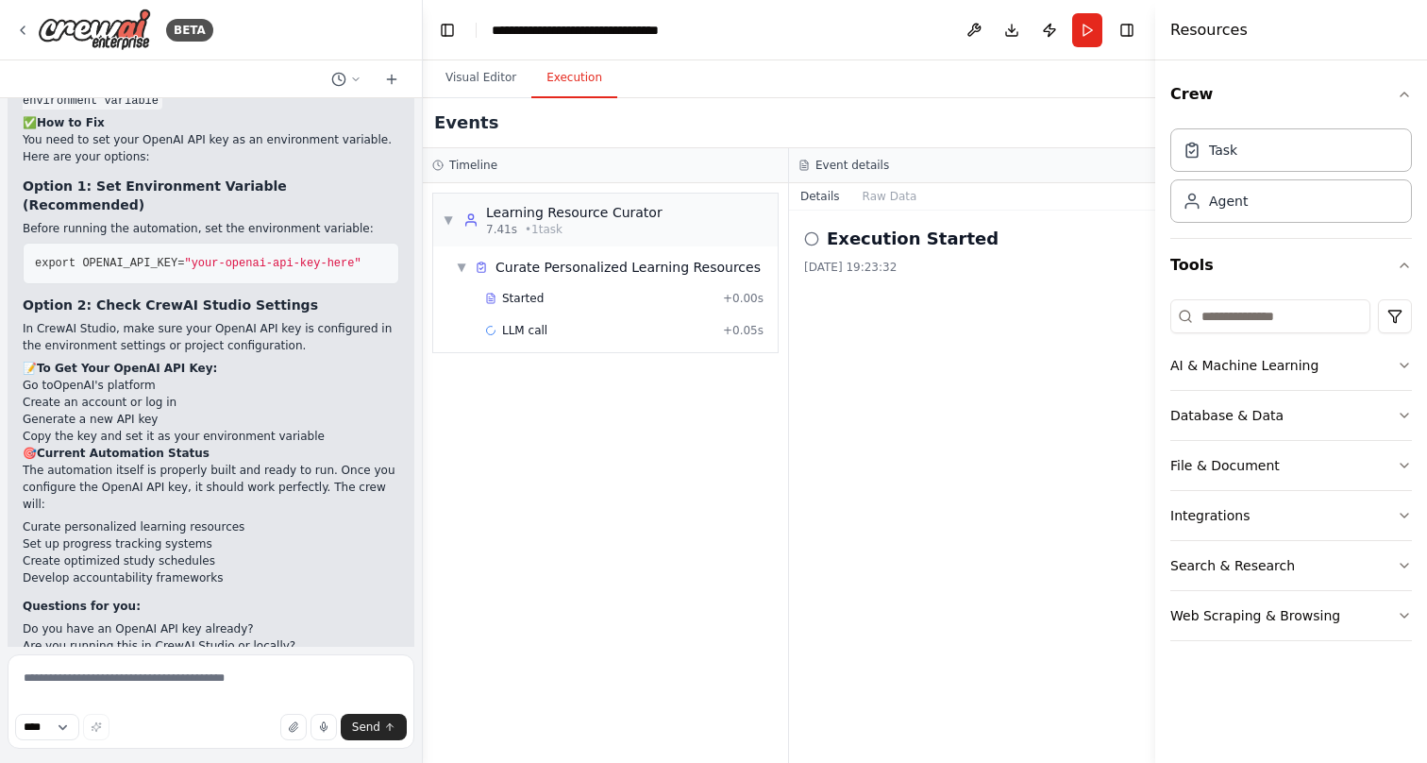
scroll to position [2552, 0]
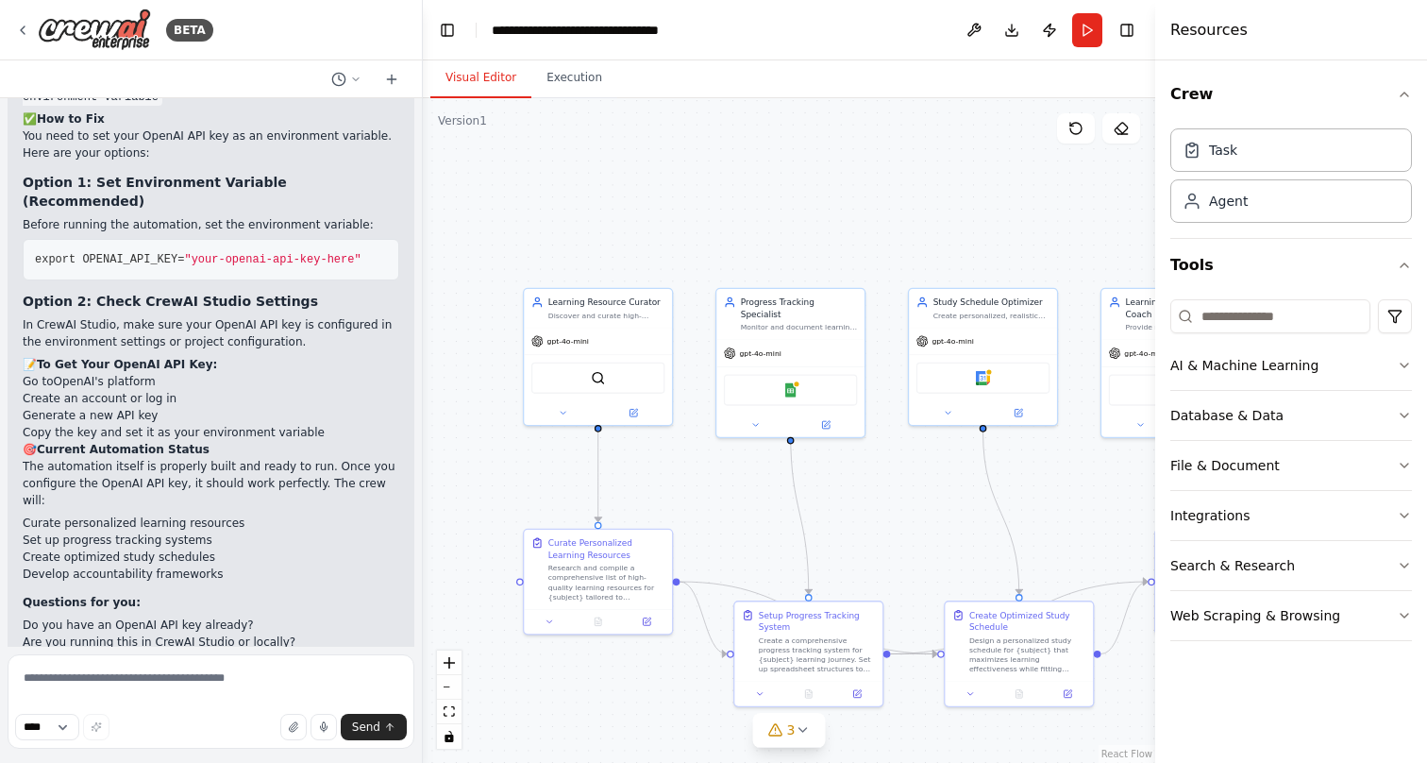
click at [464, 79] on button "Visual Editor" at bounding box center [480, 79] width 101 height 40
click at [578, 343] on span "gpt-4o-mini" at bounding box center [569, 338] width 42 height 9
click at [536, 342] on icon at bounding box center [536, 338] width 11 height 11
click at [1245, 361] on div "AI & Machine Learning" at bounding box center [1245, 365] width 148 height 19
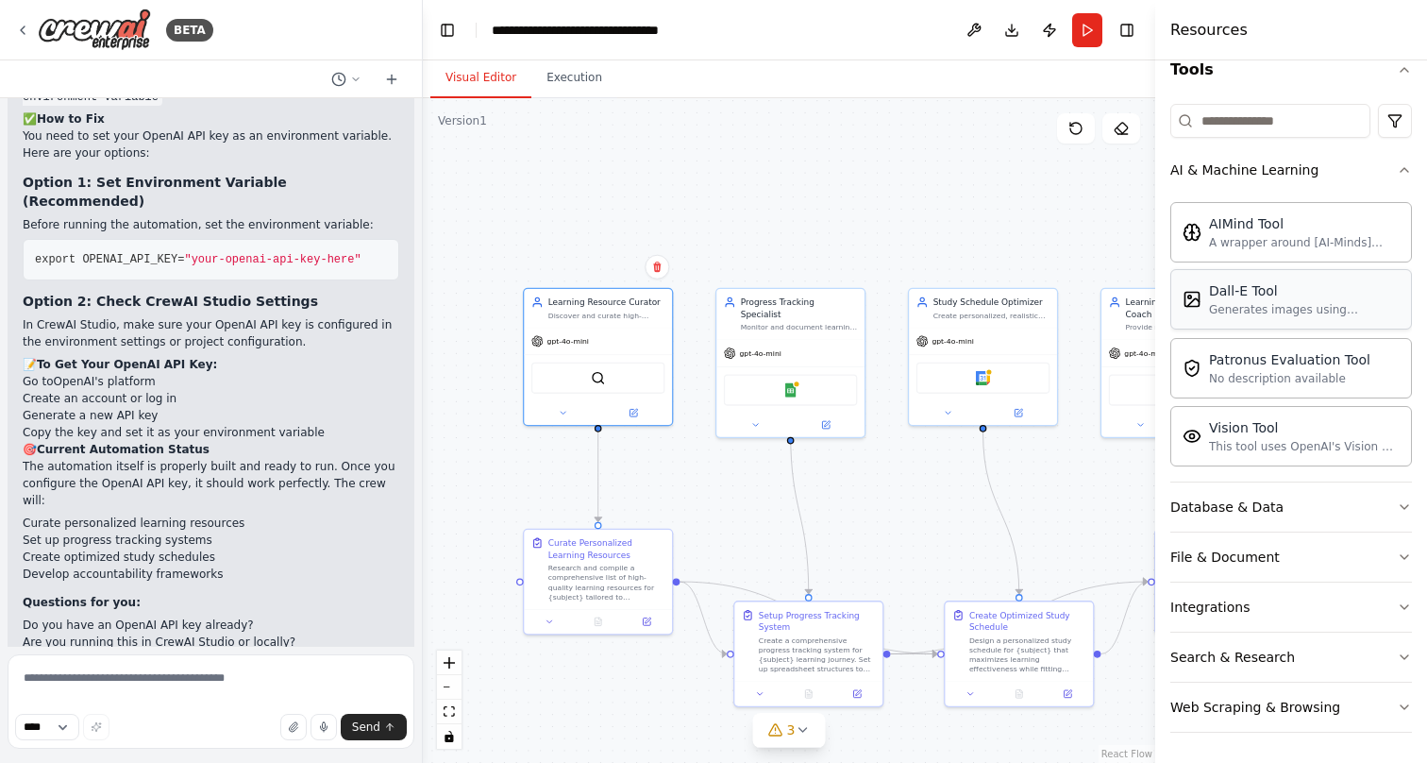
scroll to position [0, 0]
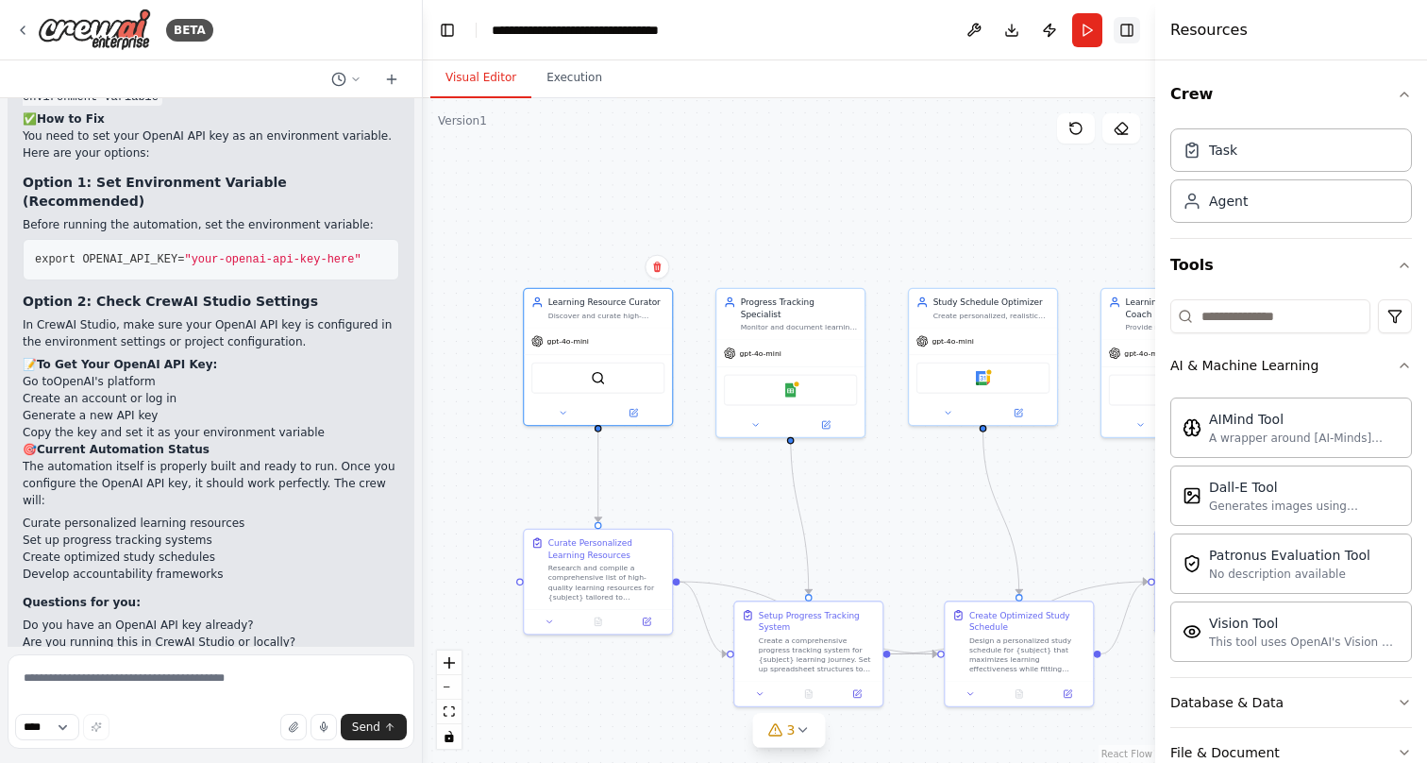
click at [1129, 31] on button "Toggle Right Sidebar" at bounding box center [1127, 30] width 26 height 26
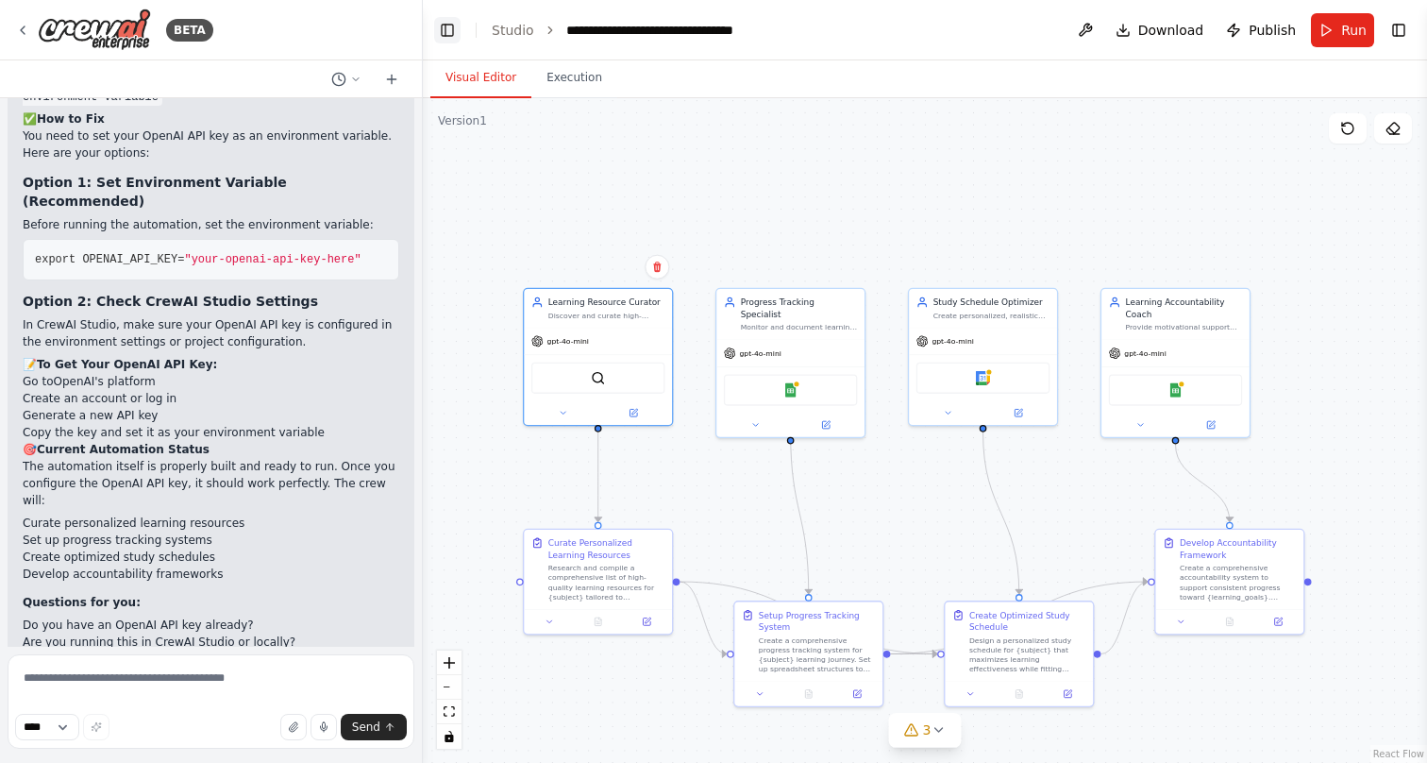
click at [446, 28] on button "Toggle Left Sidebar" at bounding box center [447, 30] width 26 height 26
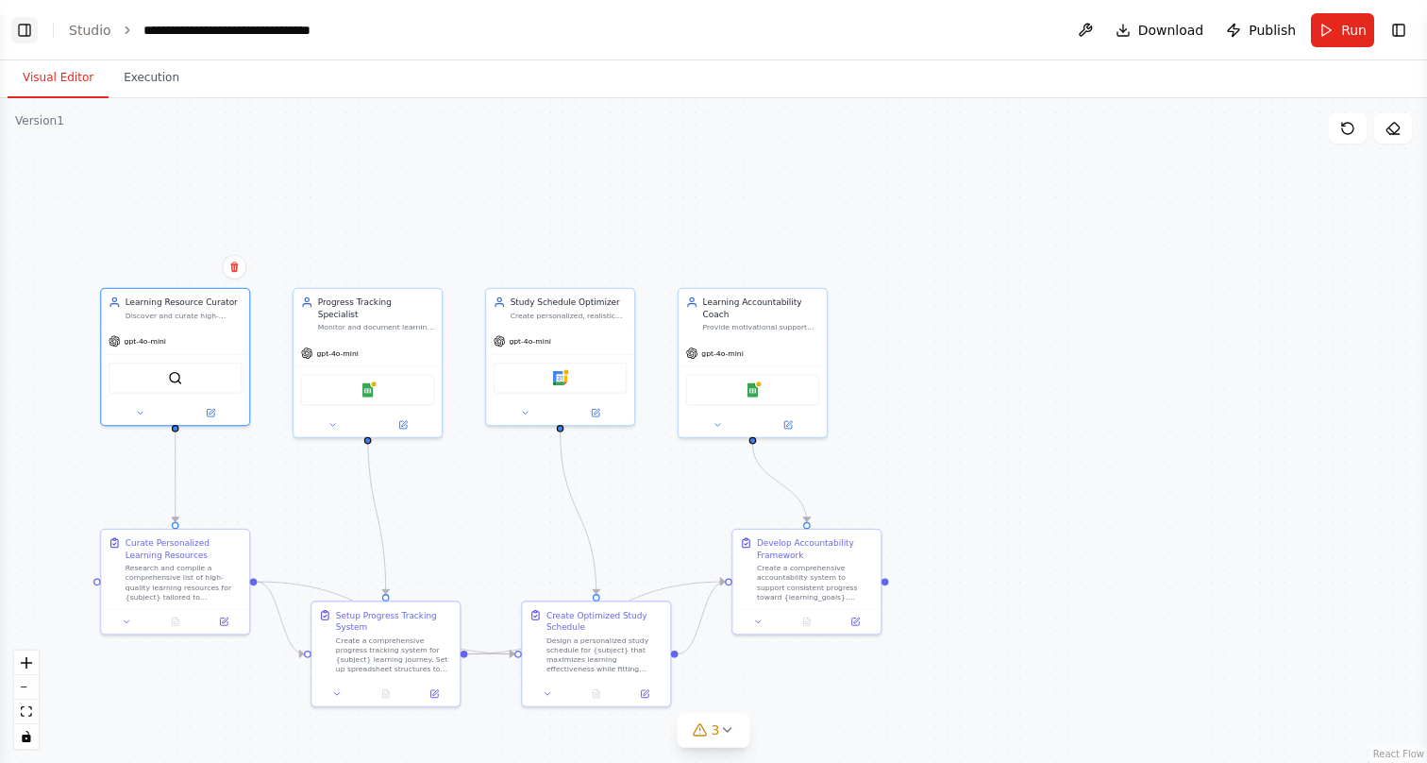
click at [28, 29] on button "Toggle Left Sidebar" at bounding box center [24, 30] width 26 height 26
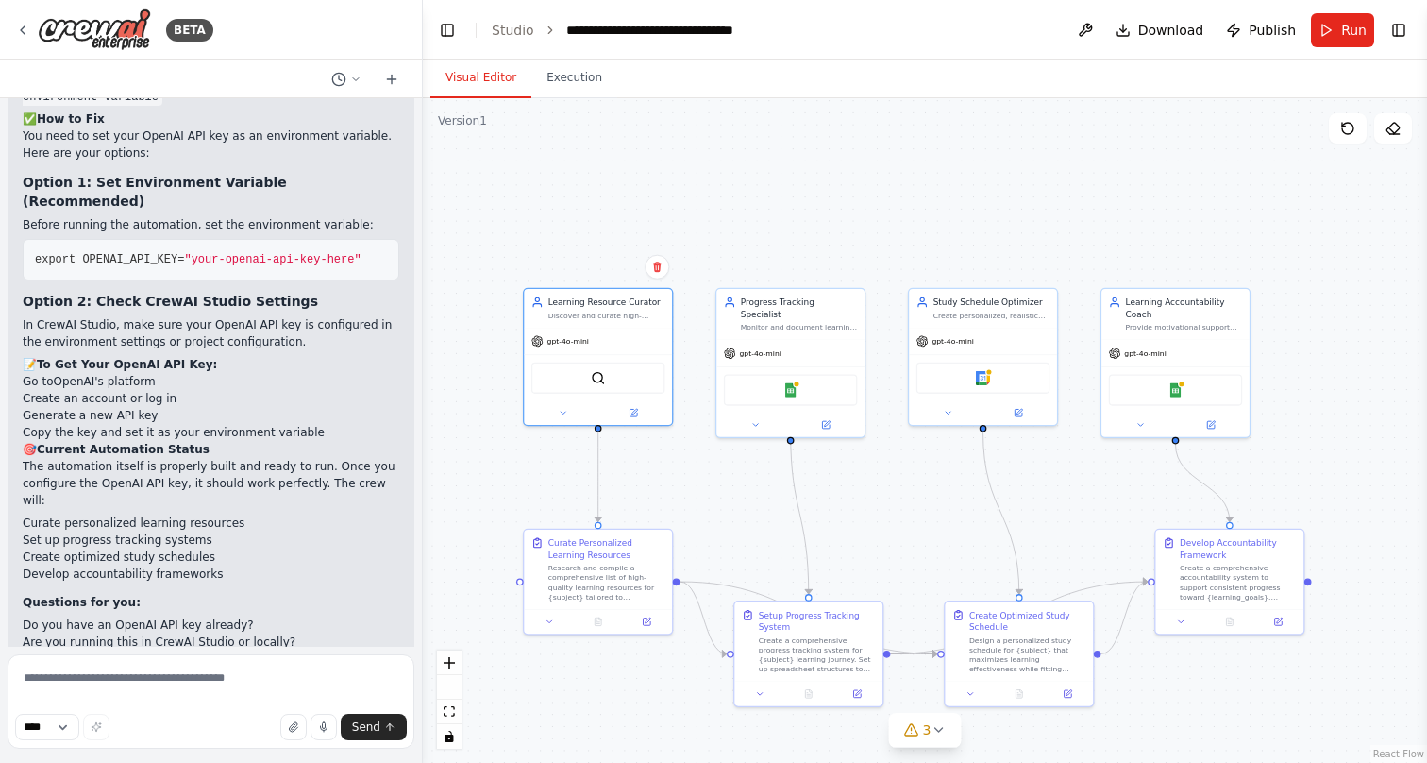
scroll to position [2566, 0]
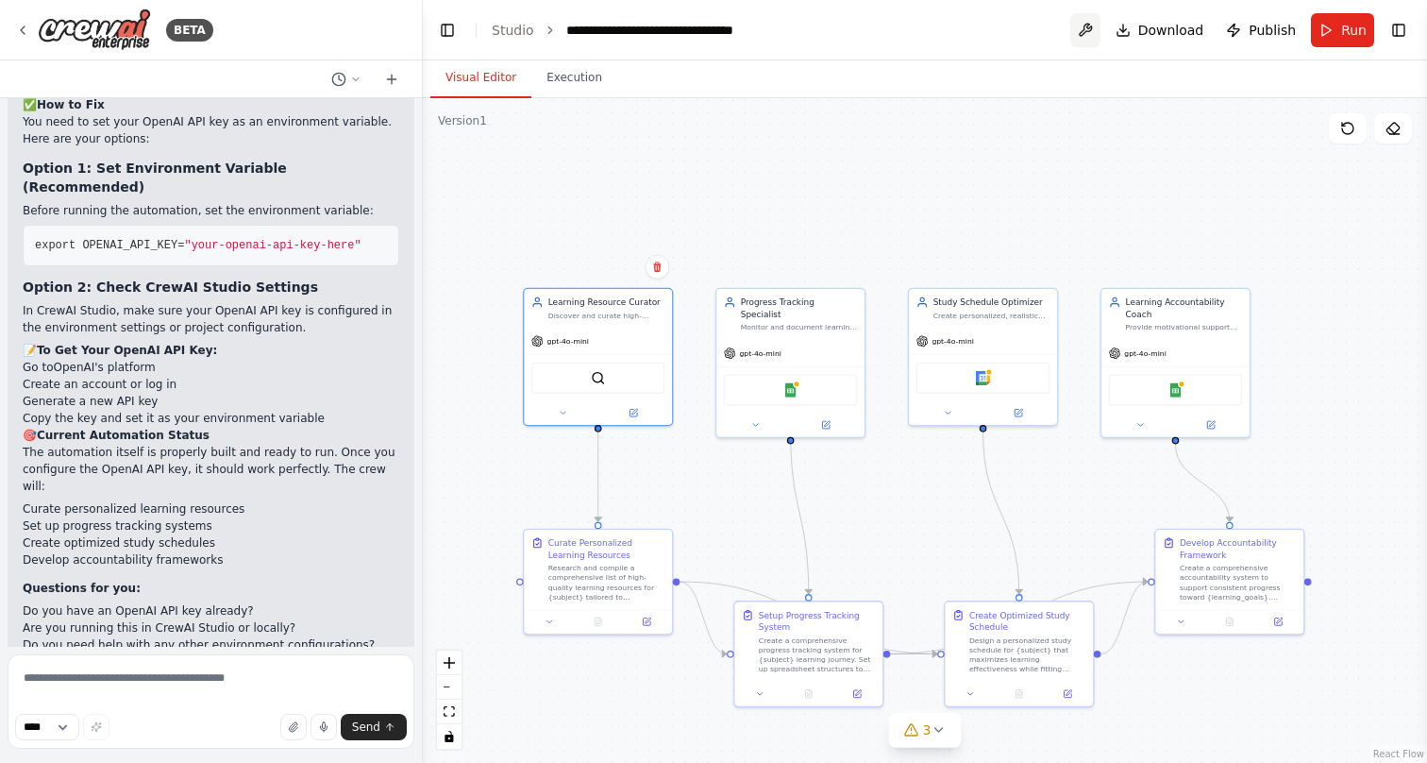
click at [1084, 25] on button at bounding box center [1085, 30] width 30 height 34
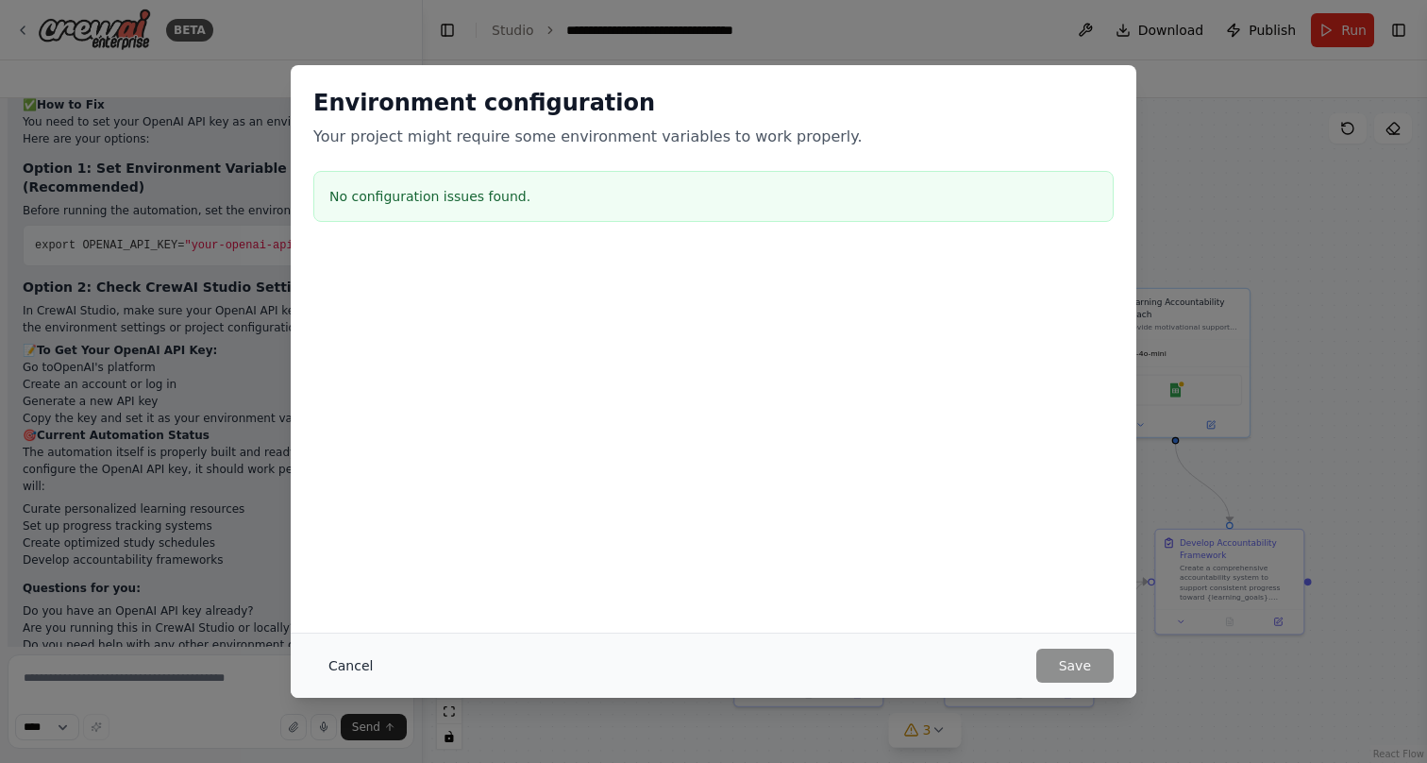
click at [349, 661] on button "Cancel" at bounding box center [350, 666] width 75 height 34
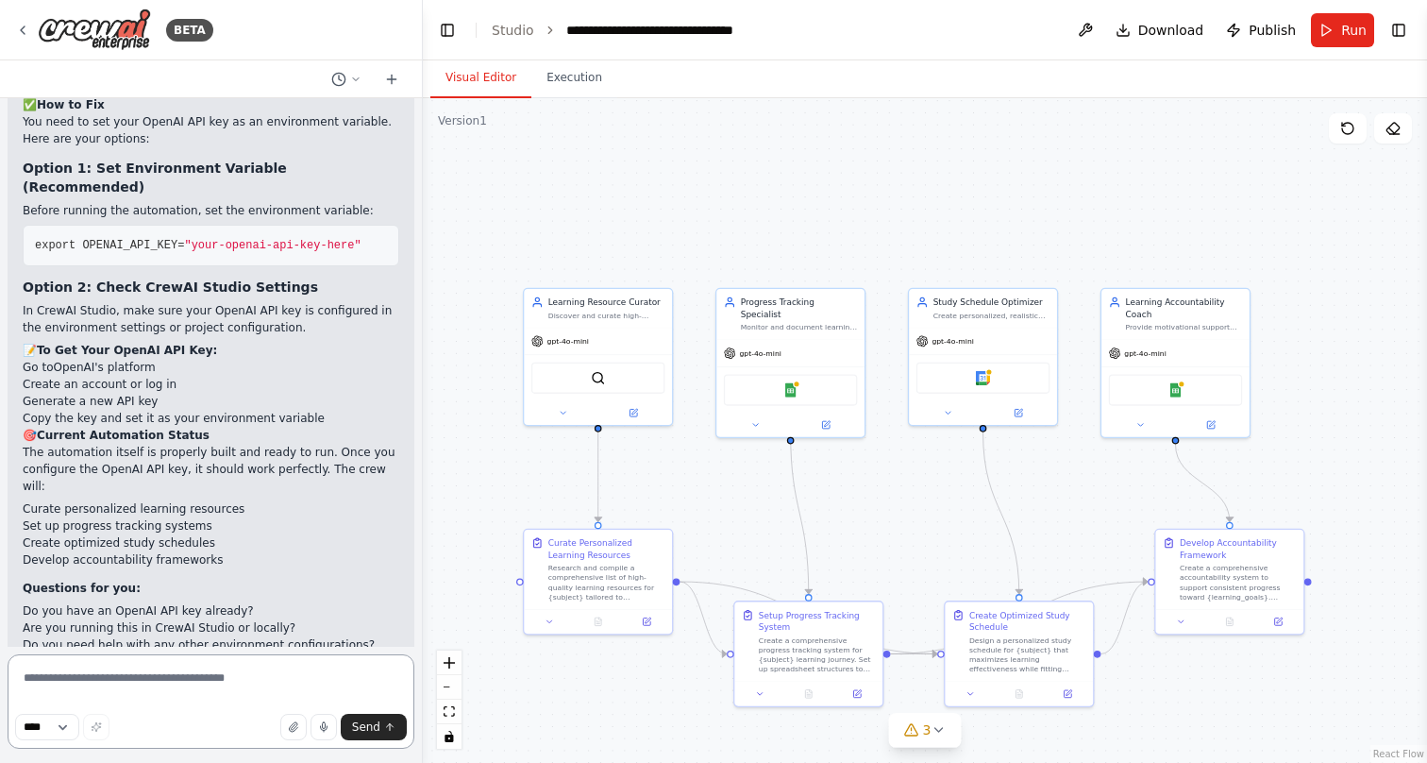
click at [158, 679] on textarea at bounding box center [211, 701] width 407 height 94
type textarea "**********"
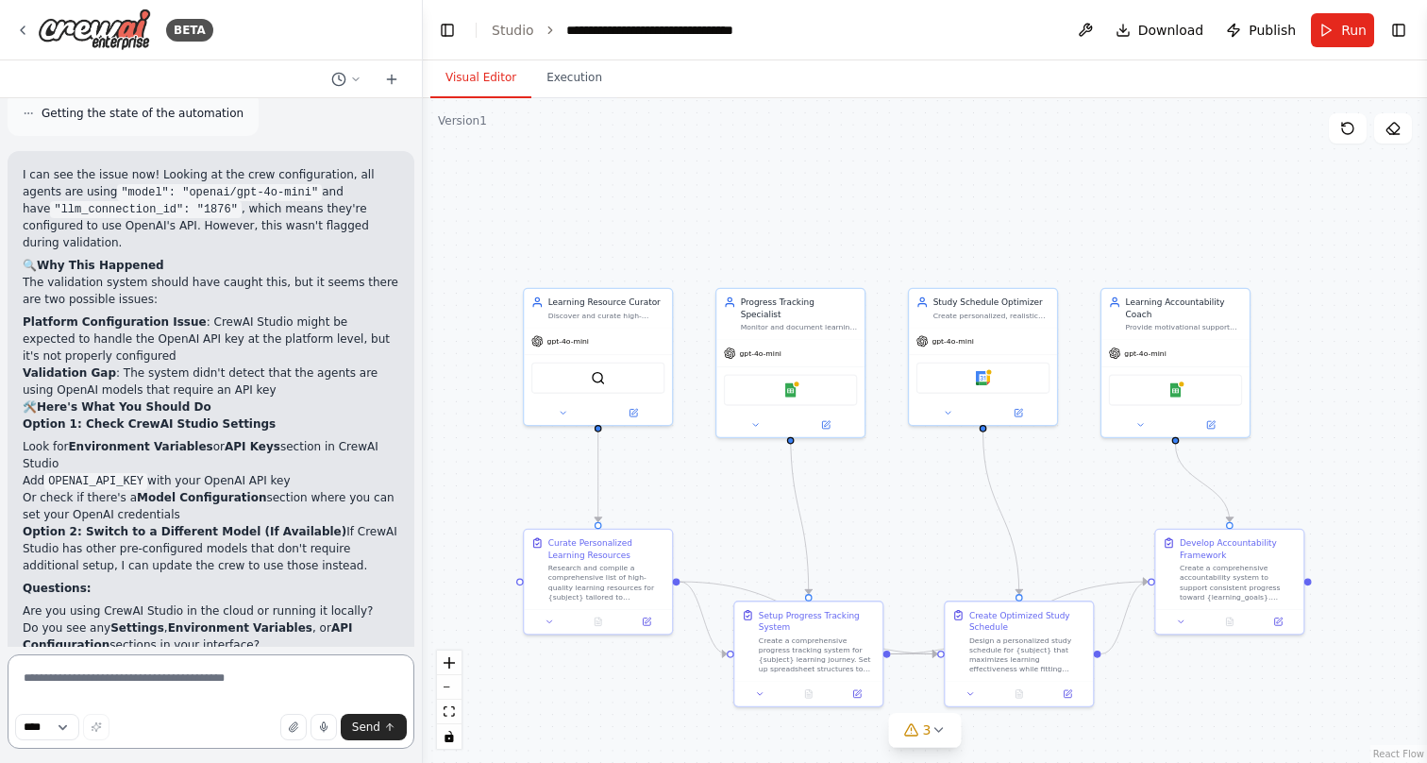
scroll to position [3412, 0]
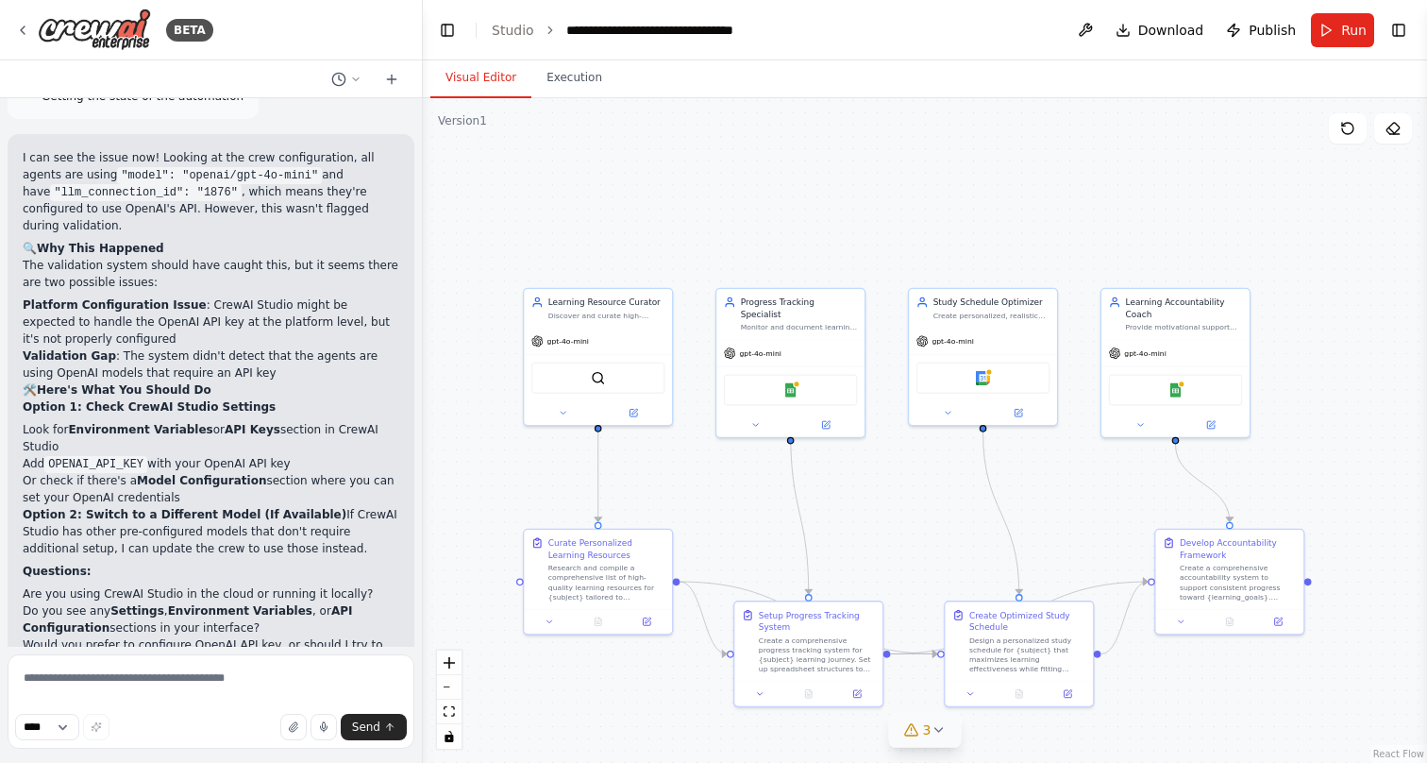
click at [939, 732] on icon at bounding box center [939, 730] width 8 height 4
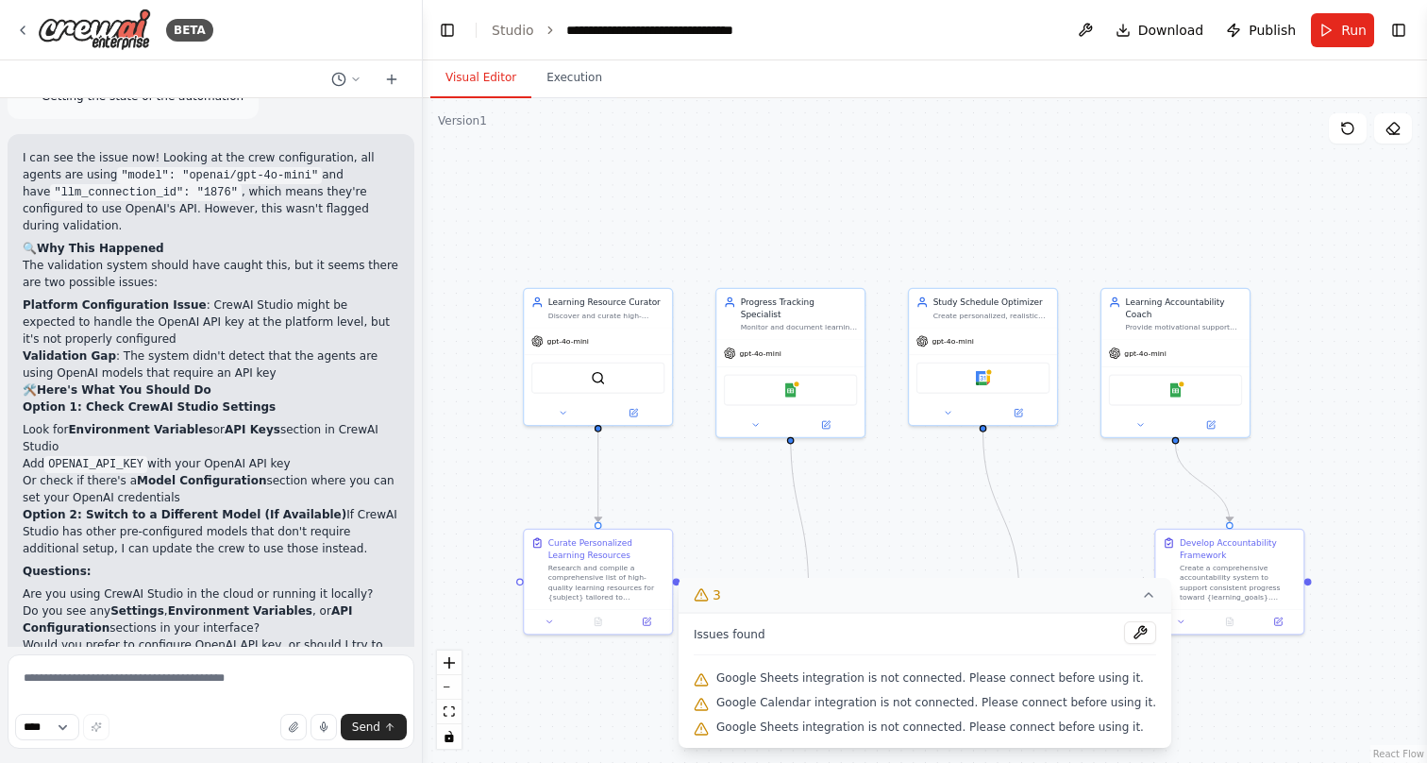
click at [13, 27] on div "BETA" at bounding box center [211, 30] width 422 height 60
click at [23, 27] on icon at bounding box center [23, 30] width 4 height 8
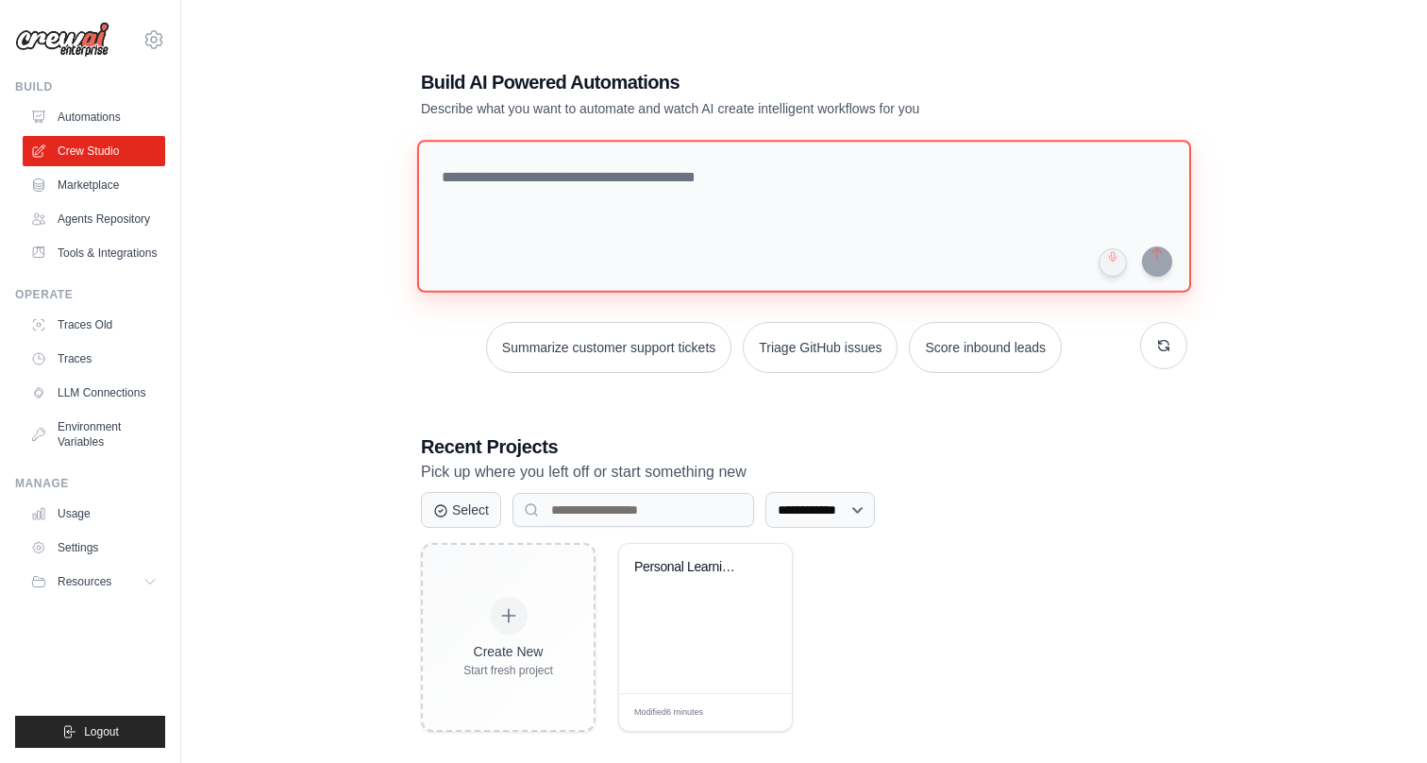
click at [657, 207] on textarea at bounding box center [804, 216] width 774 height 153
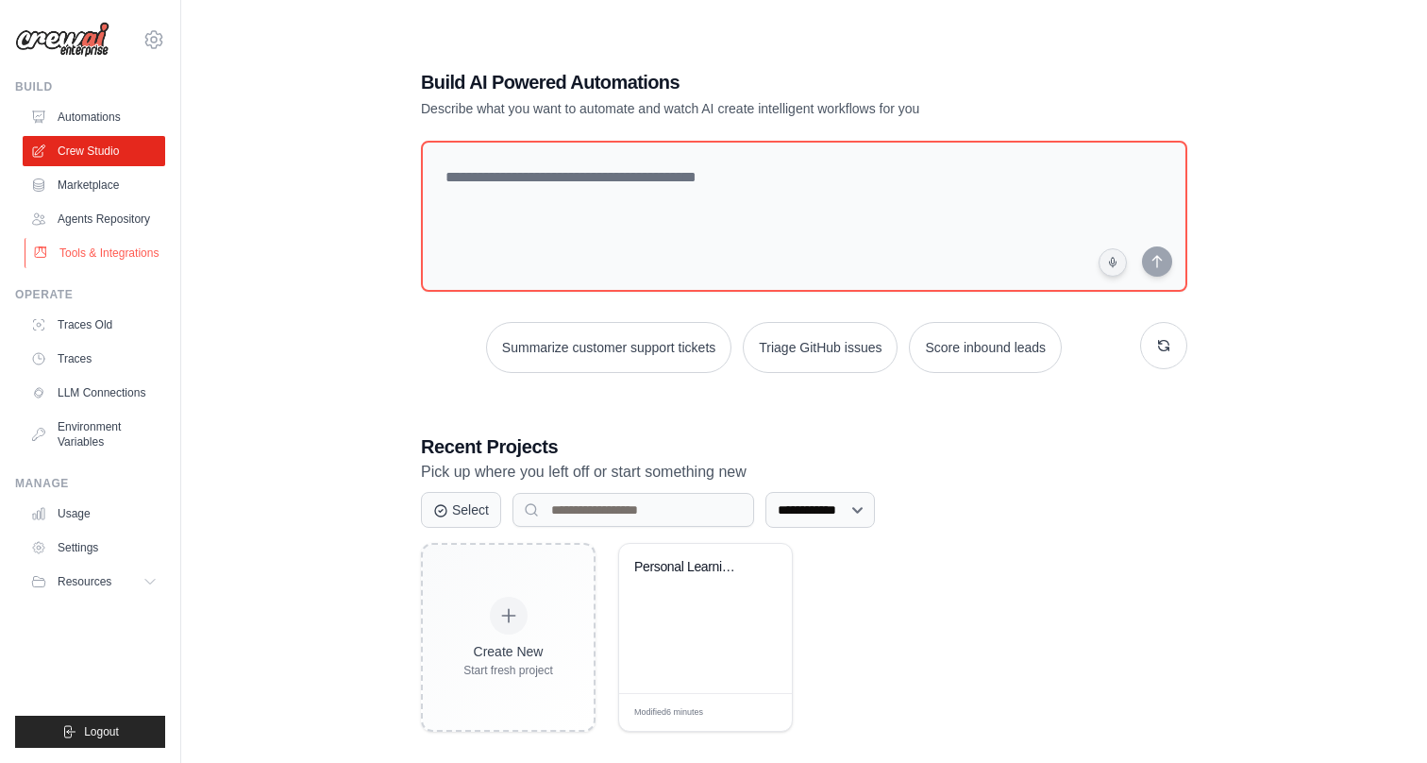
click at [110, 252] on link "Tools & Integrations" at bounding box center [96, 253] width 143 height 30
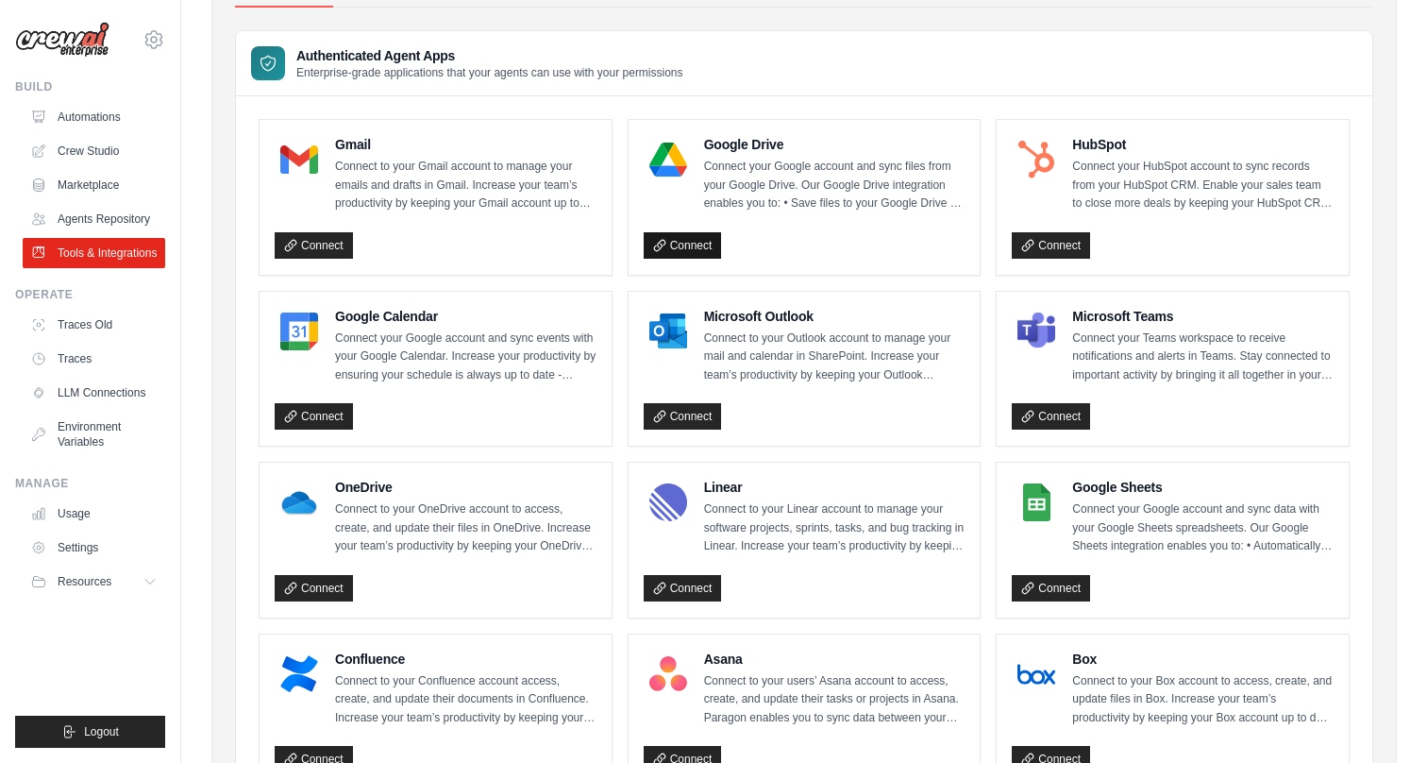
scroll to position [128, 0]
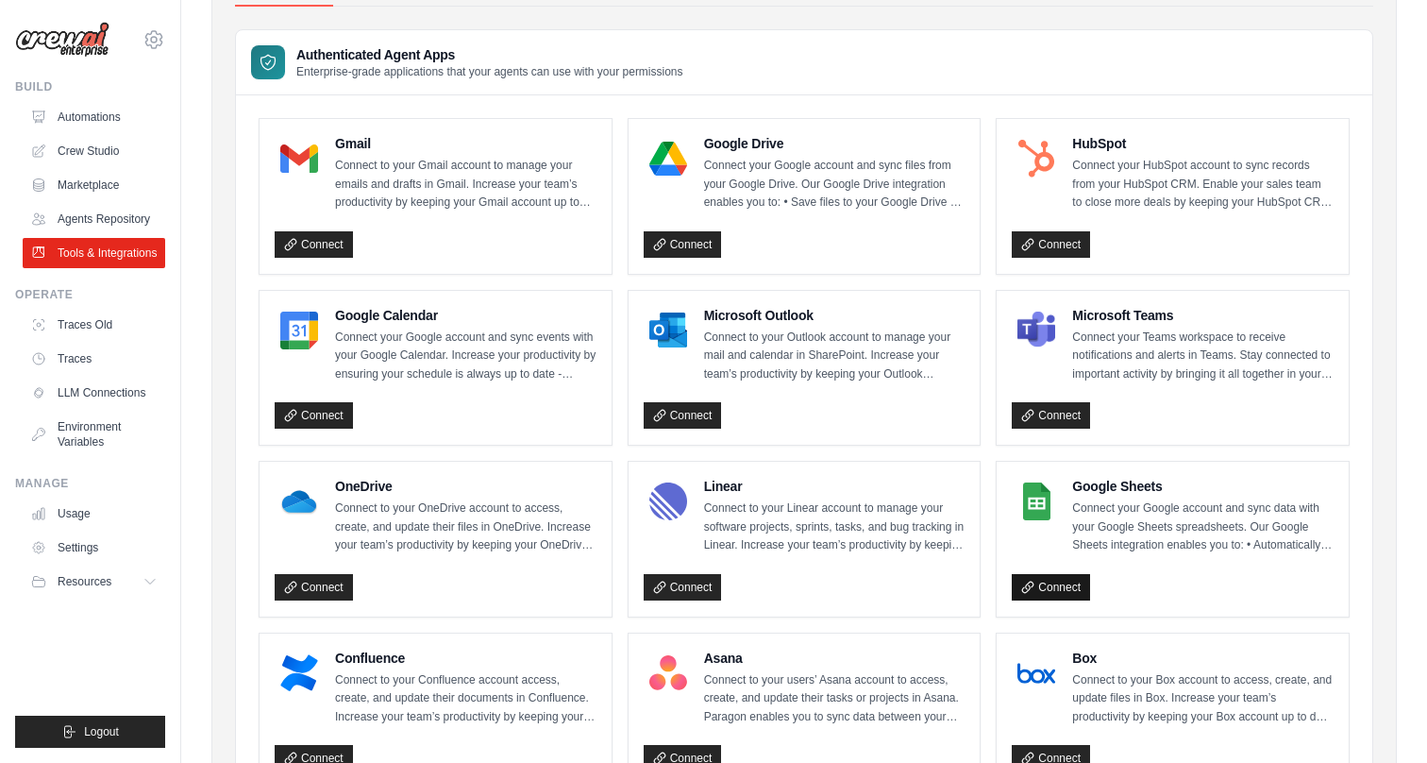
click at [1058, 588] on link "Connect" at bounding box center [1051, 587] width 78 height 26
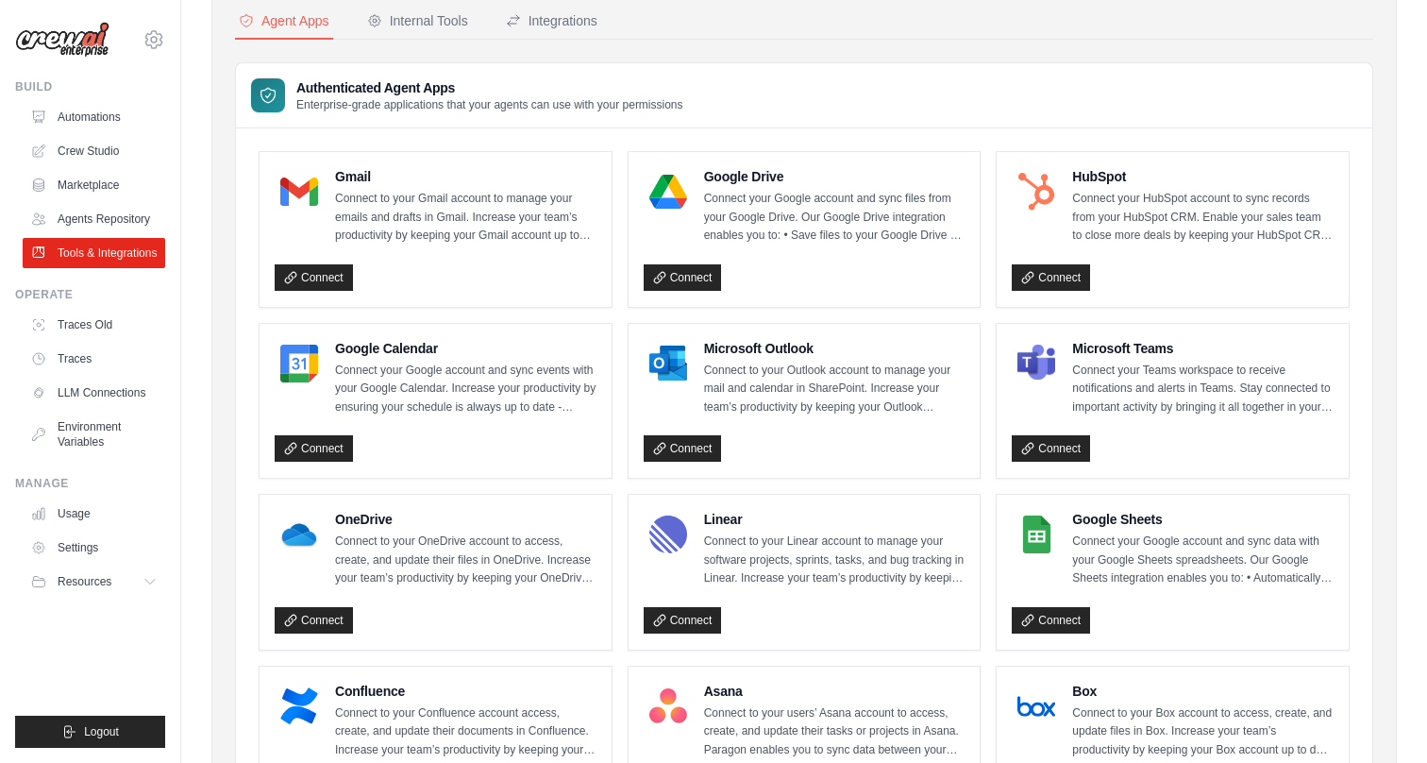
scroll to position [0, 0]
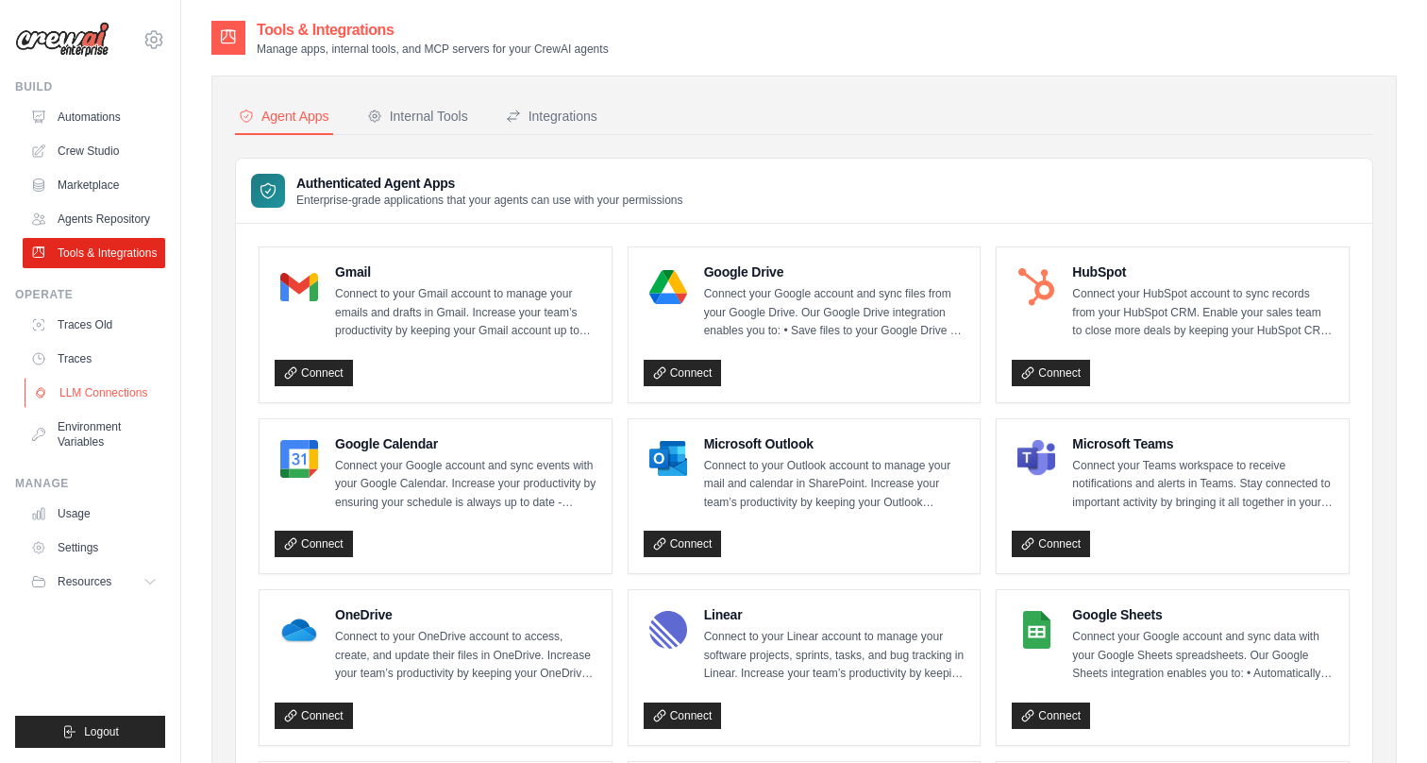
click at [79, 396] on link "LLM Connections" at bounding box center [96, 393] width 143 height 30
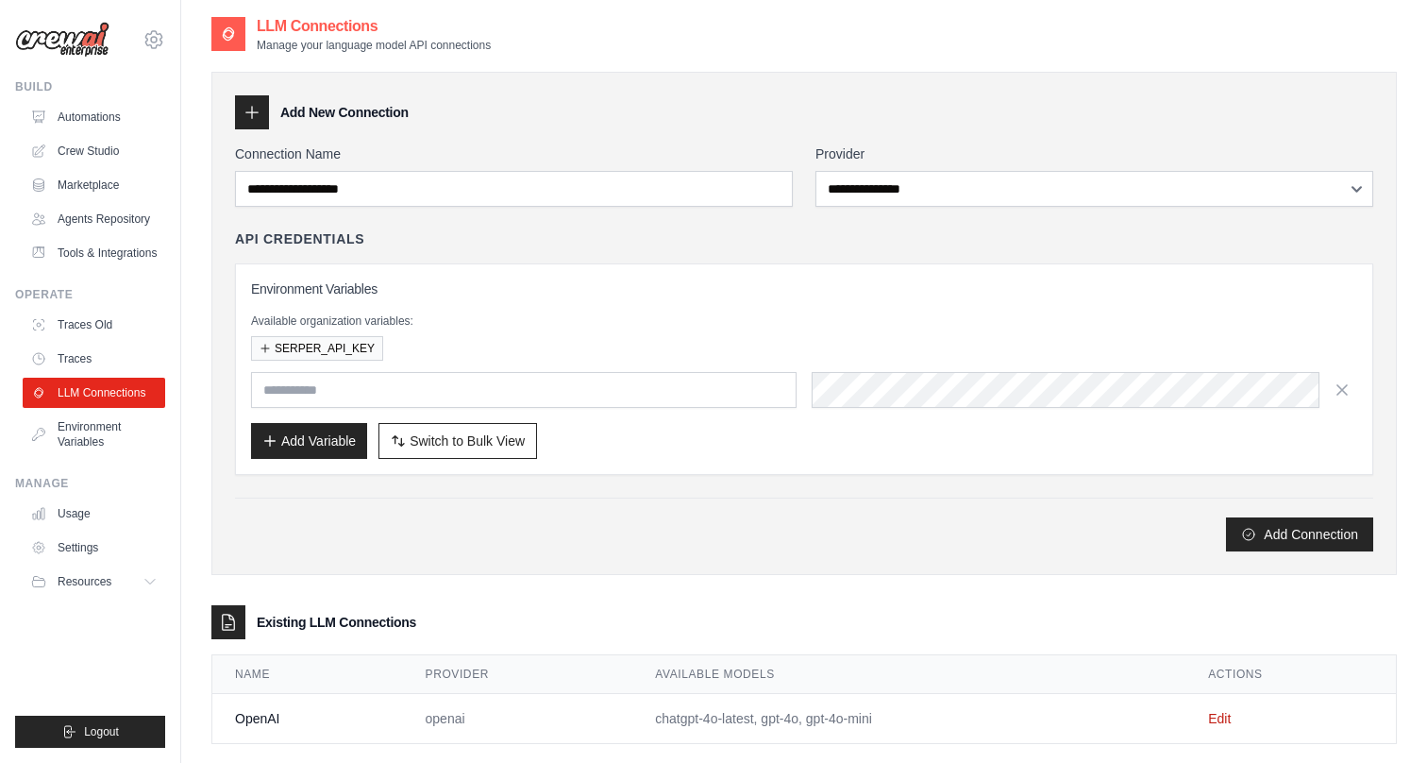
scroll to position [102, 0]
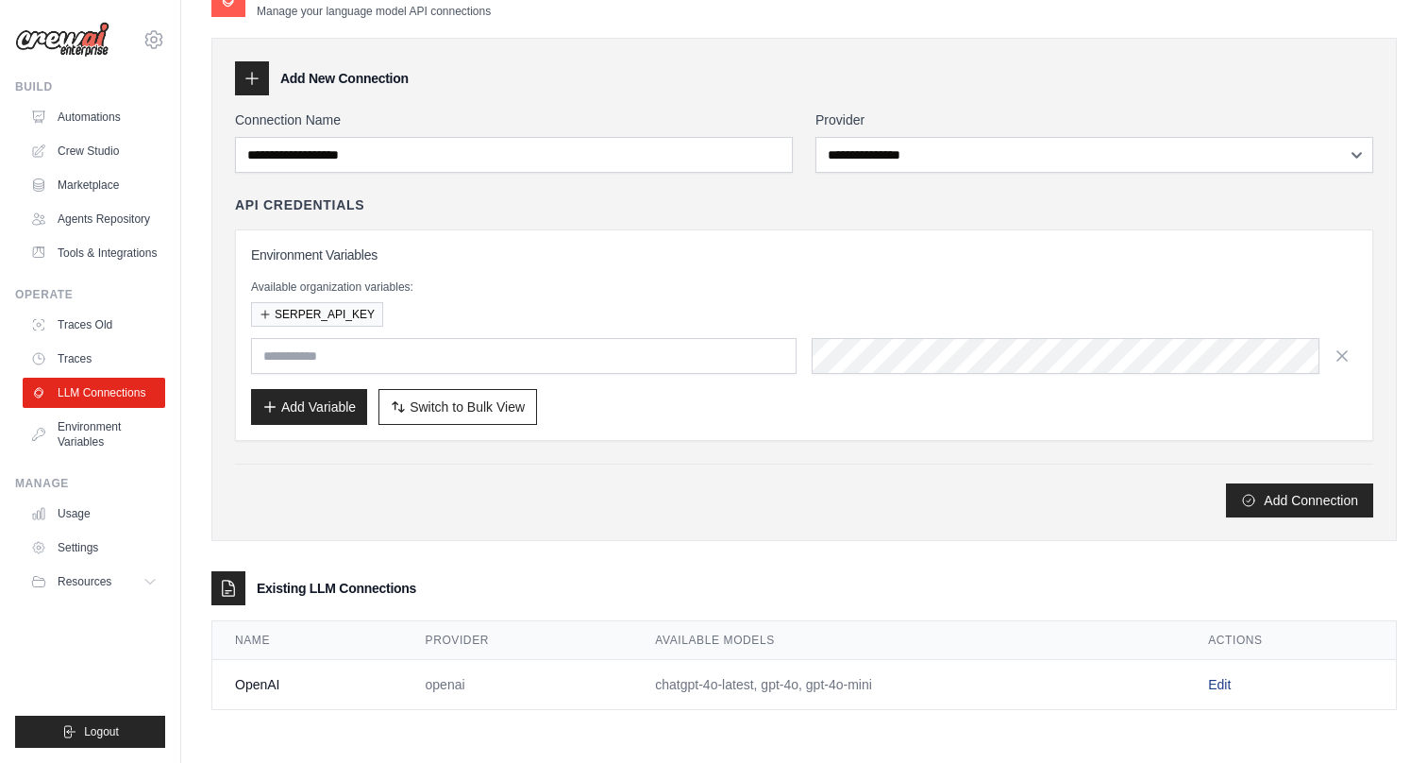
click at [1213, 688] on link "Edit" at bounding box center [1219, 684] width 23 height 15
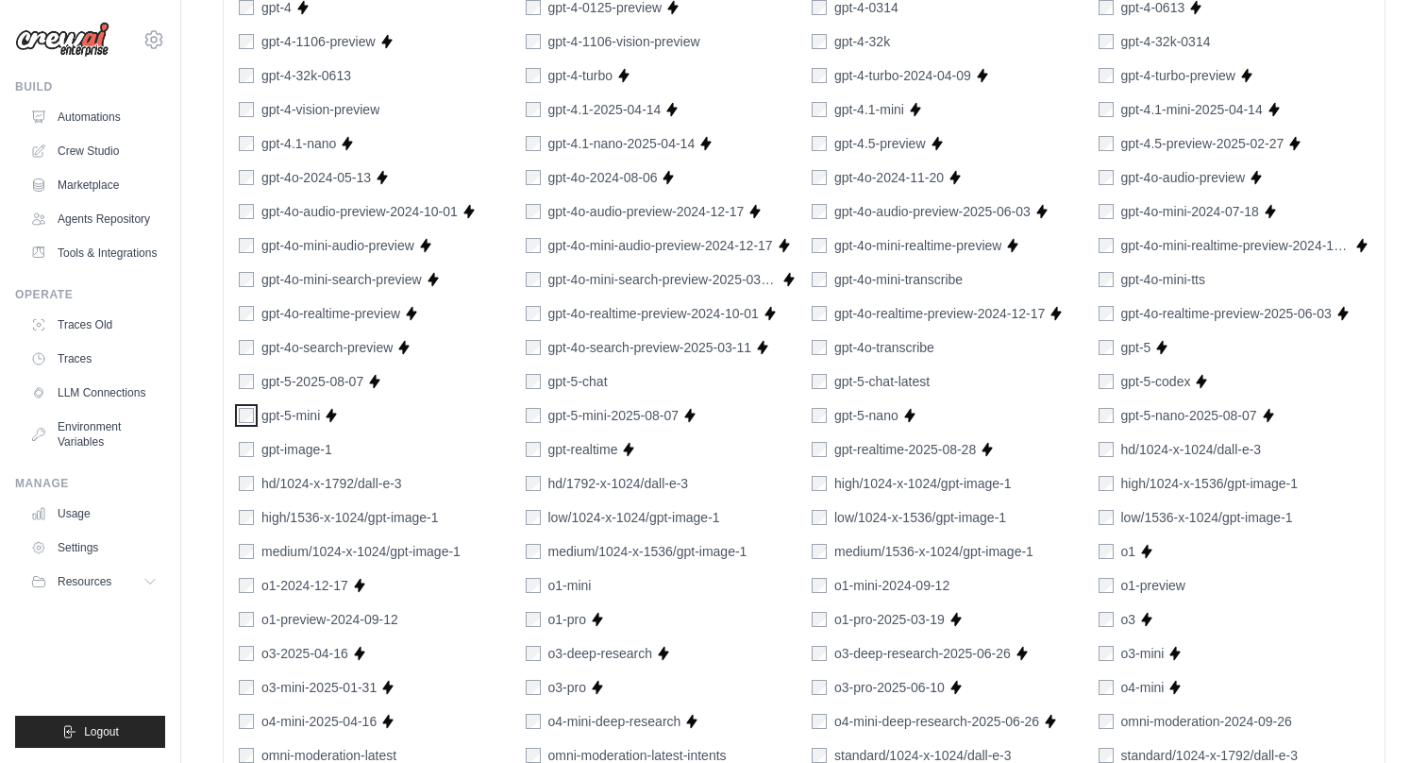
scroll to position [1159, 0]
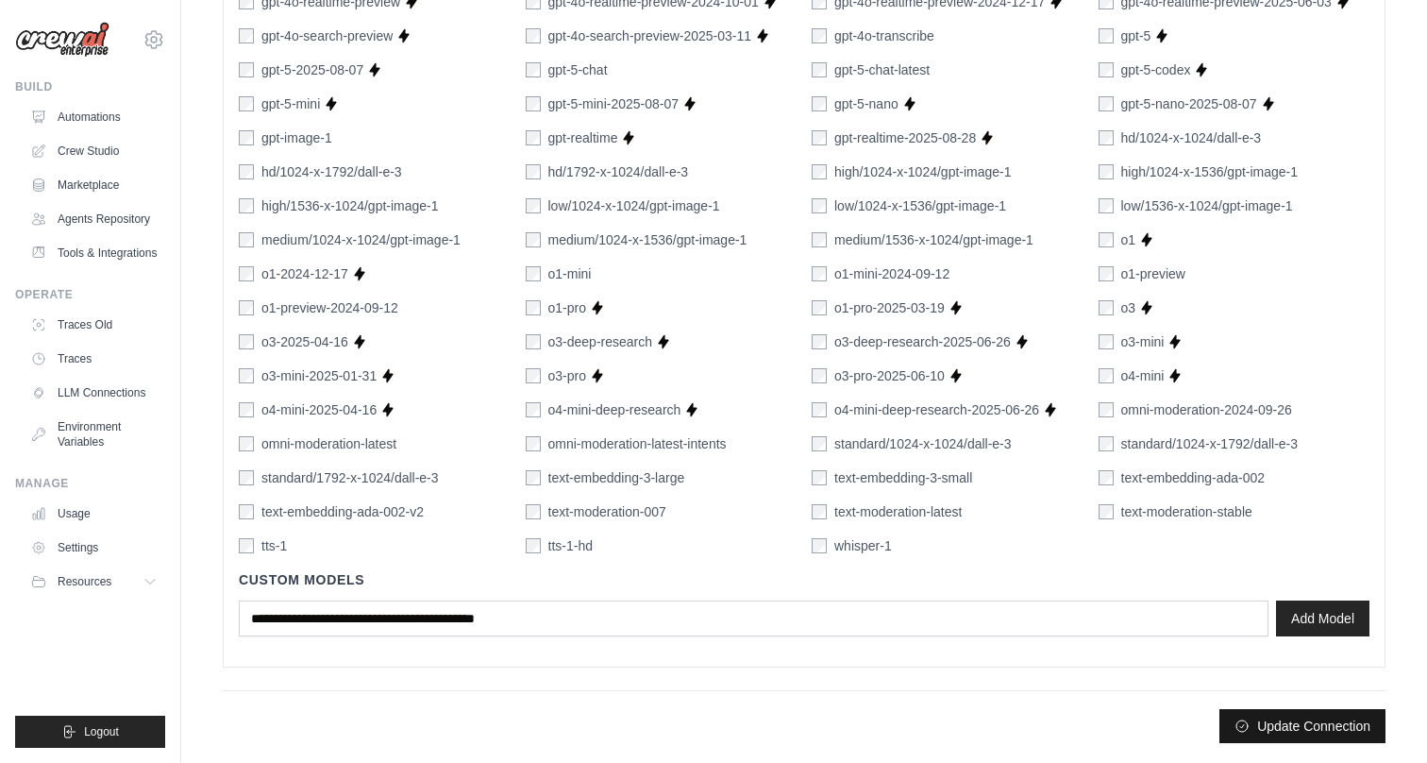
click at [1288, 731] on button "Update Connection" at bounding box center [1303, 726] width 166 height 34
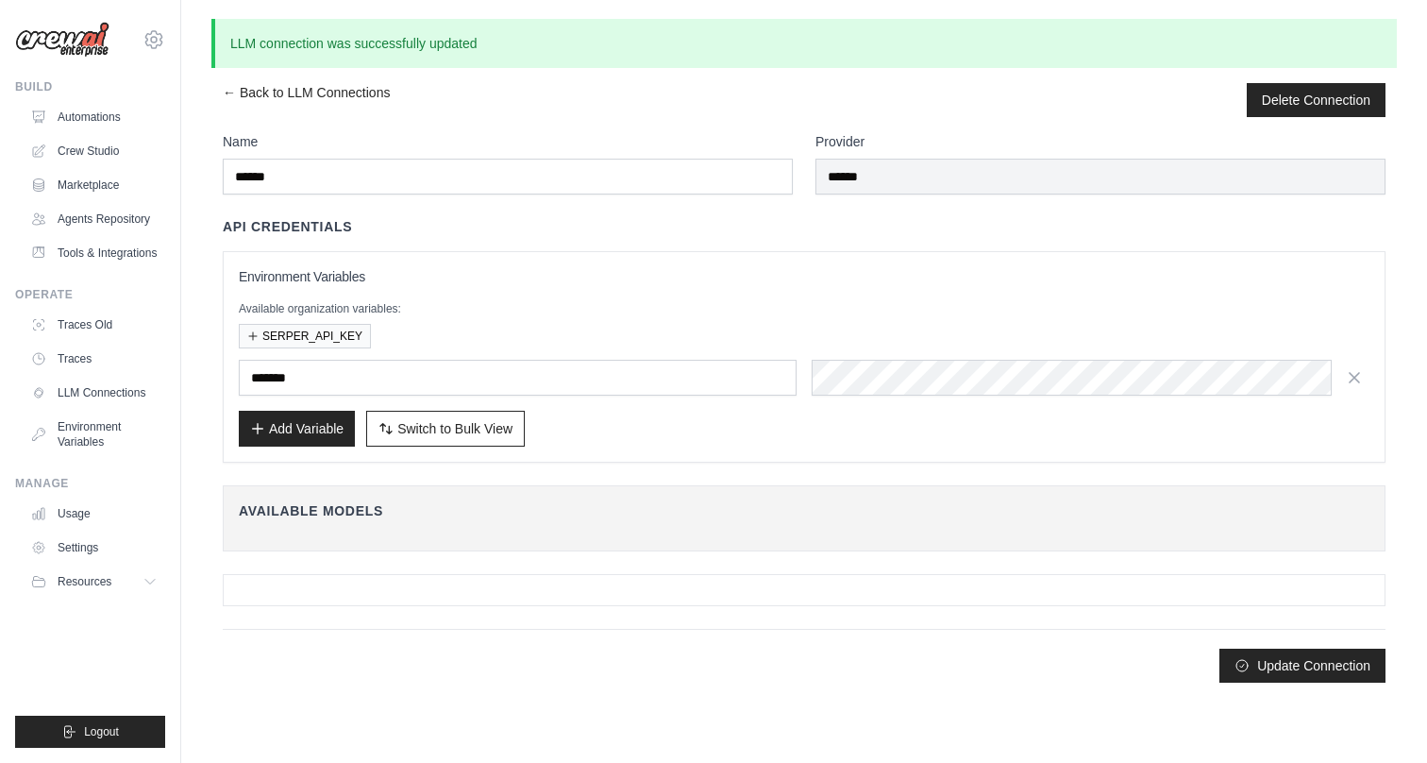
scroll to position [0, 0]
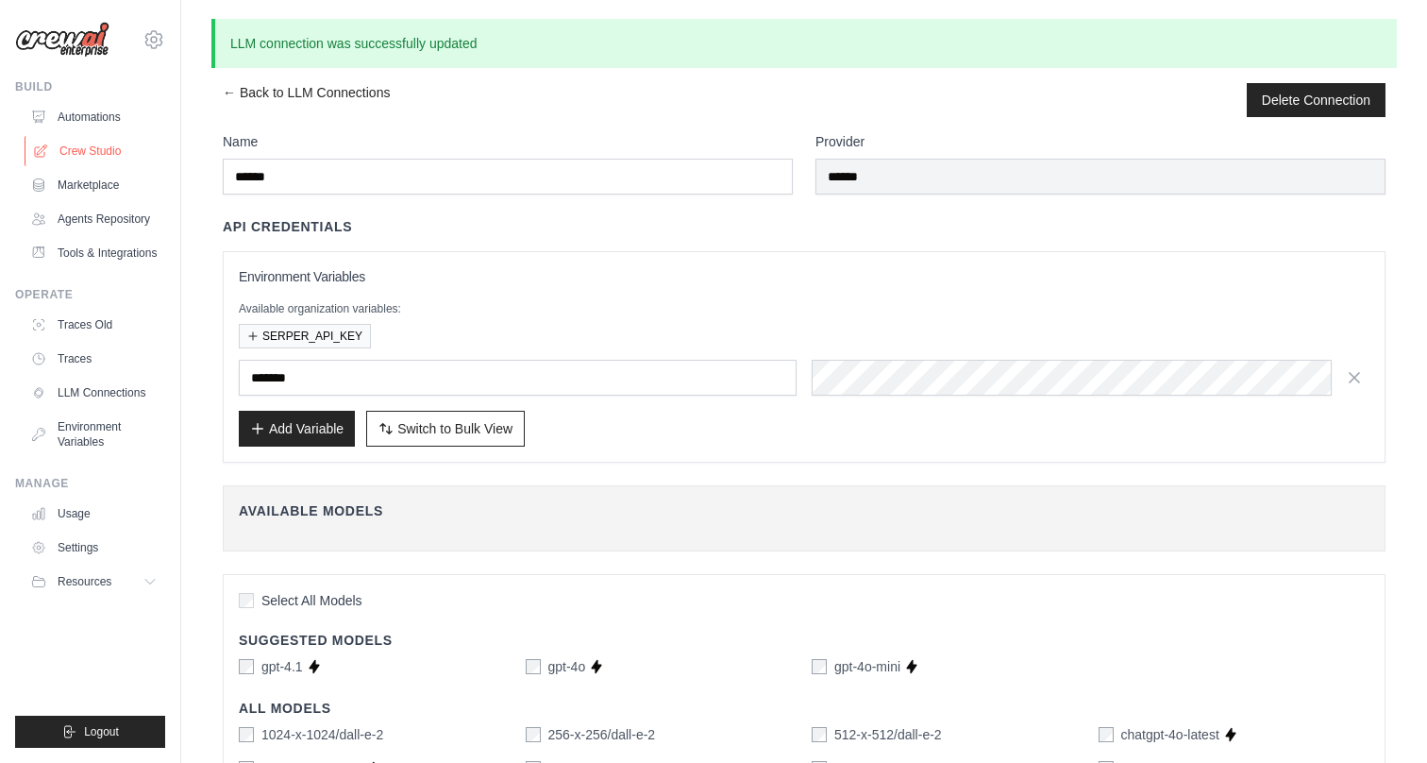
click at [81, 149] on link "Crew Studio" at bounding box center [96, 151] width 143 height 30
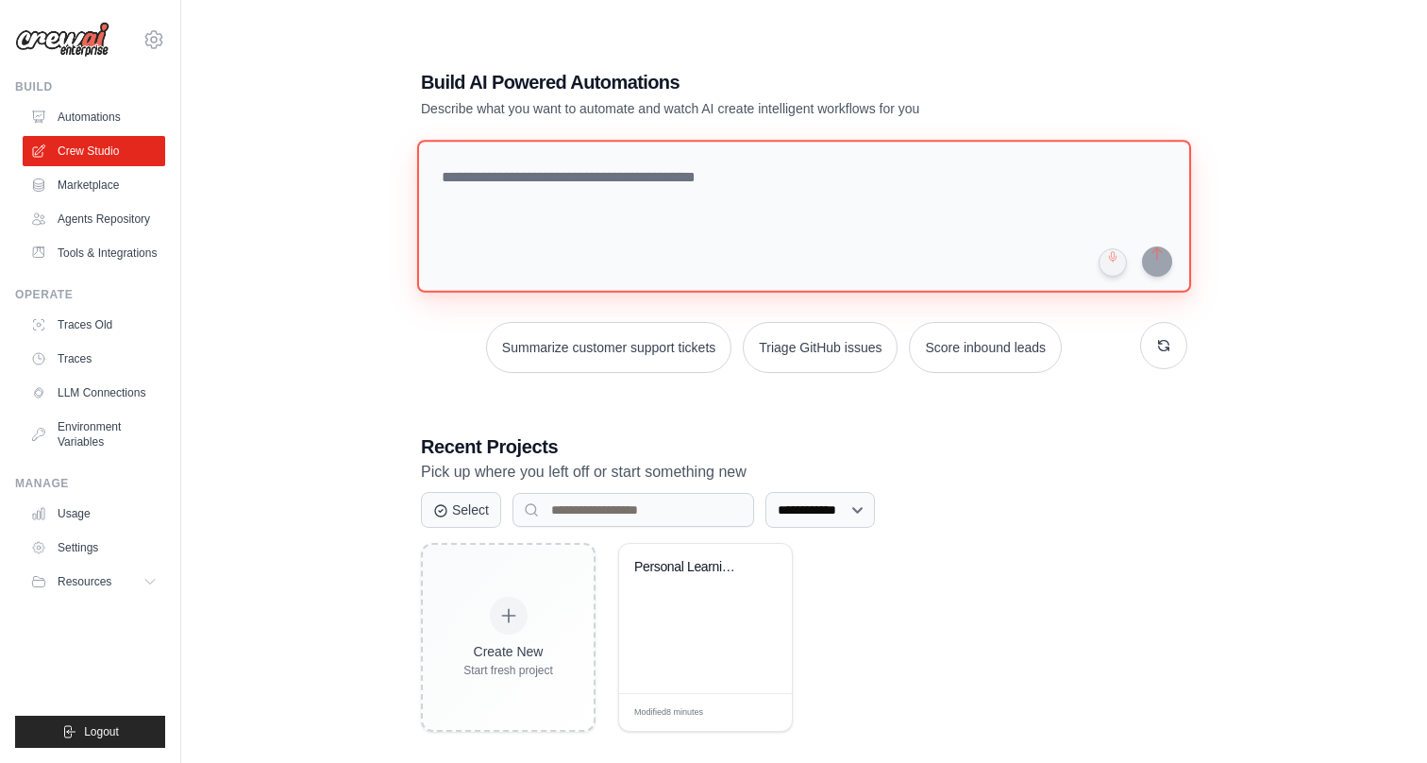
click at [533, 223] on textarea at bounding box center [804, 216] width 774 height 153
type textarea "**********"
